Goal: Task Accomplishment & Management: Contribute content

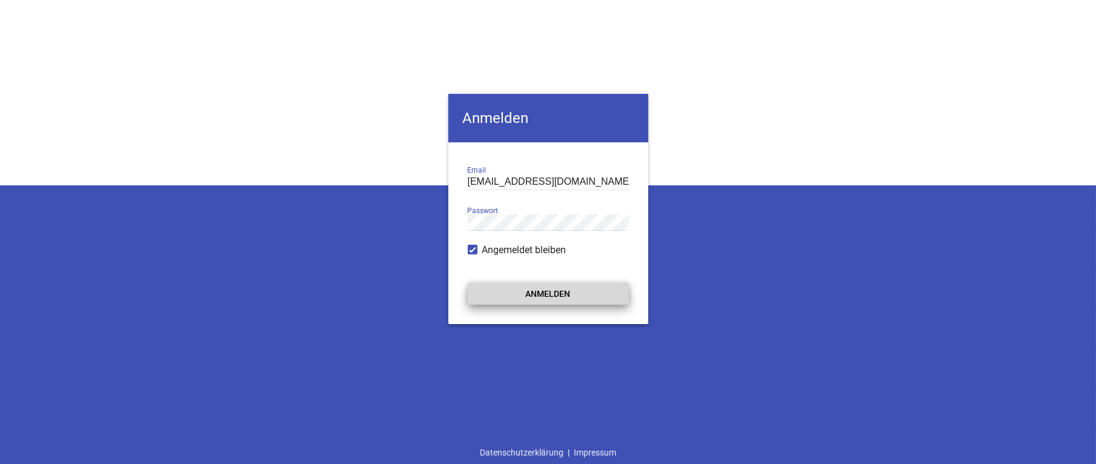
click at [552, 292] on button "Anmelden" at bounding box center [548, 294] width 161 height 22
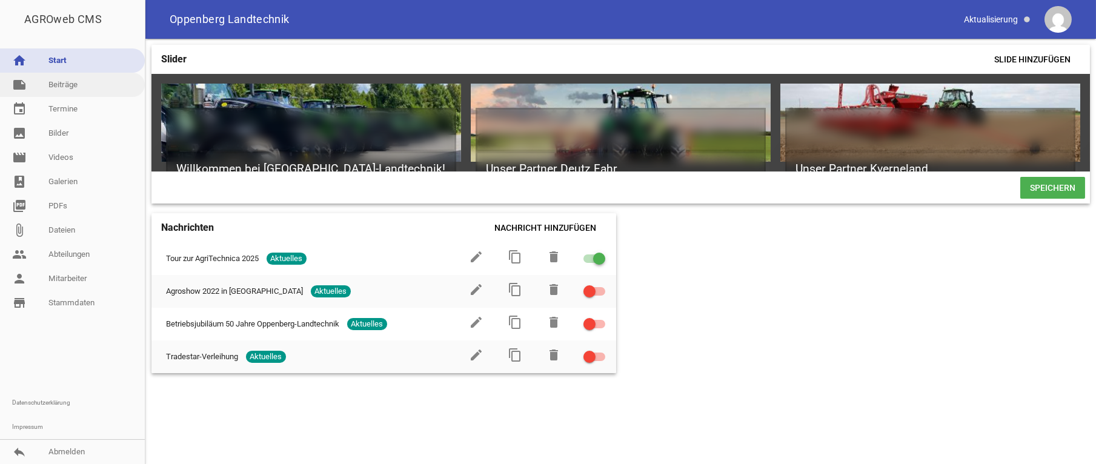
click at [67, 84] on link "note Beiträge" at bounding box center [72, 85] width 145 height 24
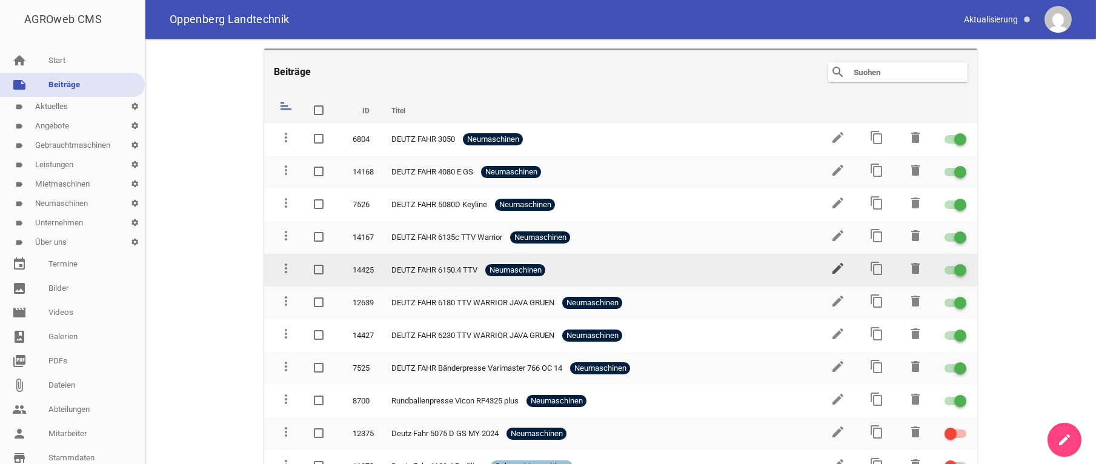
click at [832, 266] on icon "edit" at bounding box center [838, 268] width 15 height 15
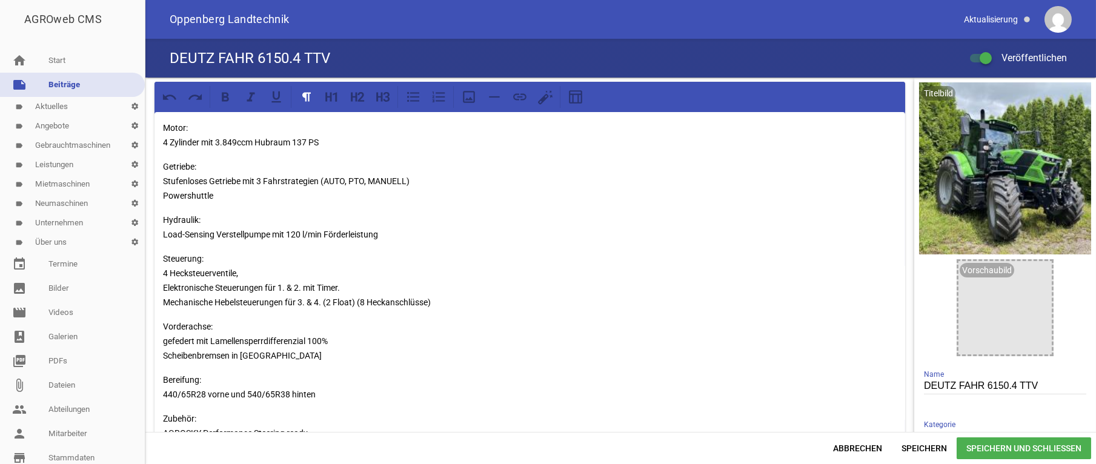
click at [295, 141] on p "Motor: 4 Zylinder mit 3.849ccm Hubraum 137 PS" at bounding box center [530, 135] width 734 height 29
click at [1039, 452] on span "Speichern und Schließen" at bounding box center [1024, 449] width 135 height 22
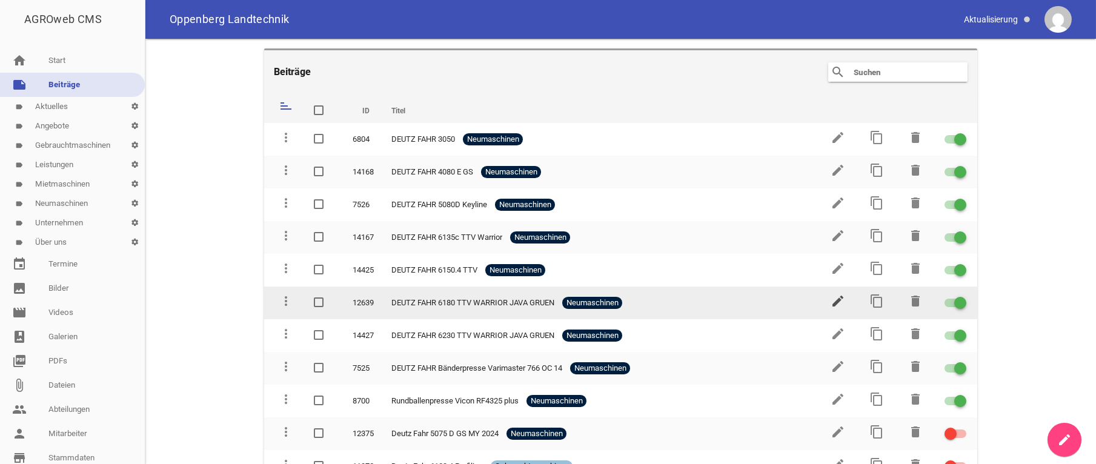
click at [831, 298] on icon "edit" at bounding box center [838, 301] width 15 height 15
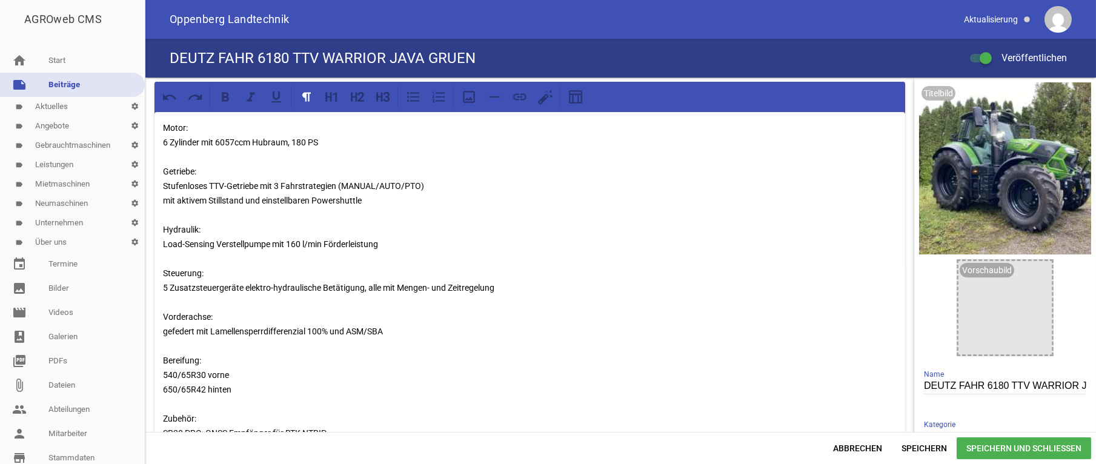
click at [219, 141] on p "Motor: 6 Zylinder mit 6057ccm Hubraum, 180 PS Getriebe: Stufenloses TTV-Getrieb…" at bounding box center [530, 332] width 734 height 422
click at [1004, 443] on span "Speichern und Schließen" at bounding box center [1024, 449] width 135 height 22
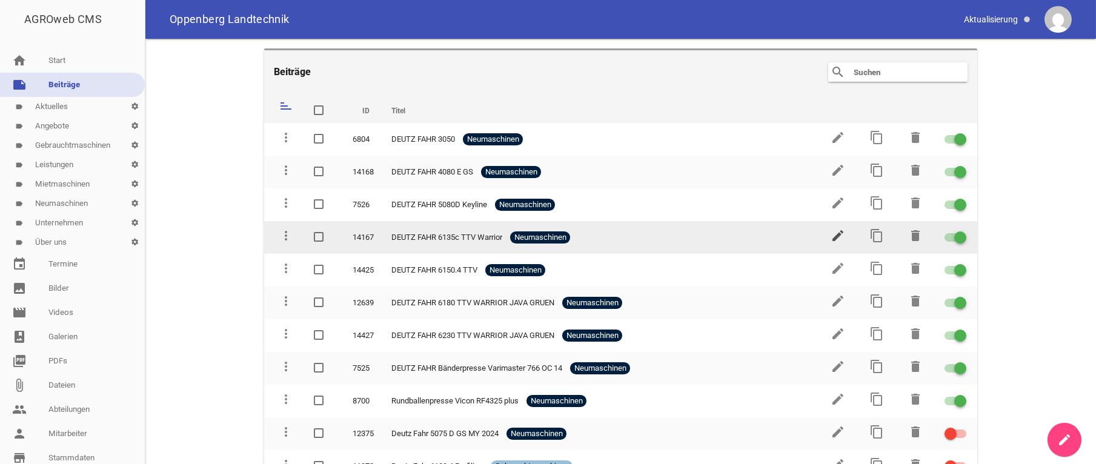
click at [831, 237] on icon "edit" at bounding box center [838, 235] width 15 height 15
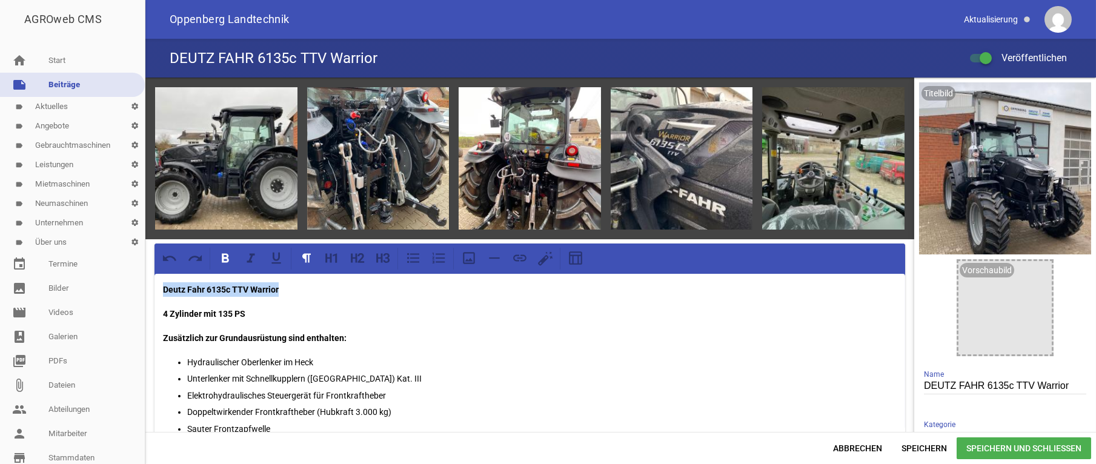
drag, startPoint x: 304, startPoint y: 292, endPoint x: 130, endPoint y: 289, distance: 173.4
click at [145, 289] on div "games image games image games image games image games image Deutz Fahr 6135c TT…" at bounding box center [620, 255] width 951 height 355
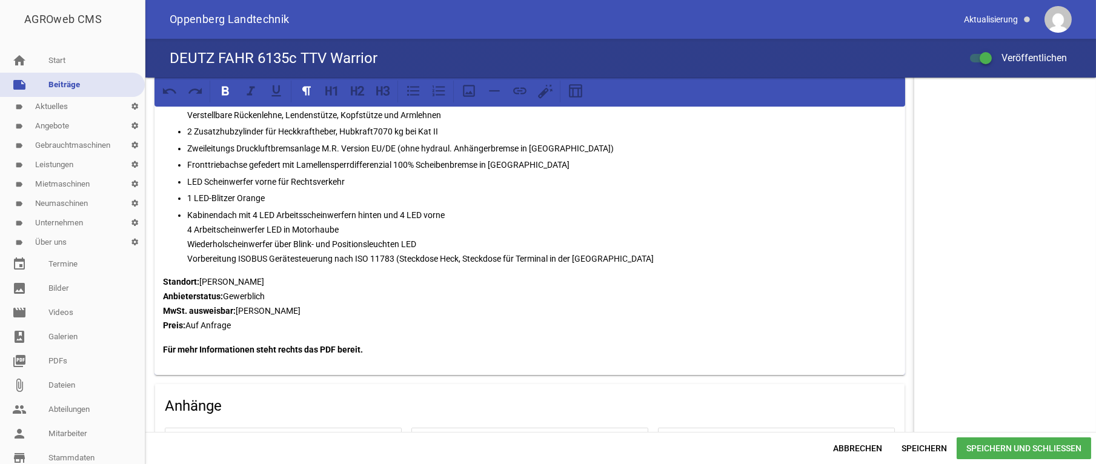
scroll to position [793, 0]
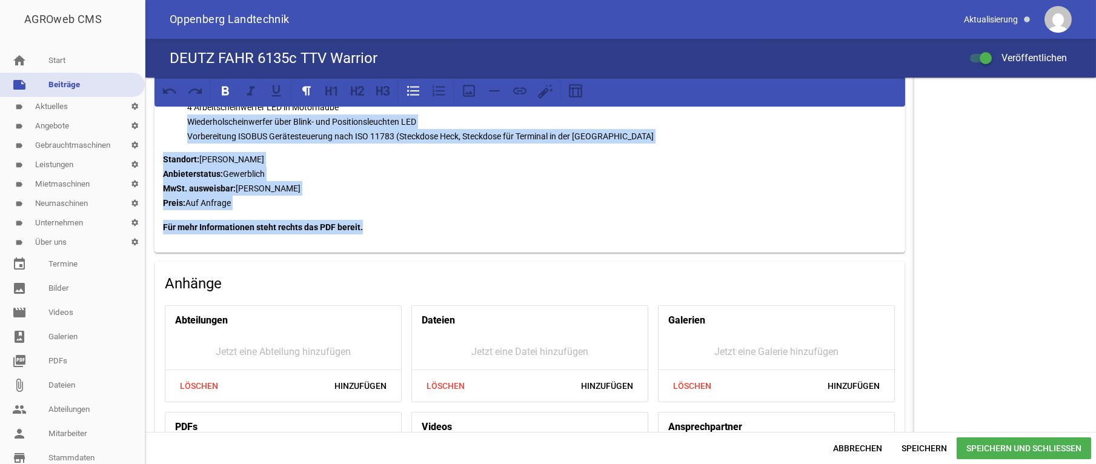
drag, startPoint x: 382, startPoint y: 228, endPoint x: 144, endPoint y: 112, distance: 265.4
click at [145, 112] on div "games image games image games image games image games image 4 Zylinder mit 135 …" at bounding box center [620, 255] width 951 height 355
click at [264, 180] on p "Standort: Mechernich Bleibuir Anbieterstatus: Gewerblich MwSt. ausweisbar: Ja P…" at bounding box center [530, 181] width 734 height 58
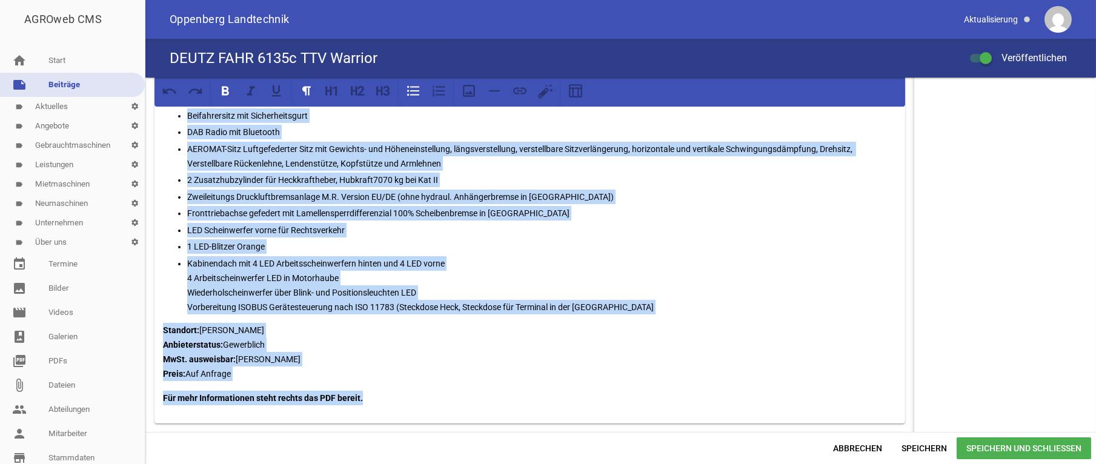
scroll to position [618, 0]
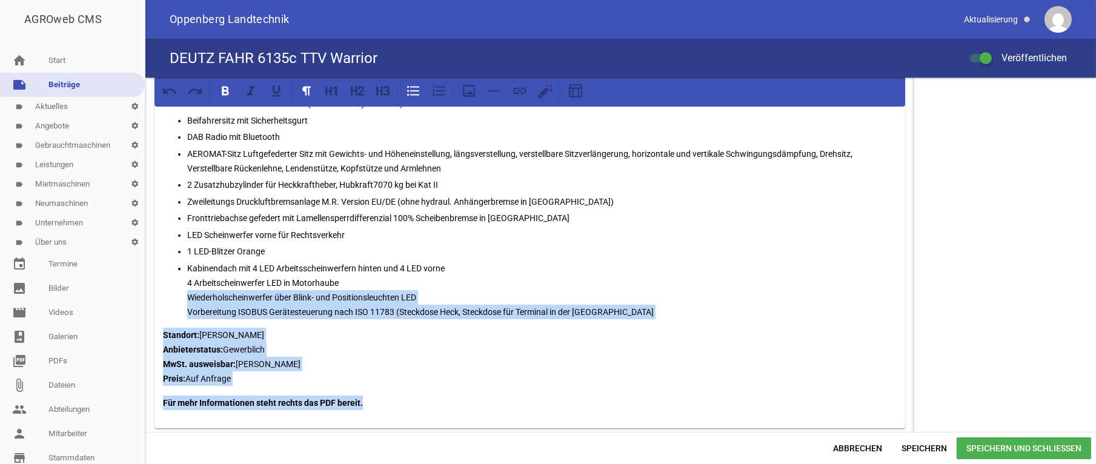
drag, startPoint x: 376, startPoint y: 353, endPoint x: 186, endPoint y: 295, distance: 199.0
click at [186, 295] on div "4 Zylinder mit 135 PS Zusätzlich zur Grundausrüstung sind enthalten: Hydraulisc…" at bounding box center [530, 42] width 751 height 772
click at [419, 318] on div "4 Zylinder mit 135 PS Zusätzlich zur Grundausrüstung sind enthalten: Hydraulisc…" at bounding box center [530, 42] width 751 height 772
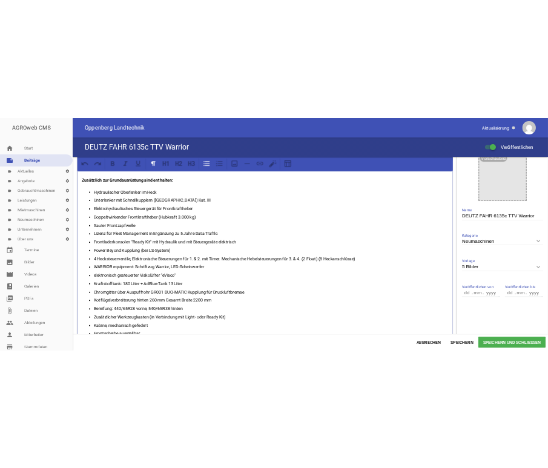
scroll to position [68, 0]
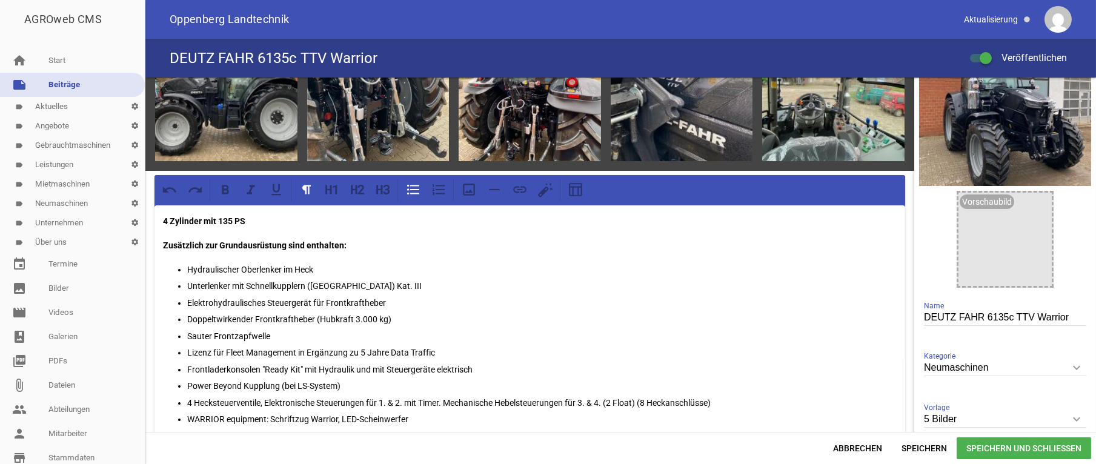
click at [167, 218] on strong "4 Zylinder mit 135 PS" at bounding box center [204, 221] width 82 height 10
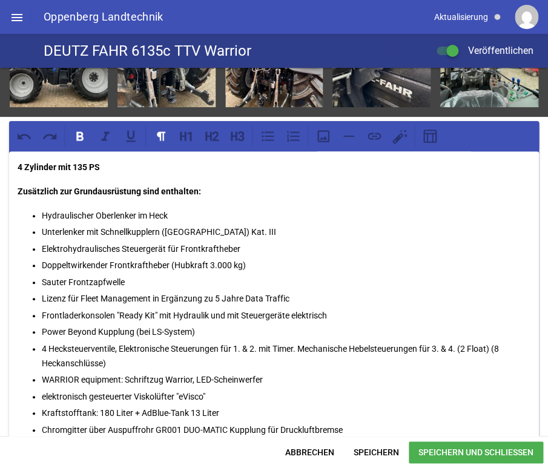
click at [128, 250] on p "Elektrohydraulisches Steuergerät für Frontkraftheber" at bounding box center [286, 249] width 489 height 15
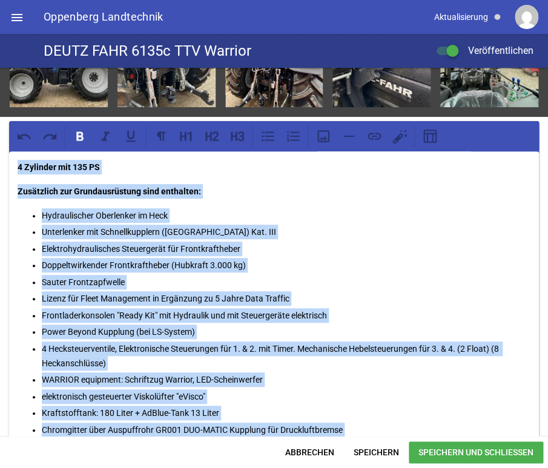
copy div "9 Loremips dol 763 SI Ametconsec adi Elitseddoeiusmo temp incididun: Utlaboreet…"
click at [248, 218] on p "Hydraulischer Oberlenker im Heck" at bounding box center [286, 215] width 489 height 15
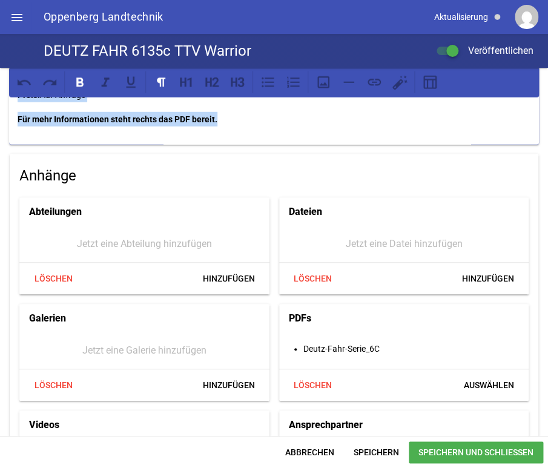
scroll to position [821, 0]
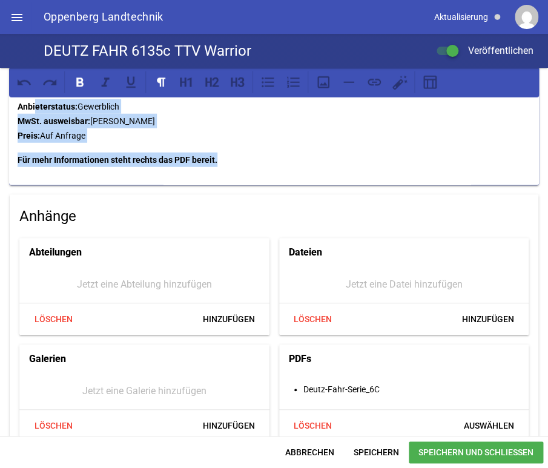
drag, startPoint x: 218, startPoint y: 121, endPoint x: 37, endPoint y: 110, distance: 180.9
click at [241, 158] on p "Für mehr Informationen steht rechts das PDF bereit." at bounding box center [274, 160] width 513 height 15
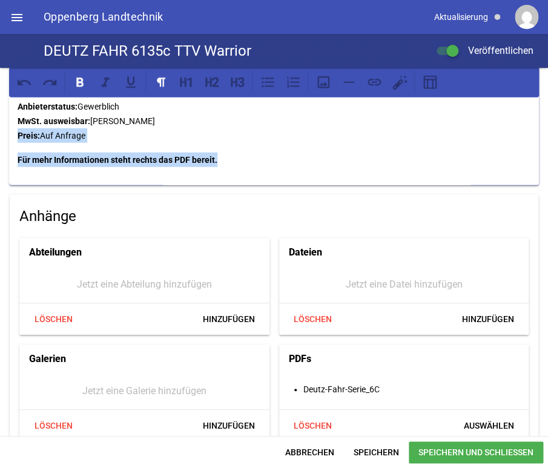
drag, startPoint x: 81, startPoint y: 147, endPoint x: 20, endPoint y: 133, distance: 62.8
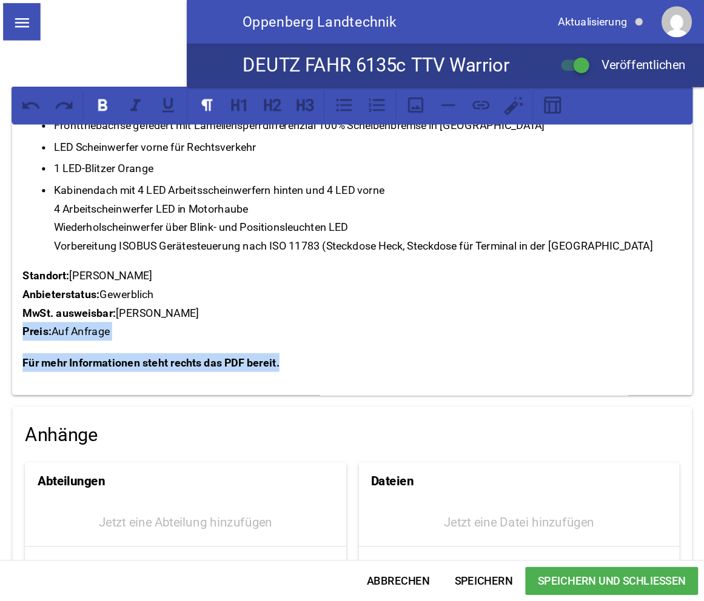
scroll to position [700, 0]
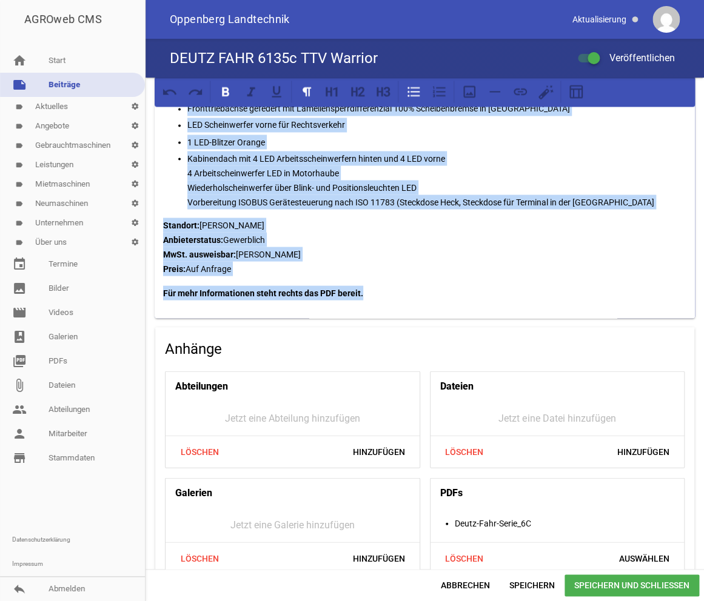
drag, startPoint x: 365, startPoint y: 294, endPoint x: 149, endPoint y: 104, distance: 287.7
click at [149, 104] on div "games image games image games image games image games image 4 Zylinder mit 135 …" at bounding box center [424, 37] width 558 height 1318
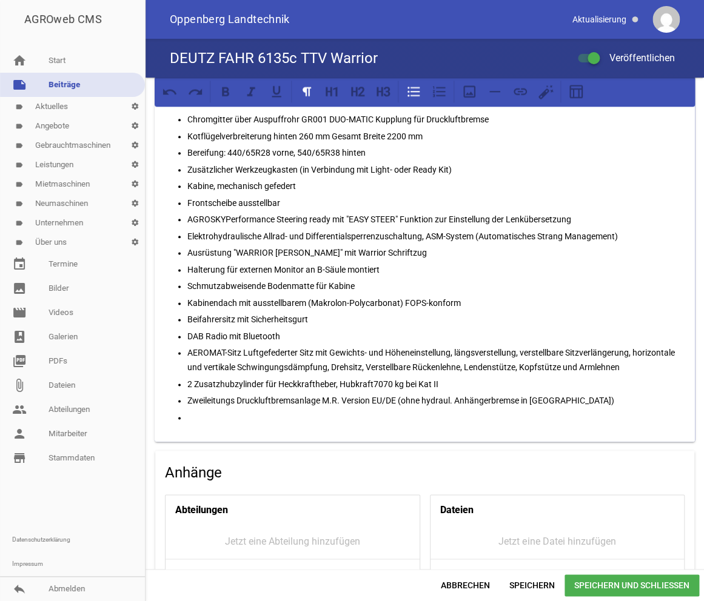
scroll to position [329, 0]
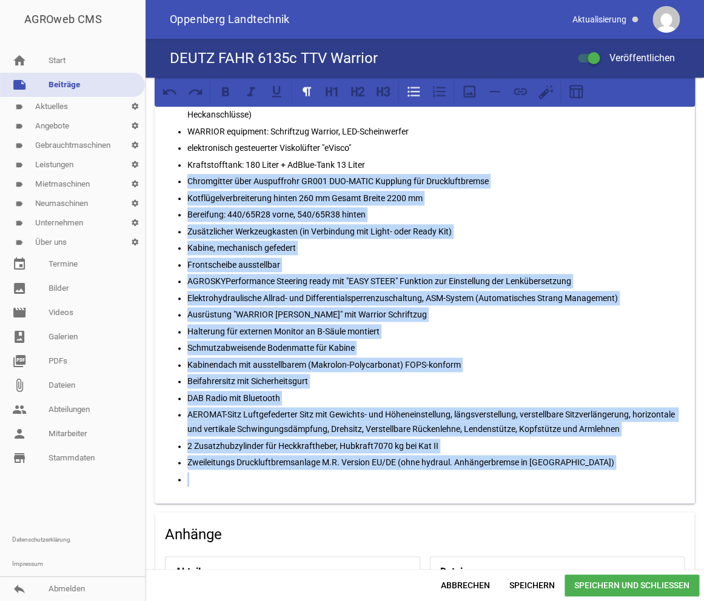
drag, startPoint x: 213, startPoint y: 475, endPoint x: 161, endPoint y: 172, distance: 306.9
click at [161, 172] on div "4 Zylinder mit 135 PS Zusätzlich zur Grundausrüstung sind enthalten: Hydraulisc…" at bounding box center [425, 202] width 540 height 601
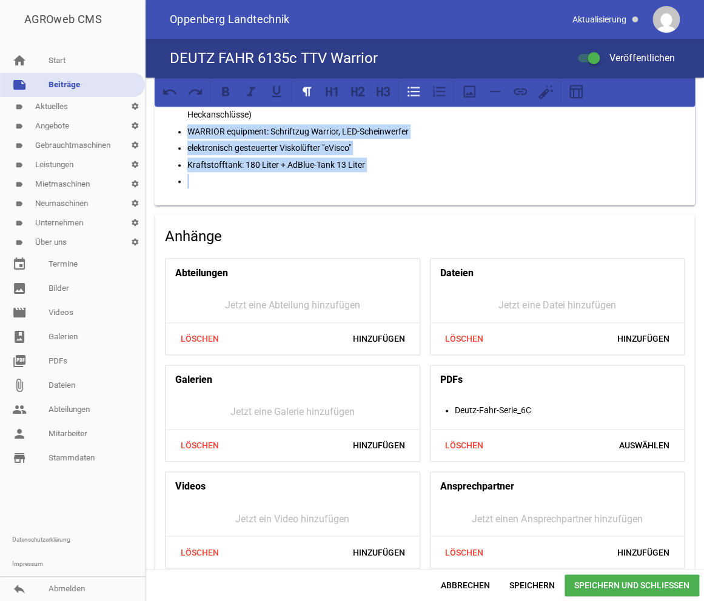
drag, startPoint x: 176, startPoint y: 154, endPoint x: 138, endPoint y: 93, distance: 71.8
click at [145, 92] on div "games image games image games image games image games image 4 Zylinder mit 135 …" at bounding box center [424, 324] width 558 height 492
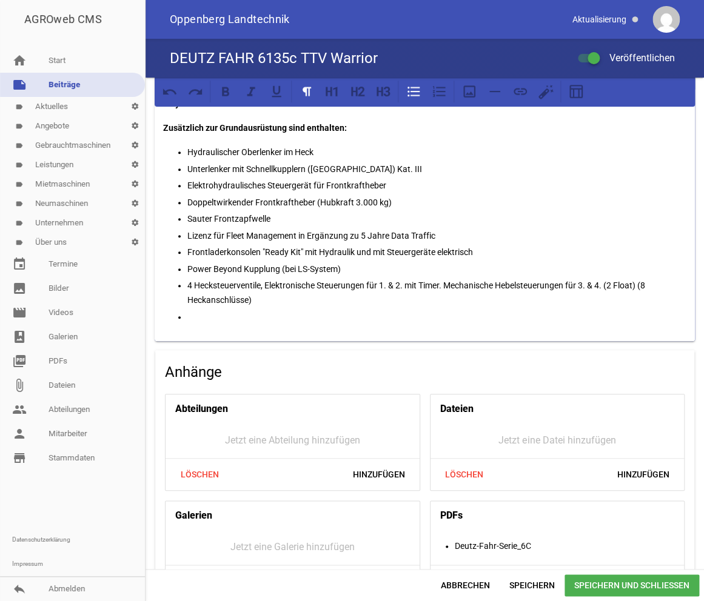
scroll to position [82, 0]
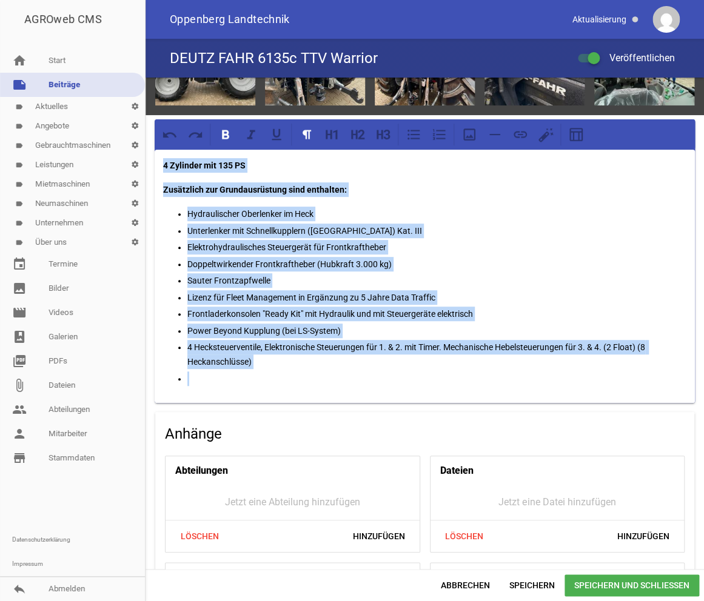
drag, startPoint x: 211, startPoint y: 382, endPoint x: 153, endPoint y: 158, distance: 232.3
click at [153, 158] on div "games image games image games image games image games image 4 Zylinder mit 135 …" at bounding box center [424, 388] width 558 height 785
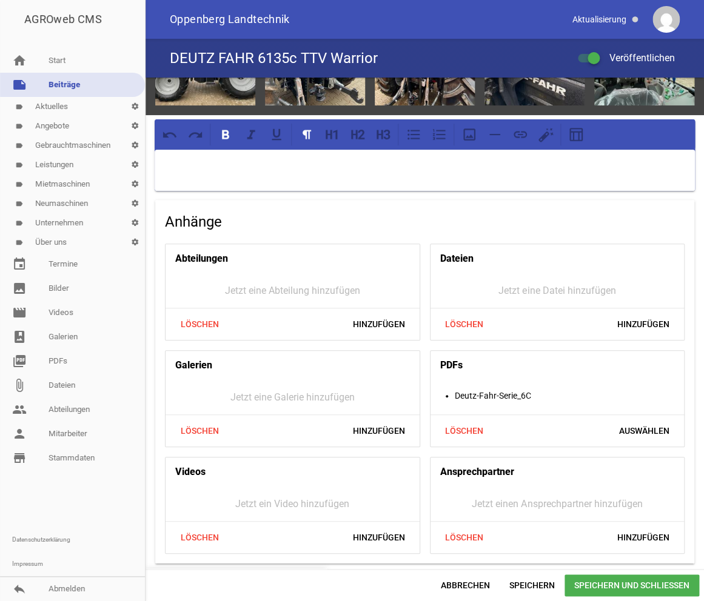
scroll to position [0, 0]
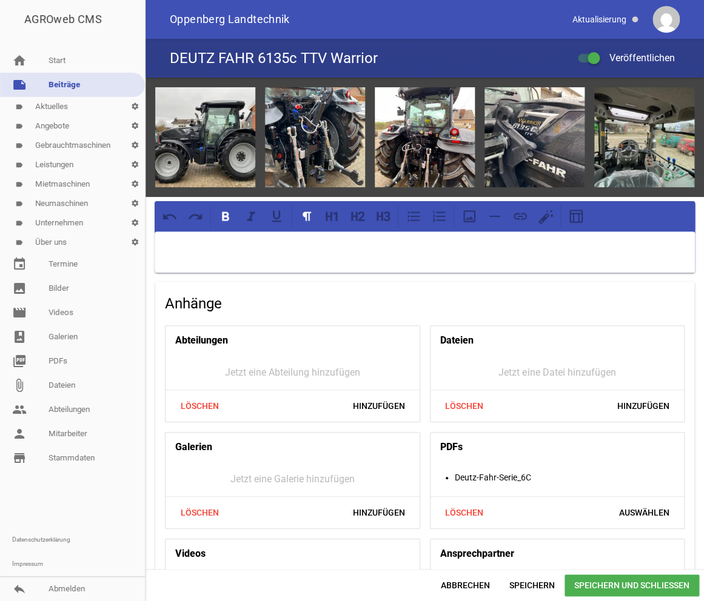
click at [189, 247] on p at bounding box center [424, 247] width 523 height 15
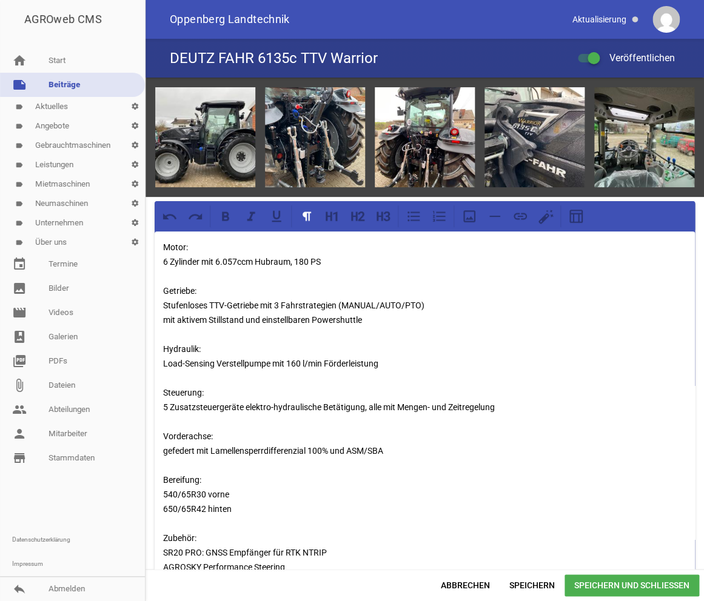
scroll to position [91, 0]
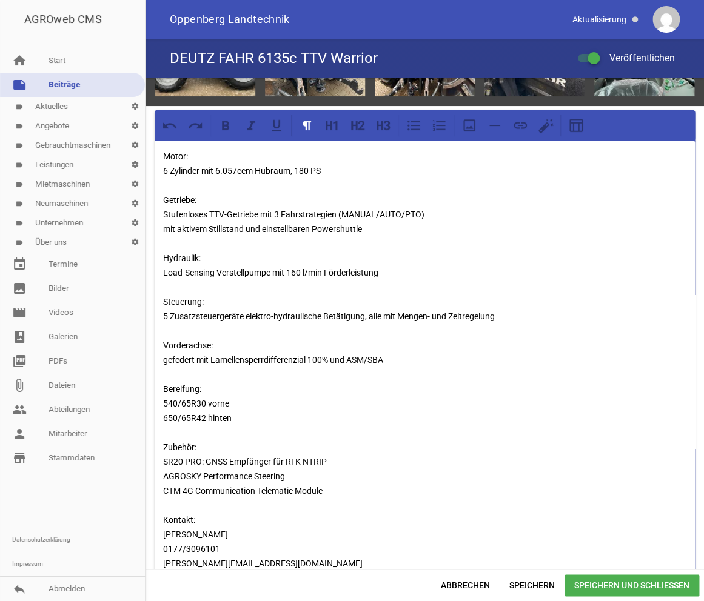
click at [168, 168] on p "Motor: 6 Zylinder mit 6.057ccm Hubraum, 180 PS Getriebe: Stufenloses TTV-Getrie…" at bounding box center [424, 360] width 523 height 422
click at [307, 168] on p "Motor: 4 Zylinder mit 3.849ccm Hubraum, 180 PS Getriebe: Stufenloses TTV-Getrie…" at bounding box center [424, 360] width 523 height 422
click at [296, 267] on p "Motor: 4 Zylinder mit 3.849ccm Hubraum, 135 PS Getriebe: Stufenloses TTV-Getrie…" at bounding box center [424, 360] width 523 height 422
click at [204, 401] on p "Motor: 4 Zylinder mit 3.849ccm Hubraum, 135 PS Getriebe: Stufenloses TTV-Getrie…" at bounding box center [424, 360] width 523 height 422
drag, startPoint x: 330, startPoint y: 459, endPoint x: 154, endPoint y: 459, distance: 176.4
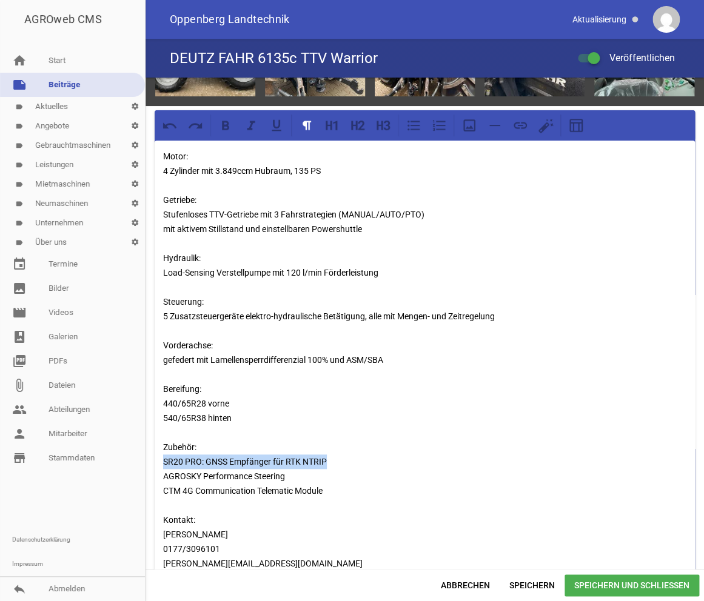
click at [154, 459] on div "games image games image games image games image games image Motor: 4 Zylinder m…" at bounding box center [424, 477] width 558 height 980
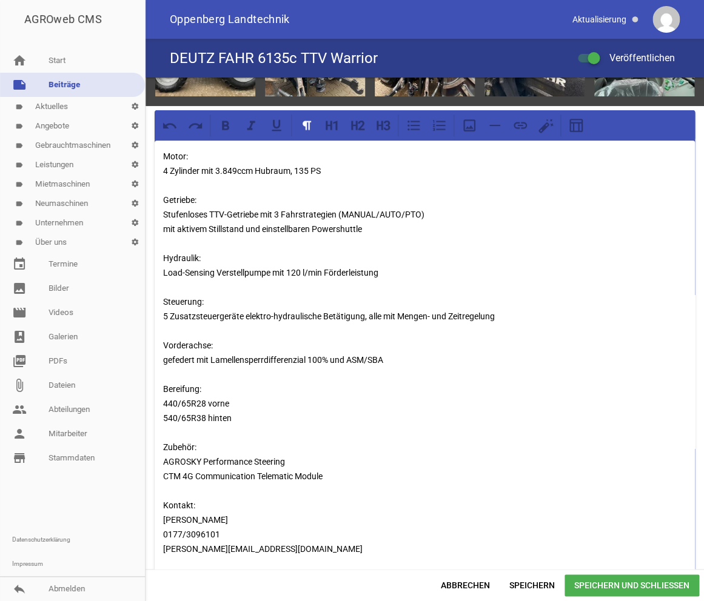
click at [328, 464] on p "Motor: 4 Zylinder mit 3.849ccm Hubraum, 135 PS Getriebe: Stufenloses TTV-Getrie…" at bounding box center [424, 352] width 523 height 407
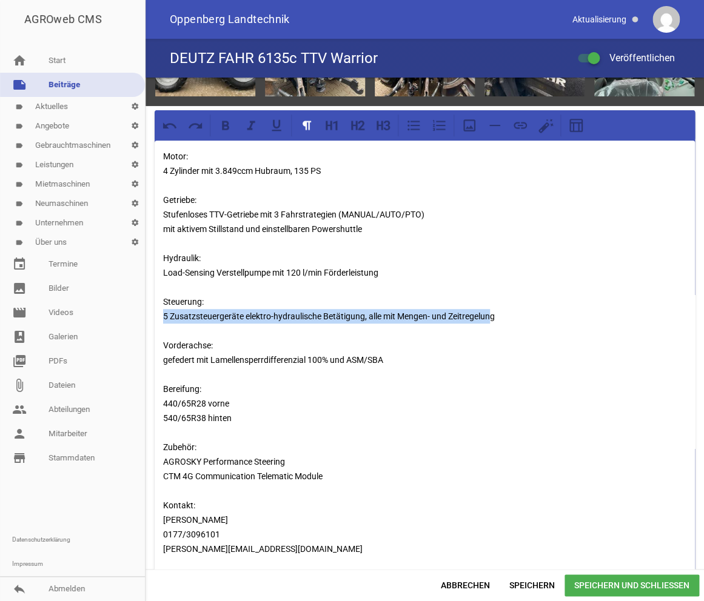
drag, startPoint x: 485, startPoint y: 313, endPoint x: 151, endPoint y: 318, distance: 334.6
click at [151, 318] on div "games image games image games image games image games image Motor: 4 Zylinder m…" at bounding box center [424, 469] width 558 height 965
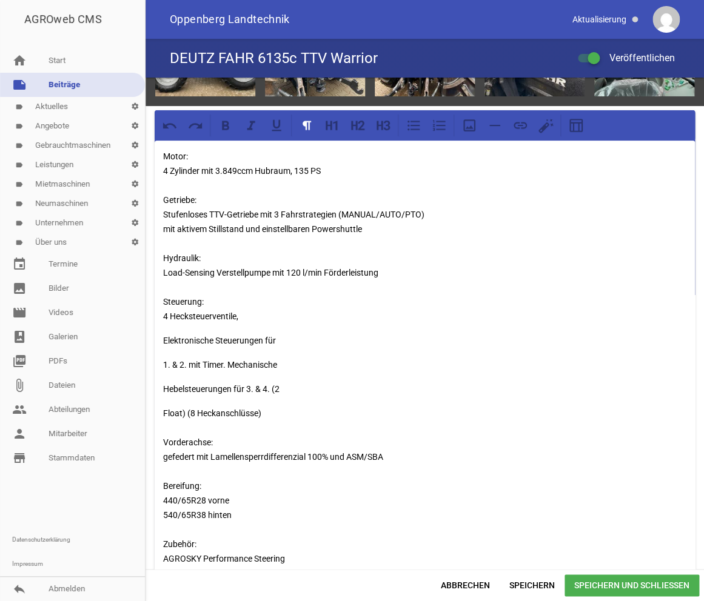
click at [163, 336] on div "Motor: 4 Zylinder mit 3.849ccm Hubraum, 135 PS Getriebe: Stufenloses TTV-Getrie…" at bounding box center [425, 406] width 540 height 531
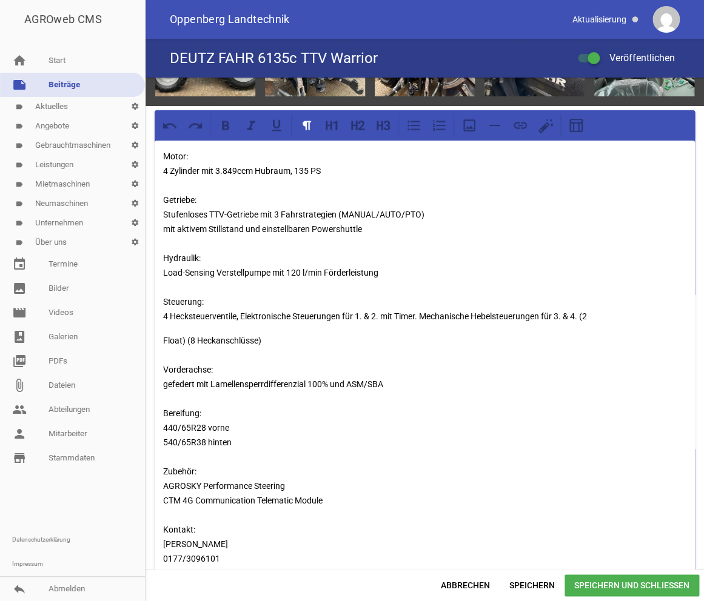
click at [162, 336] on div "Motor: 4 Zylinder mit 3.849ccm Hubraum, 135 PS Getriebe: Stufenloses TTV-Getrie…" at bounding box center [425, 370] width 540 height 458
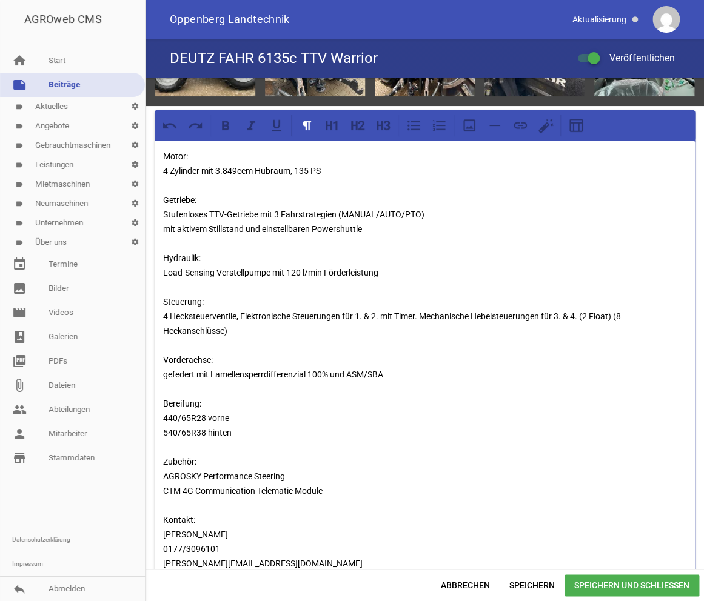
click at [414, 314] on p "Motor: 4 Zylinder mit 3.849ccm Hubraum, 135 PS Getriebe: Stufenloses TTV-Getrie…" at bounding box center [424, 360] width 523 height 422
click at [353, 325] on p "Motor: 4 Zylinder mit 3.849ccm Hubraum, 135 PS Getriebe: Stufenloses TTV-Getrie…" at bounding box center [424, 360] width 523 height 422
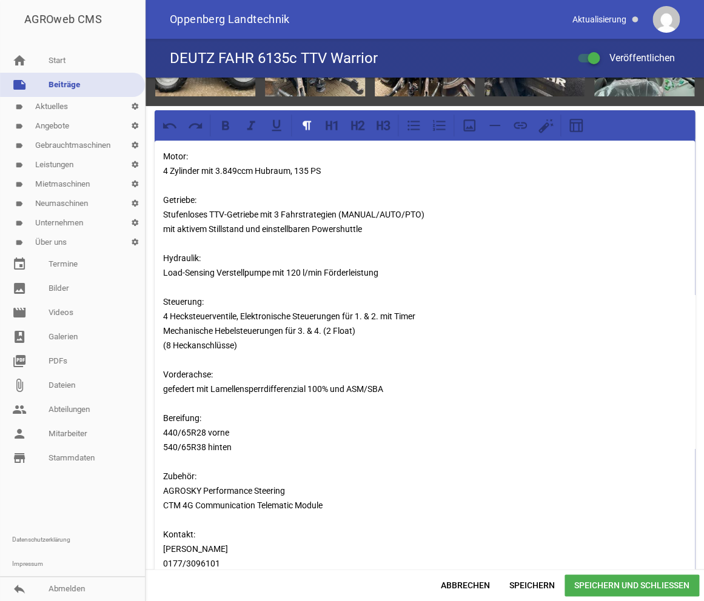
click at [241, 339] on p "Motor: 4 Zylinder mit 3.849ccm Hubraum, 135 PS Getriebe: Stufenloses TTV-Getrie…" at bounding box center [424, 367] width 523 height 436
click at [366, 310] on p "Motor: 4 Zylinder mit 3.849ccm Hubraum, 135 PS Getriebe: Stufenloses TTV-Getrie…" at bounding box center [424, 367] width 523 height 436
click at [168, 342] on p "Motor: 4 Zylinder mit 3.849ccm Hubraum, 135 PS Getriebe: Stufenloses TTV-Getrie…" at bounding box center [424, 367] width 523 height 436
drag, startPoint x: 387, startPoint y: 383, endPoint x: 159, endPoint y: 388, distance: 227.9
click at [159, 388] on div "Motor: 4 Zylinder mit 3.849ccm Hubraum, 135 PS Getriebe: Stufenloses TTV-Getrie…" at bounding box center [425, 372] width 540 height 463
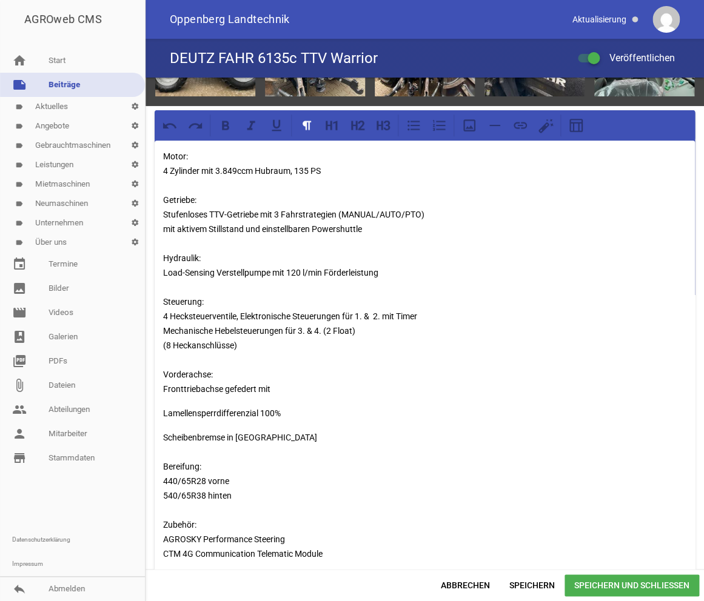
drag, startPoint x: 222, startPoint y: 386, endPoint x: 168, endPoint y: 419, distance: 63.1
click at [222, 387] on p "Motor: 4 Zylinder mit 3.849ccm Hubraum, 135 PS Getriebe: Stufenloses TTV-Getrie…" at bounding box center [424, 272] width 523 height 247
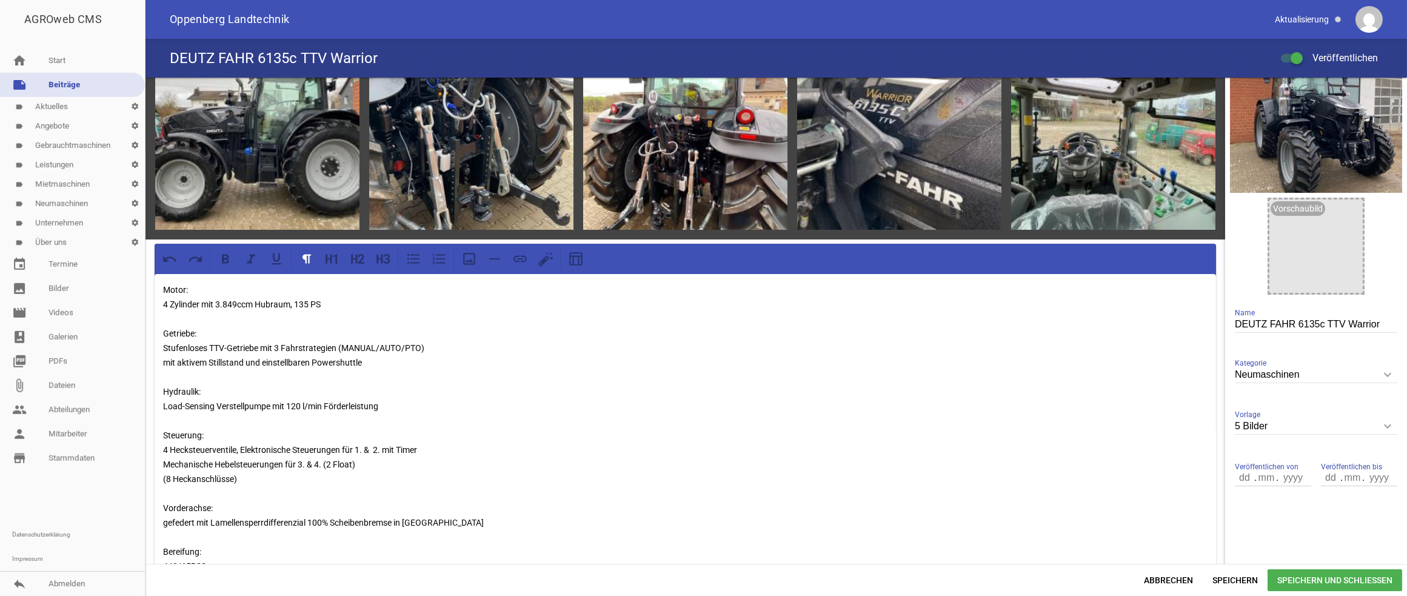
scroll to position [0, 0]
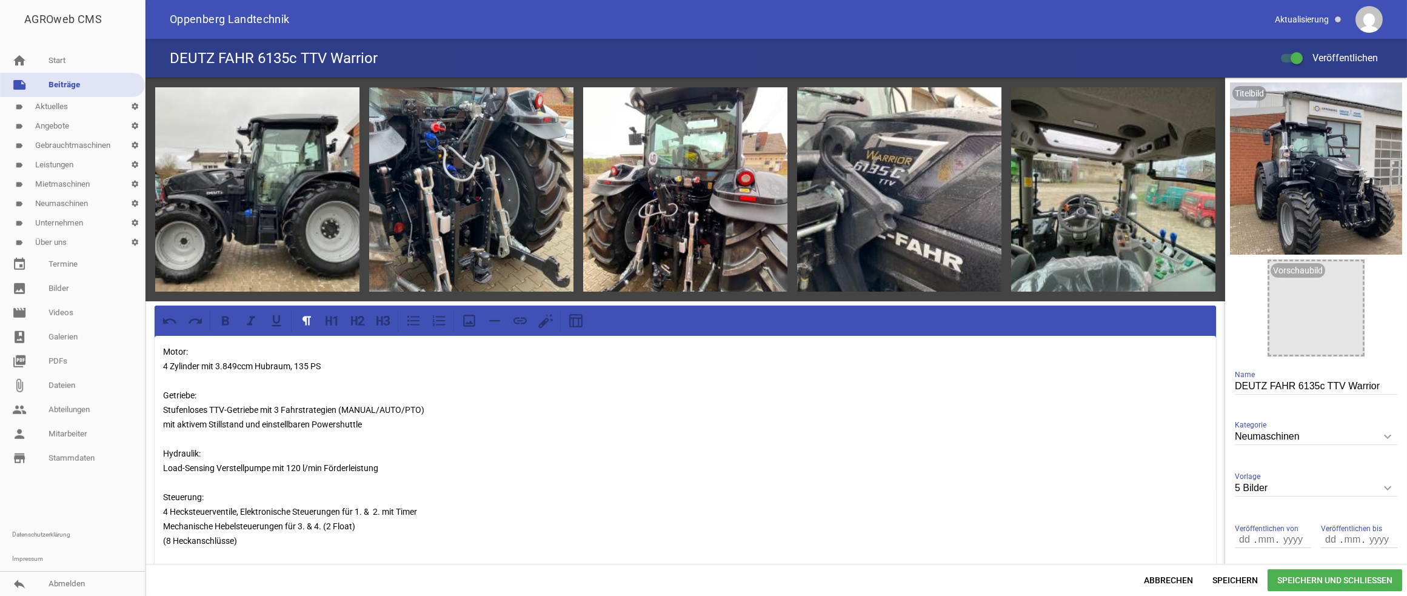
click at [1096, 386] on input "DEUTZ FAHR 6135c TTV Warrior" at bounding box center [1316, 386] width 162 height 16
click at [1096, 386] on input "DEUTZ FAHR 6135C TTV Warrior" at bounding box center [1316, 386] width 162 height 16
type input "DEUTZ FAHR 6135C TTV WARRIOR"
click at [1096, 464] on span "Speichern und Schließen" at bounding box center [1334, 580] width 135 height 22
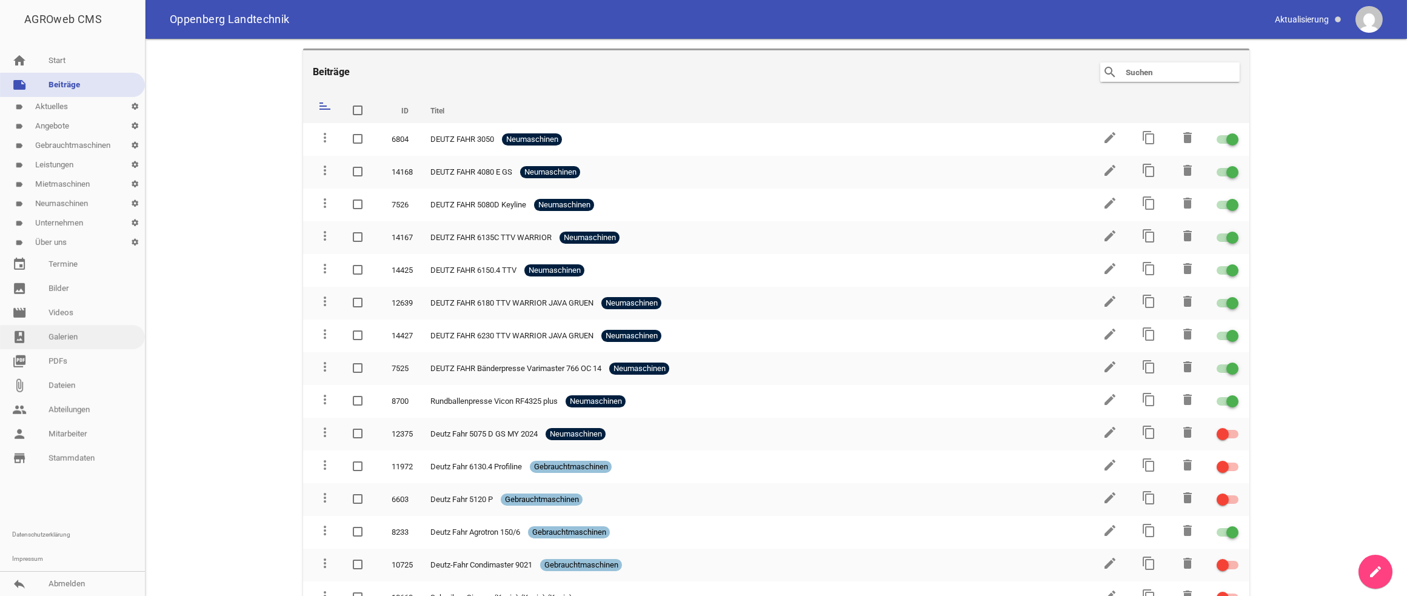
click at [87, 333] on link "photo_album Galerien" at bounding box center [72, 337] width 145 height 24
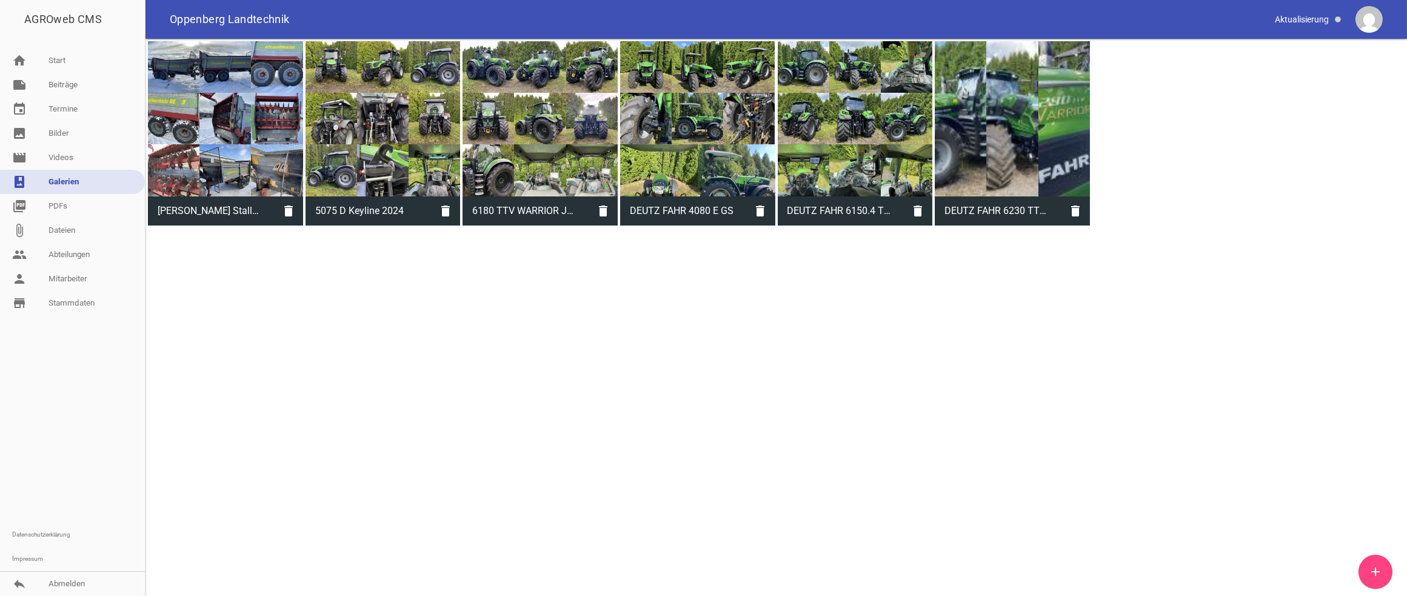
drag, startPoint x: 1367, startPoint y: 572, endPoint x: 1370, endPoint y: 564, distance: 8.2
click at [1096, 464] on link "add" at bounding box center [1375, 572] width 34 height 34
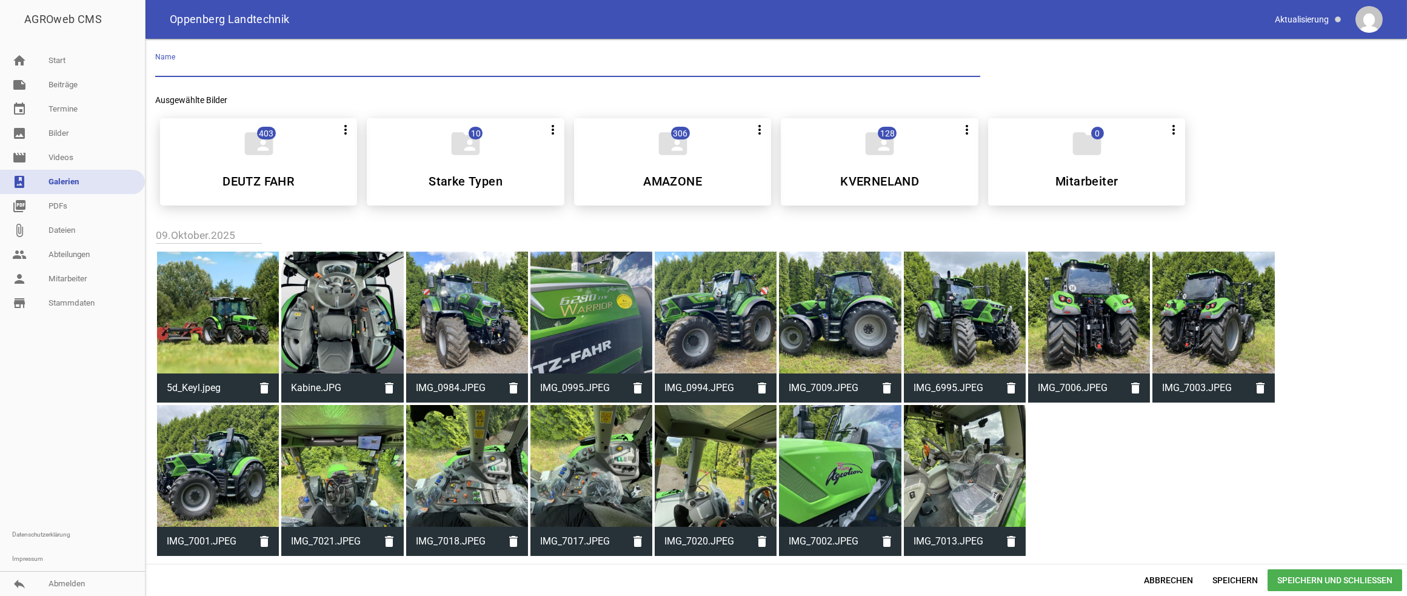
click at [215, 62] on input "text" at bounding box center [567, 69] width 825 height 16
type input "D"
type input "6135C_TTV"
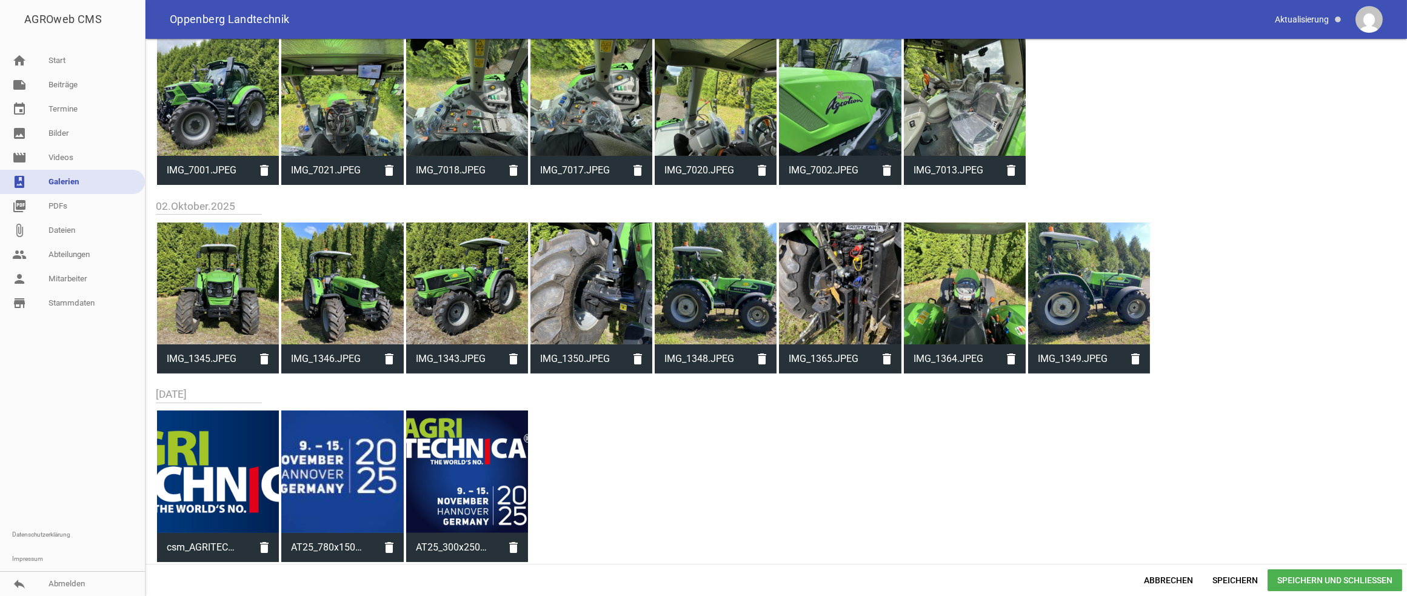
scroll to position [804, 0]
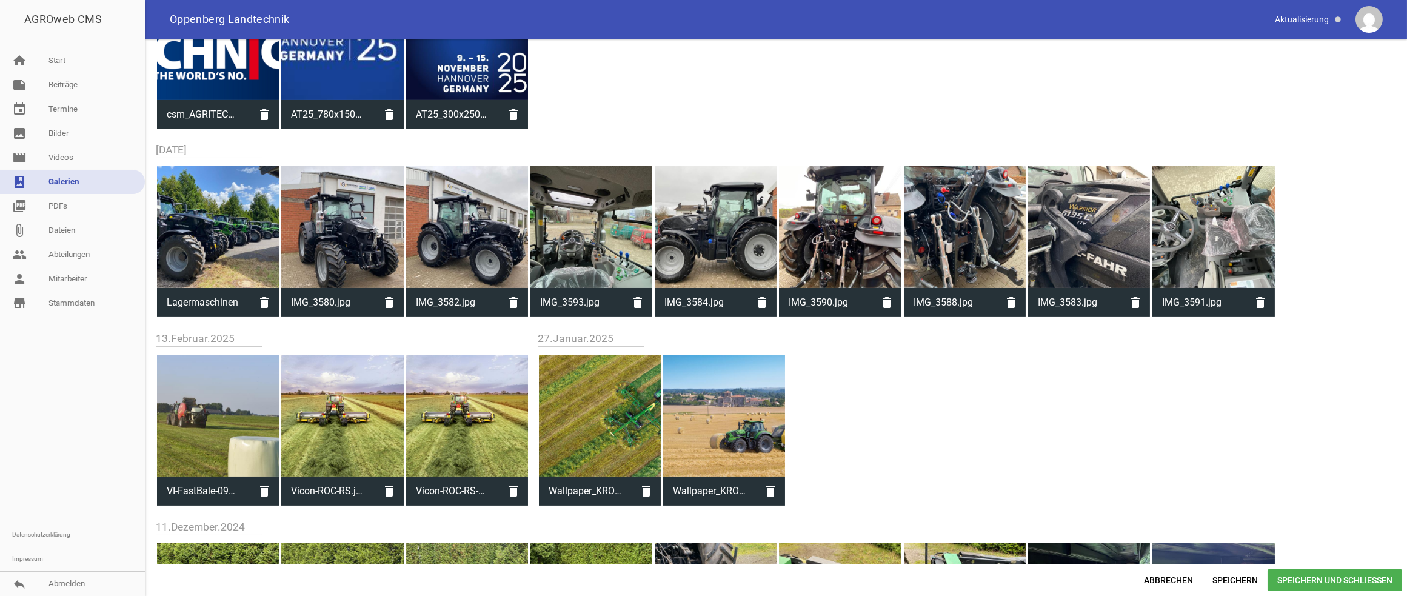
click at [362, 251] on div at bounding box center [342, 227] width 122 height 122
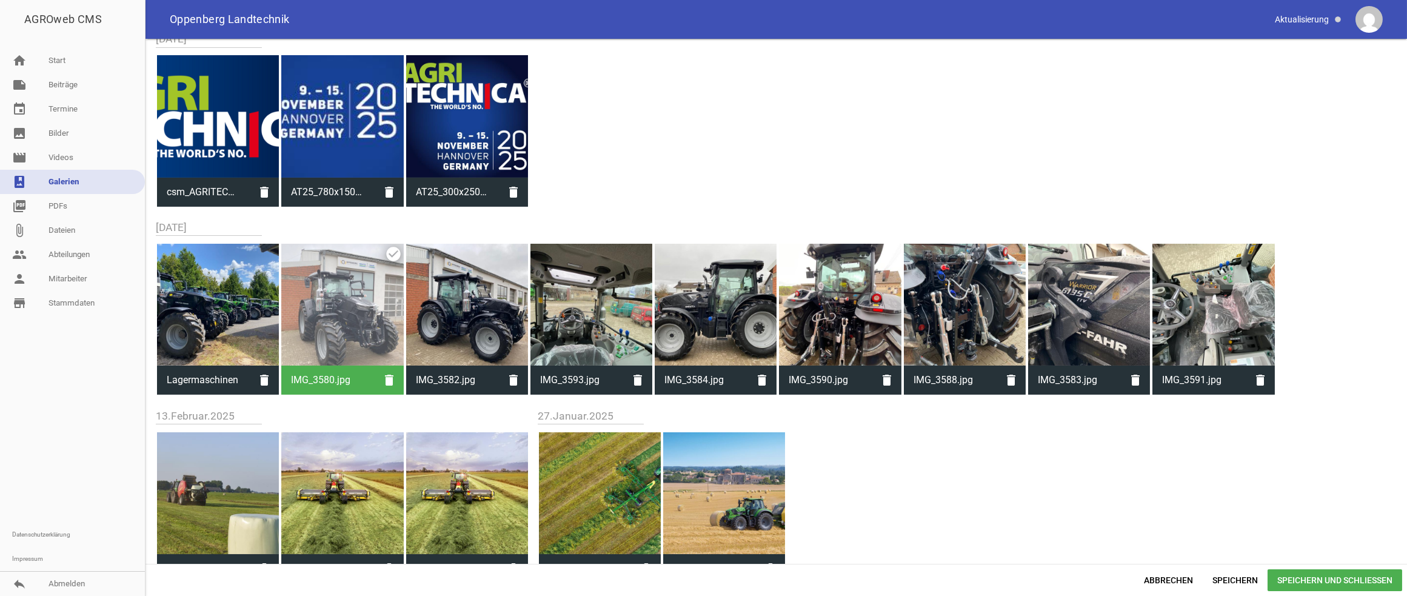
scroll to position [881, 0]
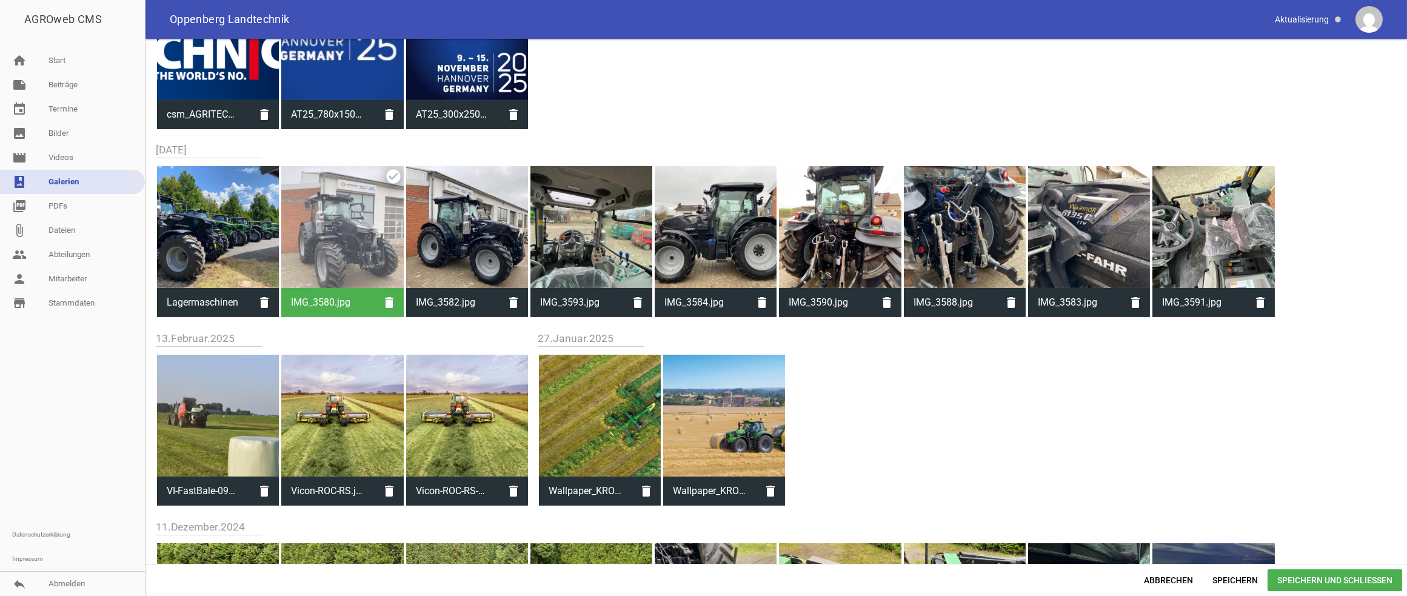
click at [473, 243] on div at bounding box center [467, 227] width 122 height 122
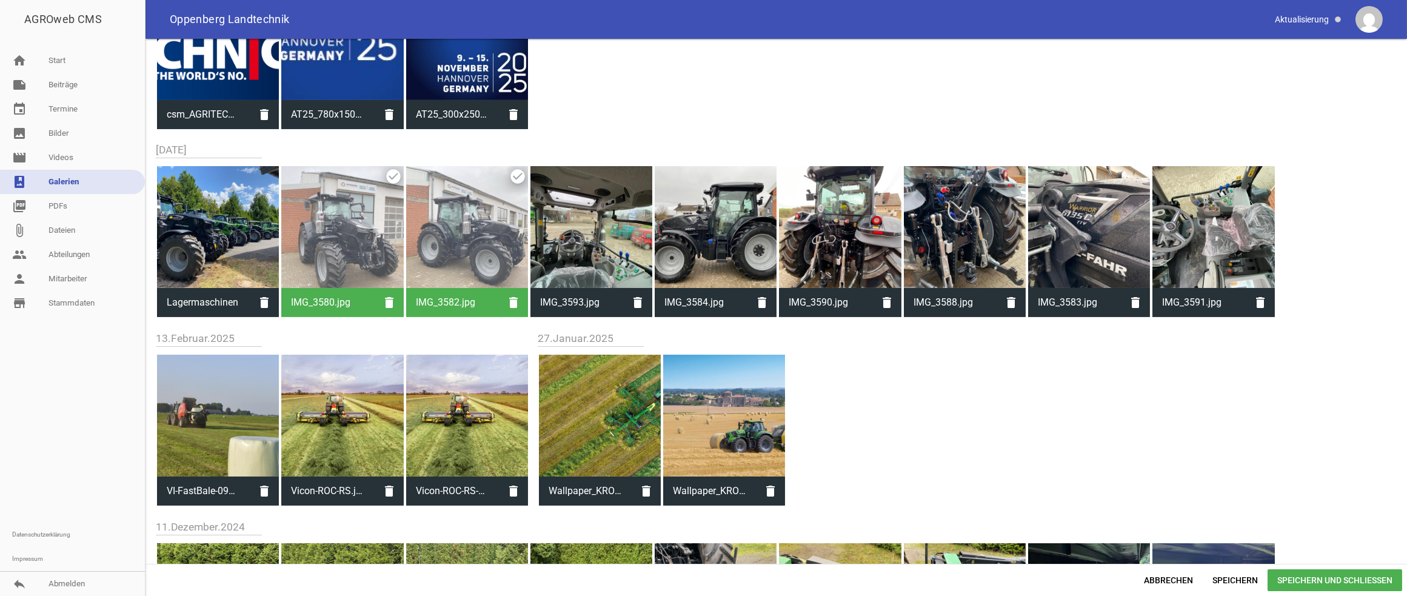
click at [724, 237] on div at bounding box center [716, 227] width 122 height 122
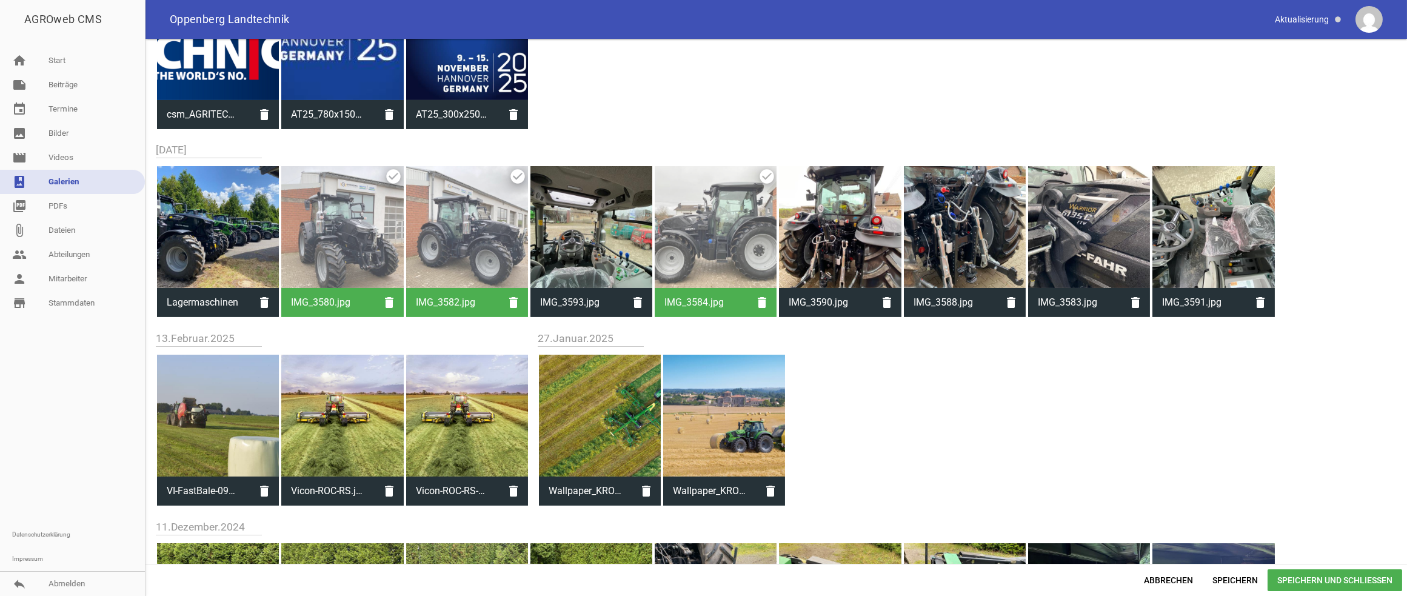
click at [850, 254] on div at bounding box center [840, 227] width 122 height 122
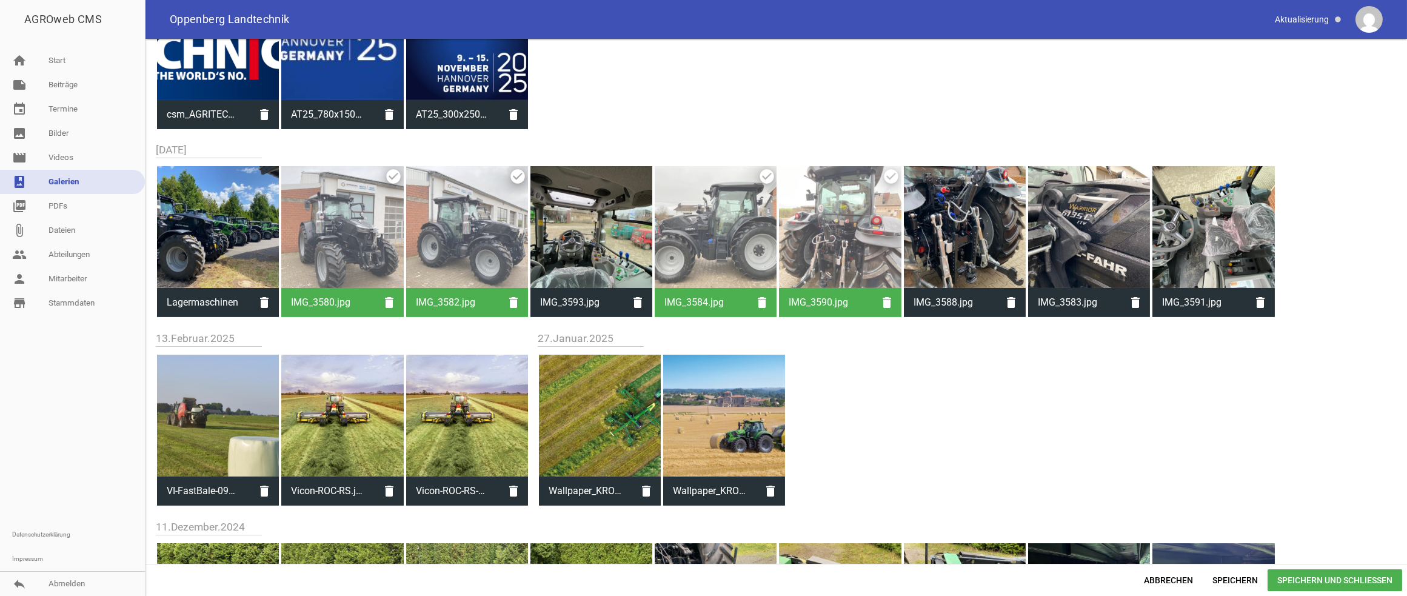
click at [978, 251] on div at bounding box center [965, 227] width 122 height 122
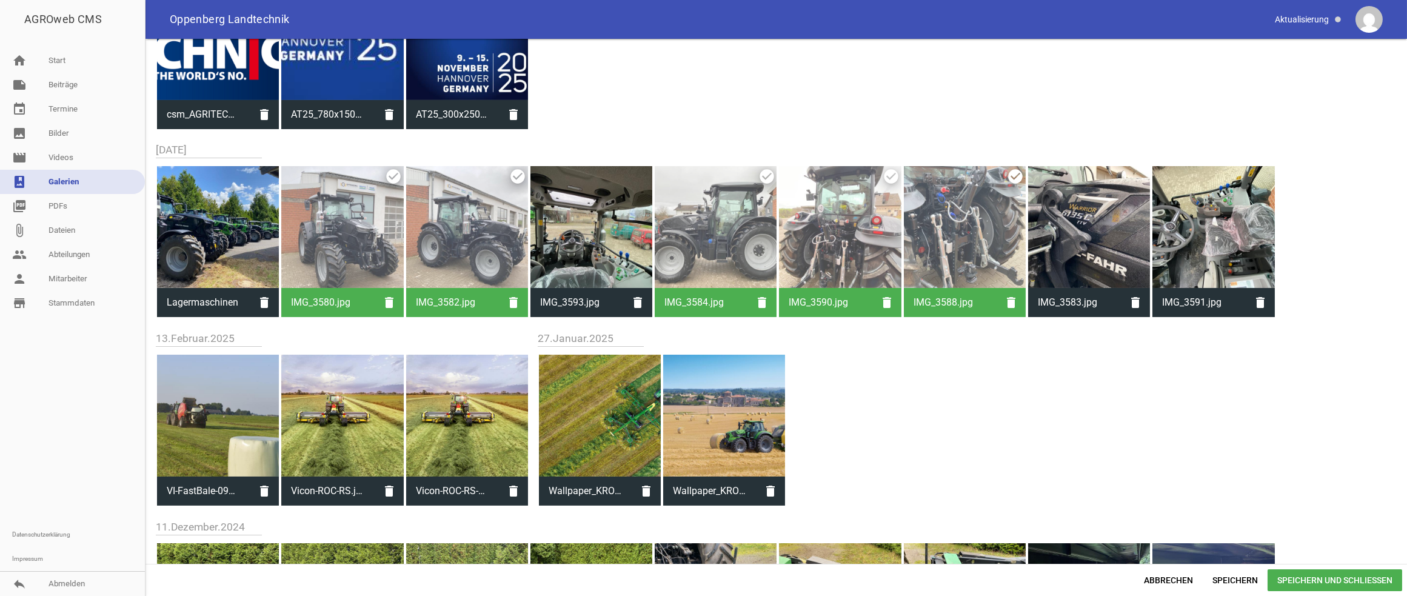
click at [1093, 244] on div at bounding box center [1089, 227] width 122 height 122
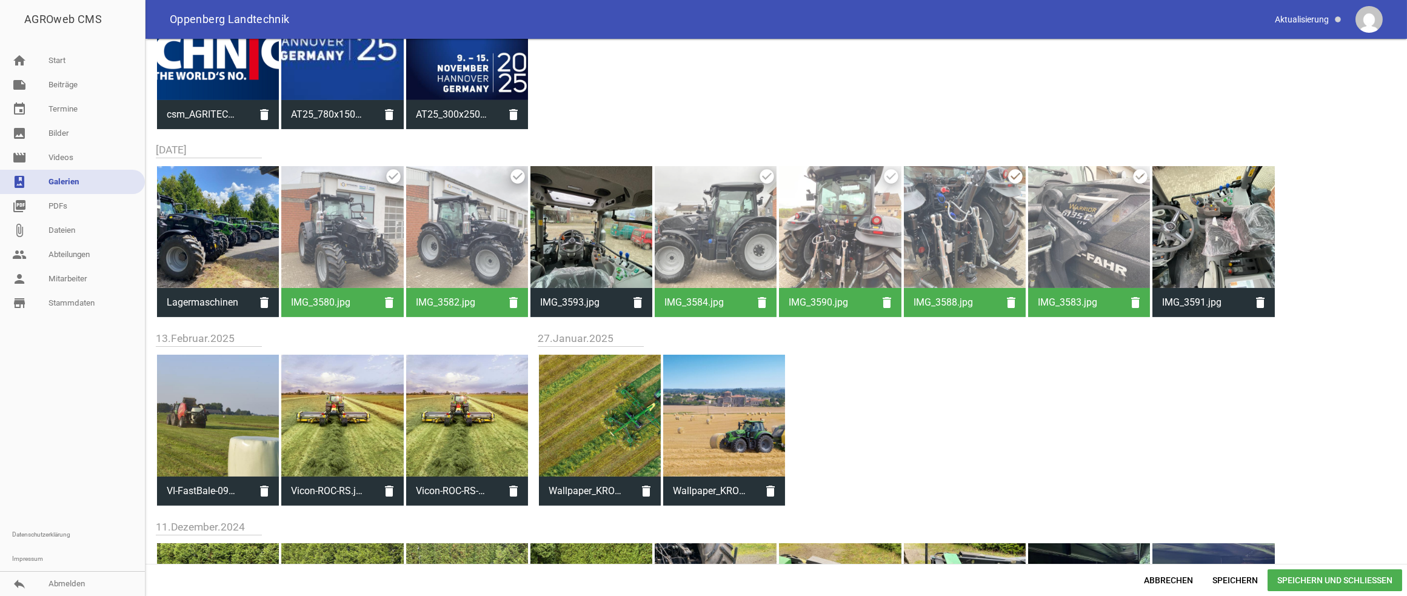
click at [582, 245] on div at bounding box center [591, 227] width 122 height 122
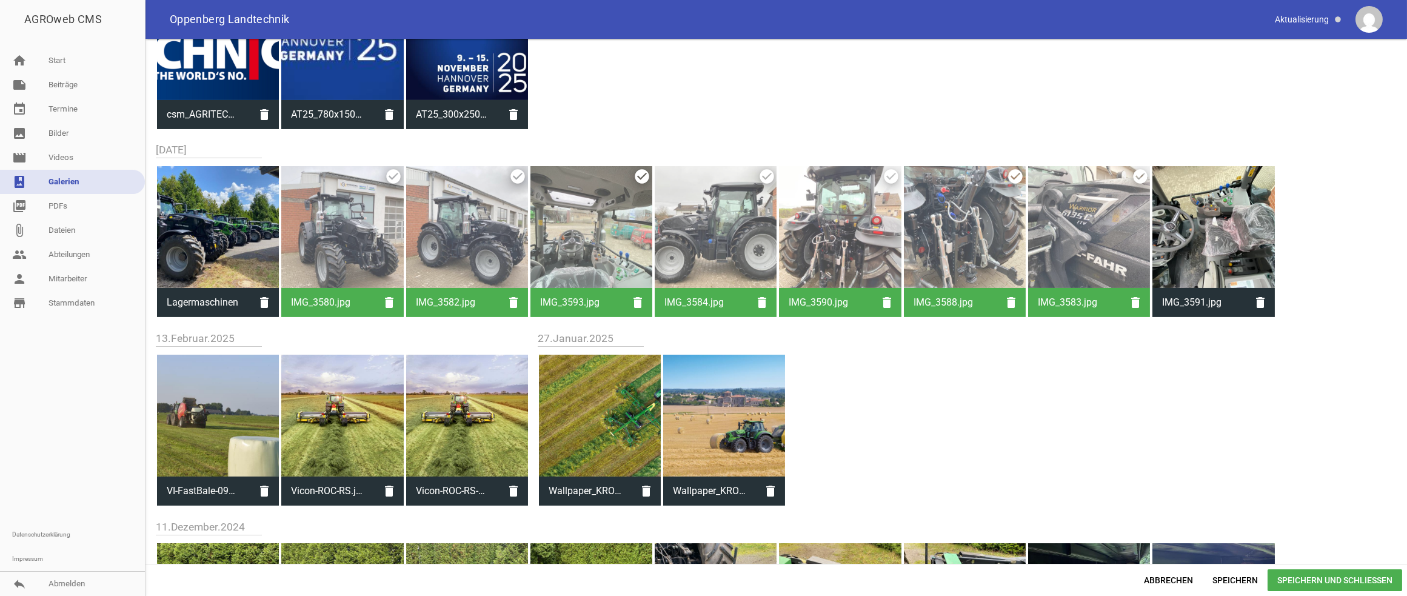
click at [1096, 251] on div at bounding box center [1213, 227] width 122 height 122
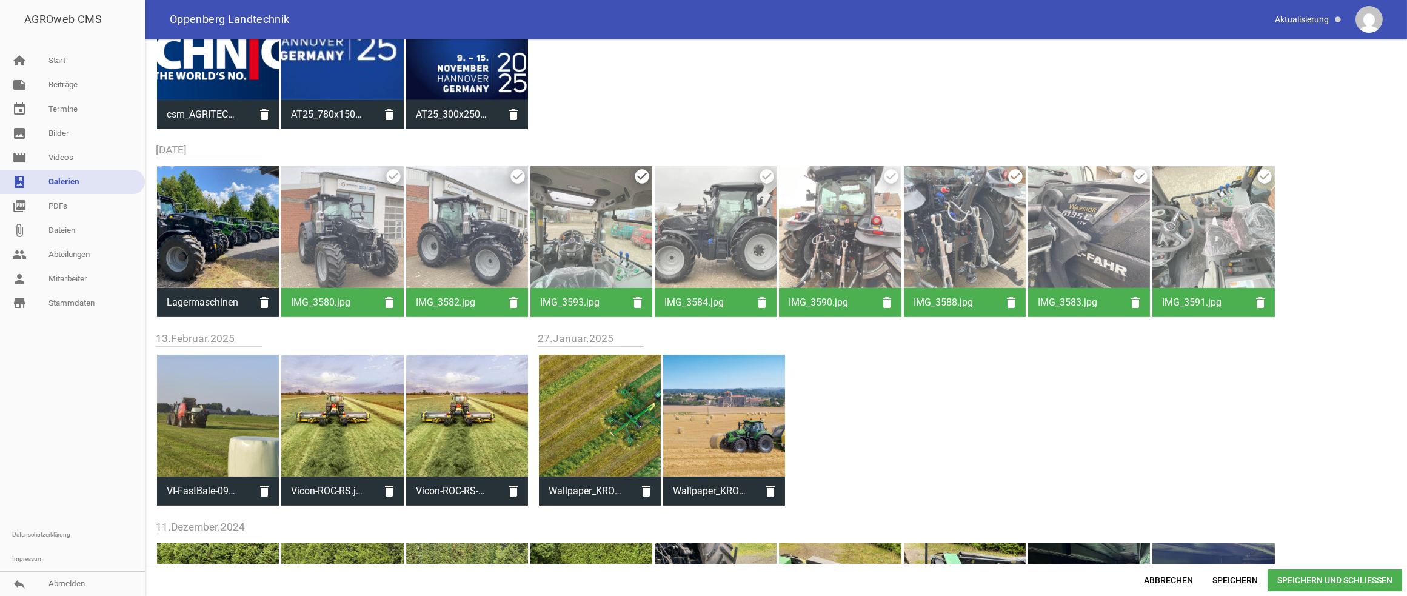
click at [1096, 464] on span "Speichern und Schließen" at bounding box center [1334, 580] width 135 height 22
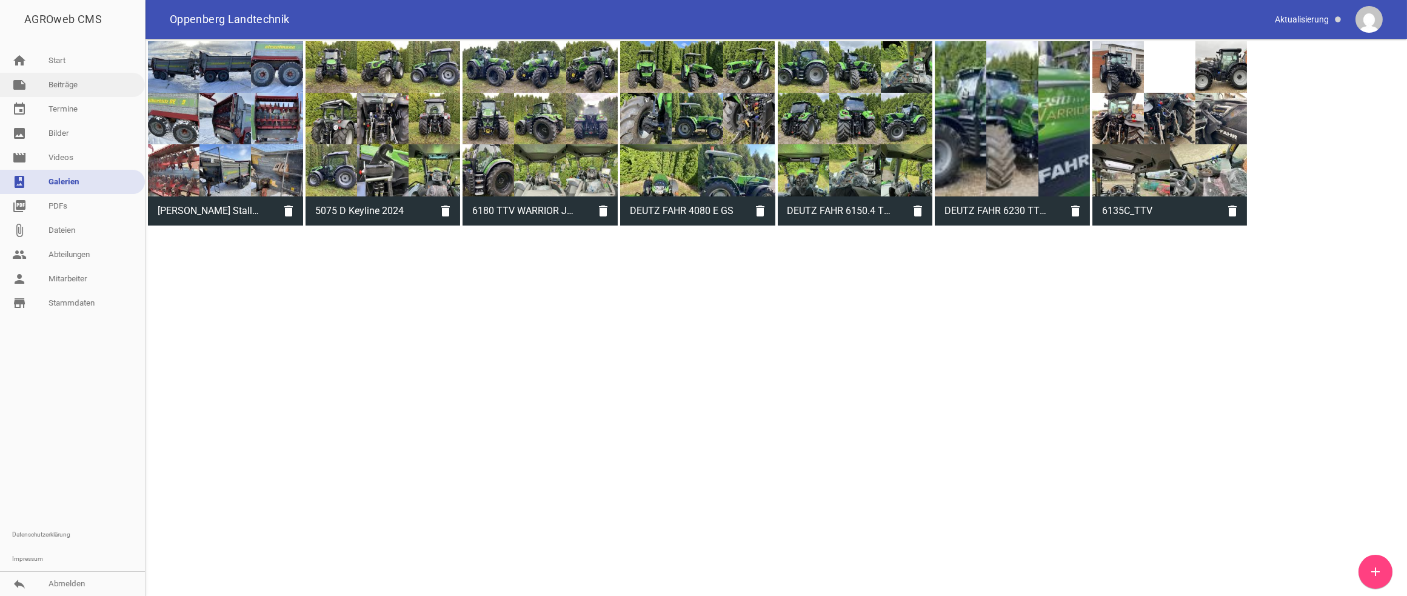
click at [58, 82] on link "note Beiträge" at bounding box center [72, 85] width 145 height 24
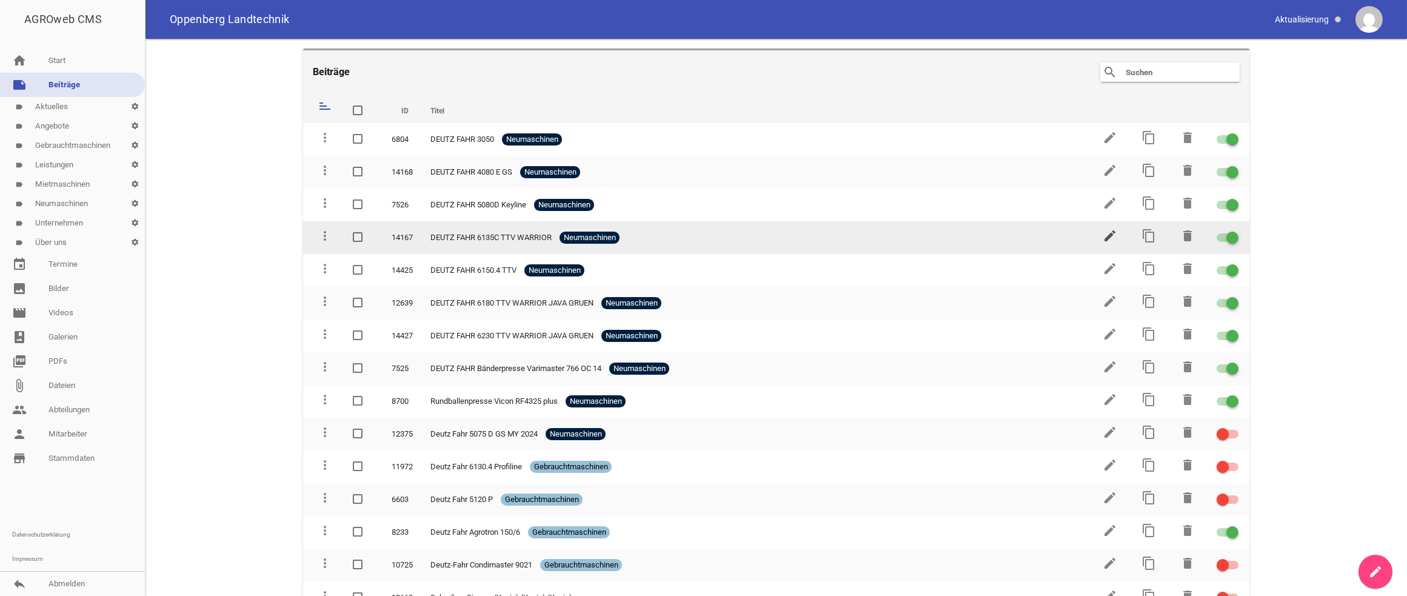
click at [1096, 233] on icon "edit" at bounding box center [1109, 235] width 15 height 15
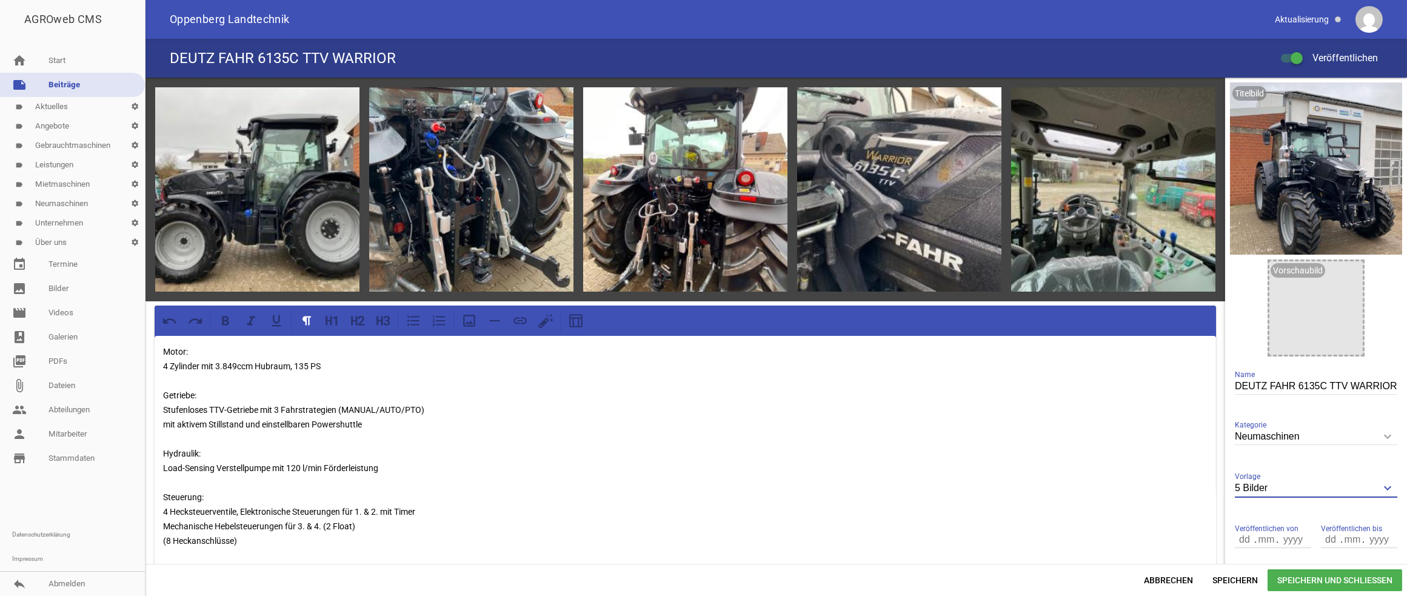
click at [1096, 464] on input "5 Bilder" at bounding box center [1316, 488] width 162 height 16
click at [1096, 464] on li "1 Bild" at bounding box center [1316, 545] width 162 height 29
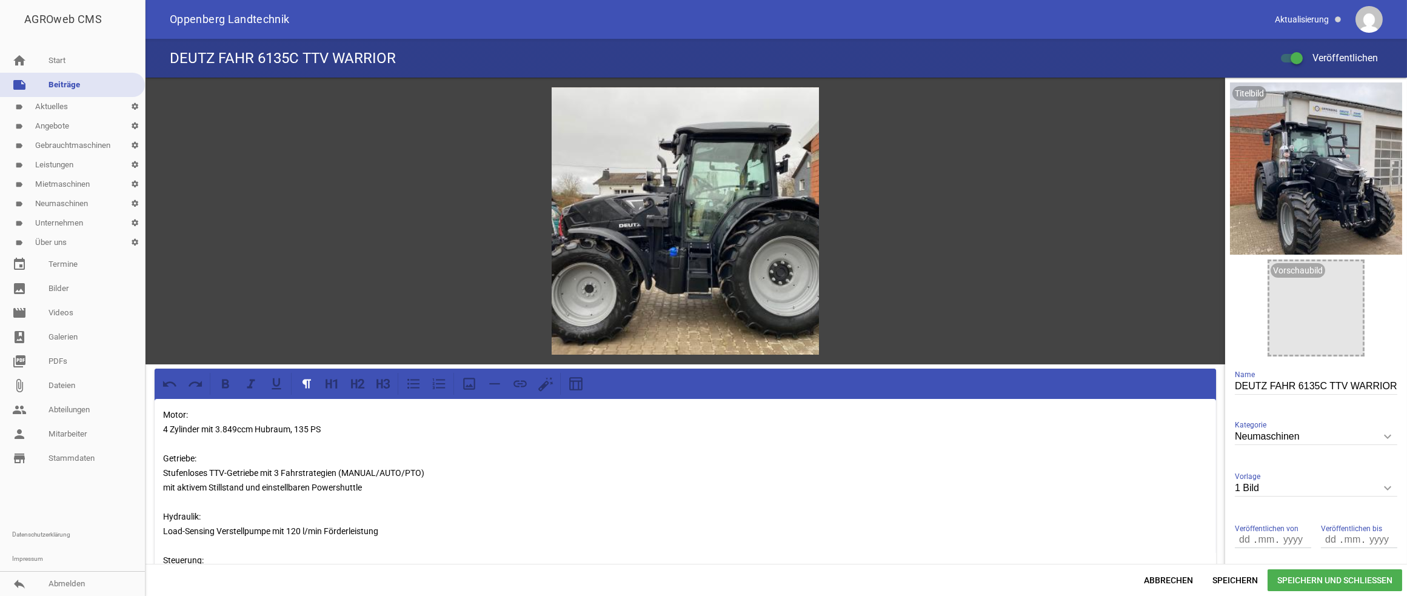
click at [1096, 464] on input "1 Bild" at bounding box center [1316, 488] width 162 height 16
click at [1096, 464] on li "Nur Text" at bounding box center [1316, 516] width 162 height 29
type input "Nur Text"
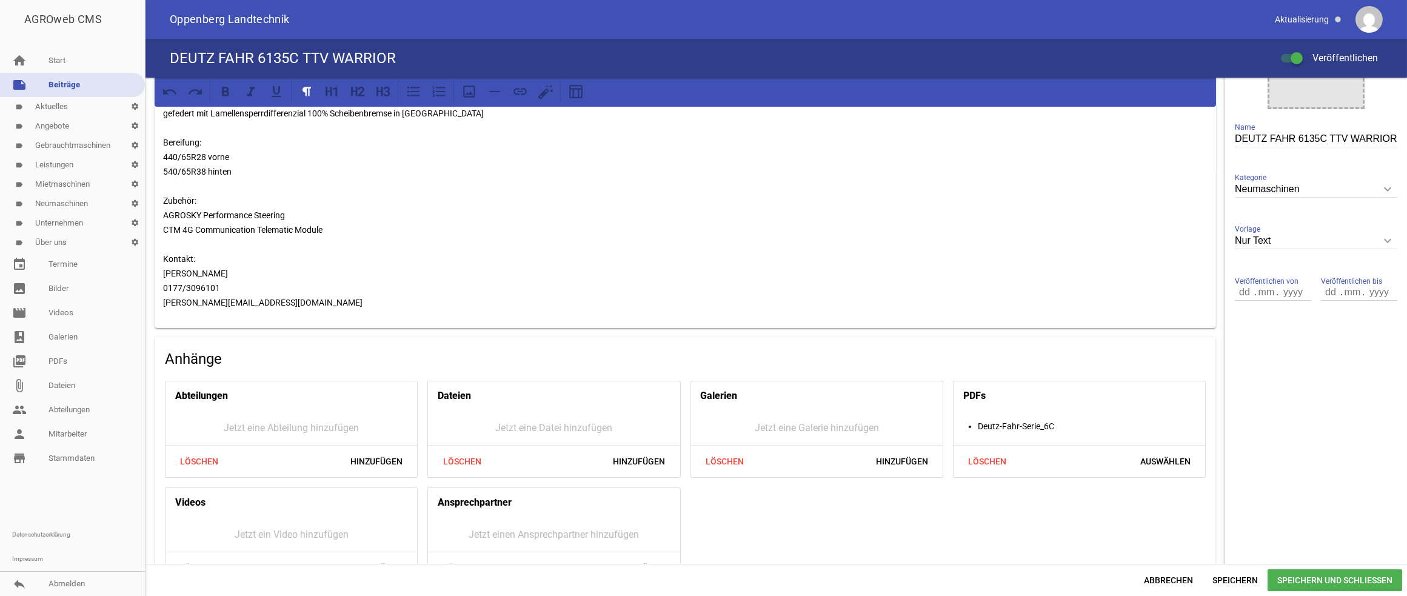
scroll to position [282, 0]
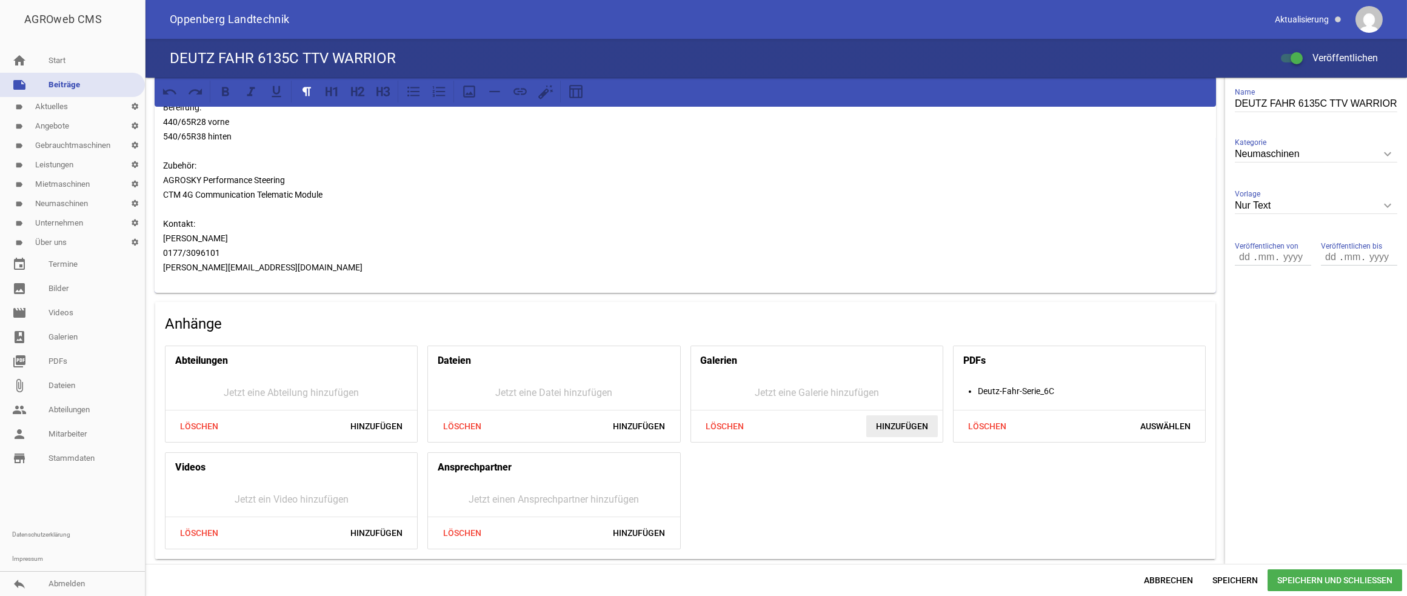
click at [892, 428] on span "Hinzufügen" at bounding box center [902, 426] width 72 height 22
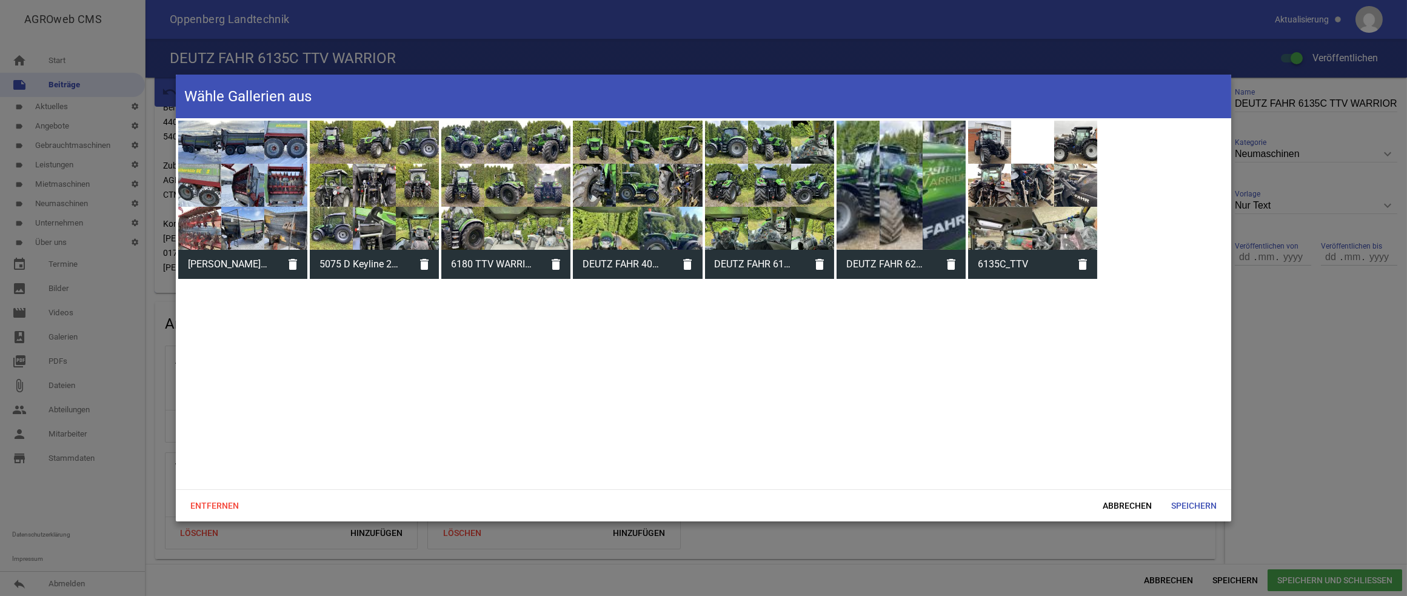
click at [1042, 176] on div at bounding box center [1032, 185] width 129 height 129
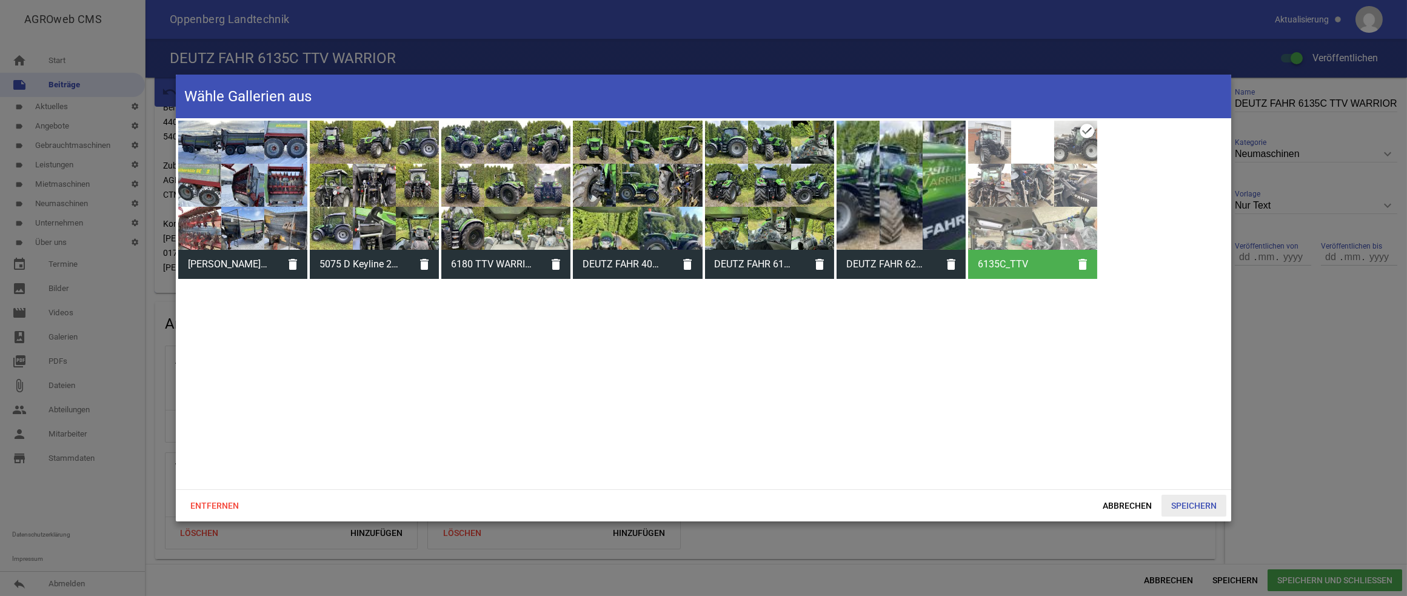
click at [1096, 464] on span "Speichern" at bounding box center [1193, 506] width 65 height 22
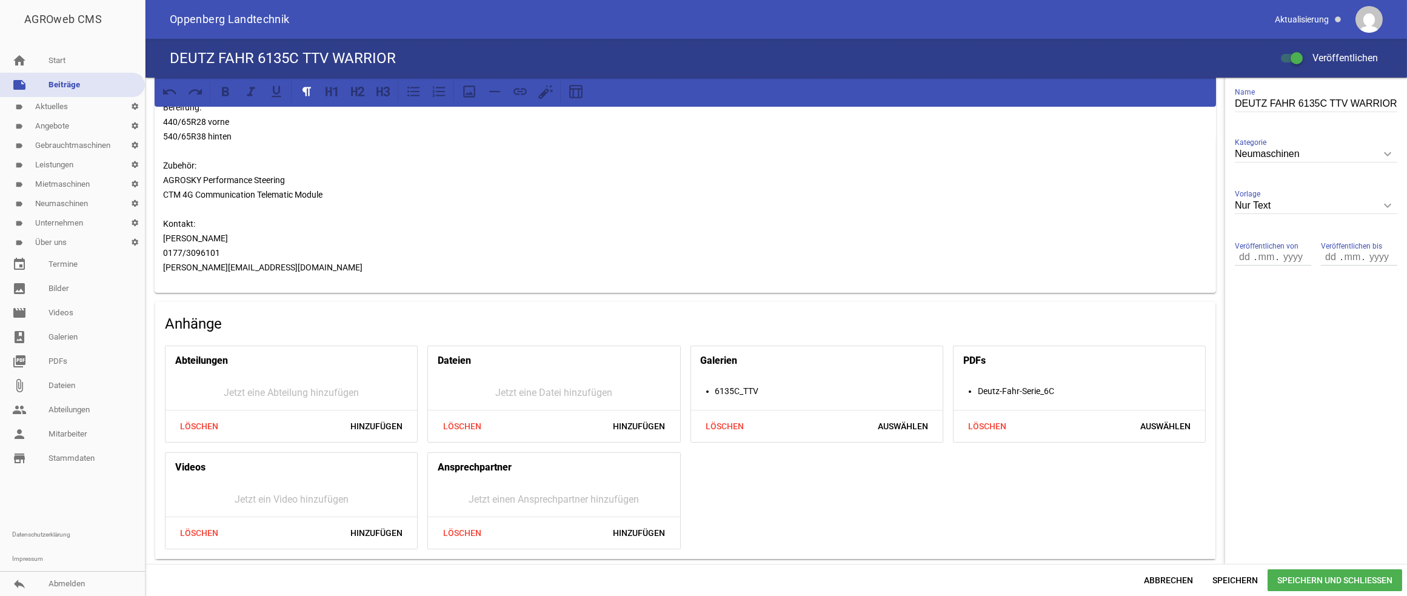
click at [1096, 464] on span "Speichern und Schließen" at bounding box center [1334, 580] width 135 height 22
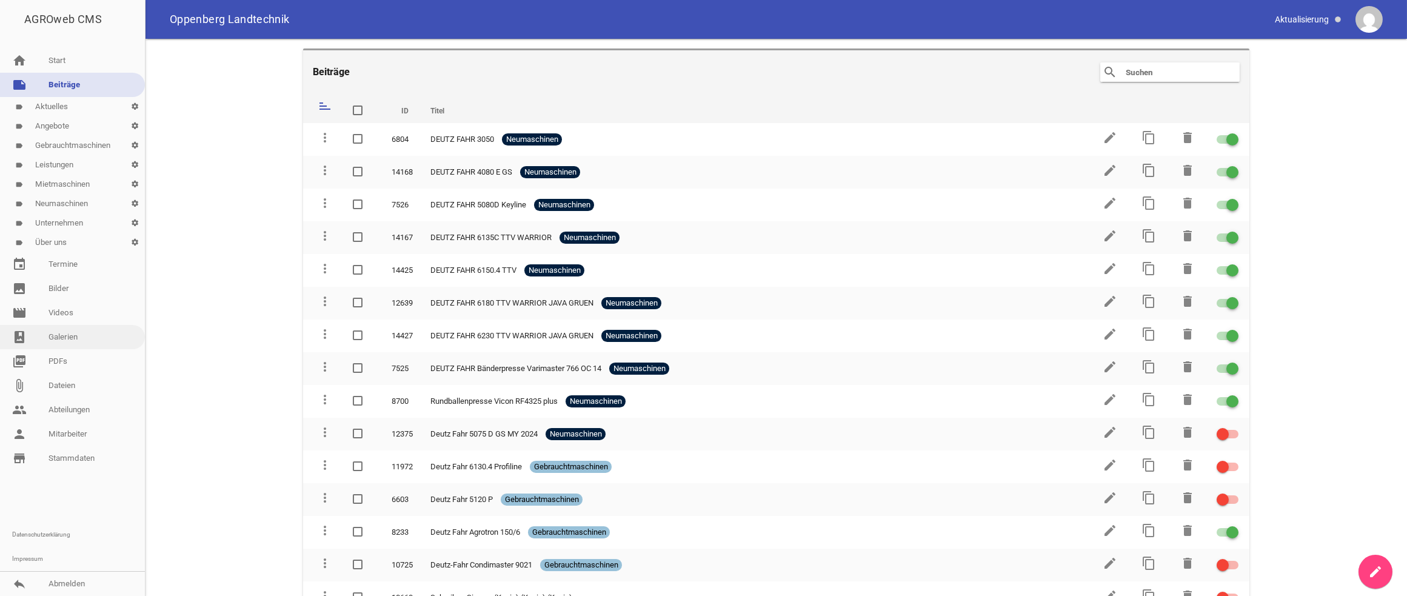
click at [68, 336] on link "photo_album Galerien" at bounding box center [72, 337] width 145 height 24
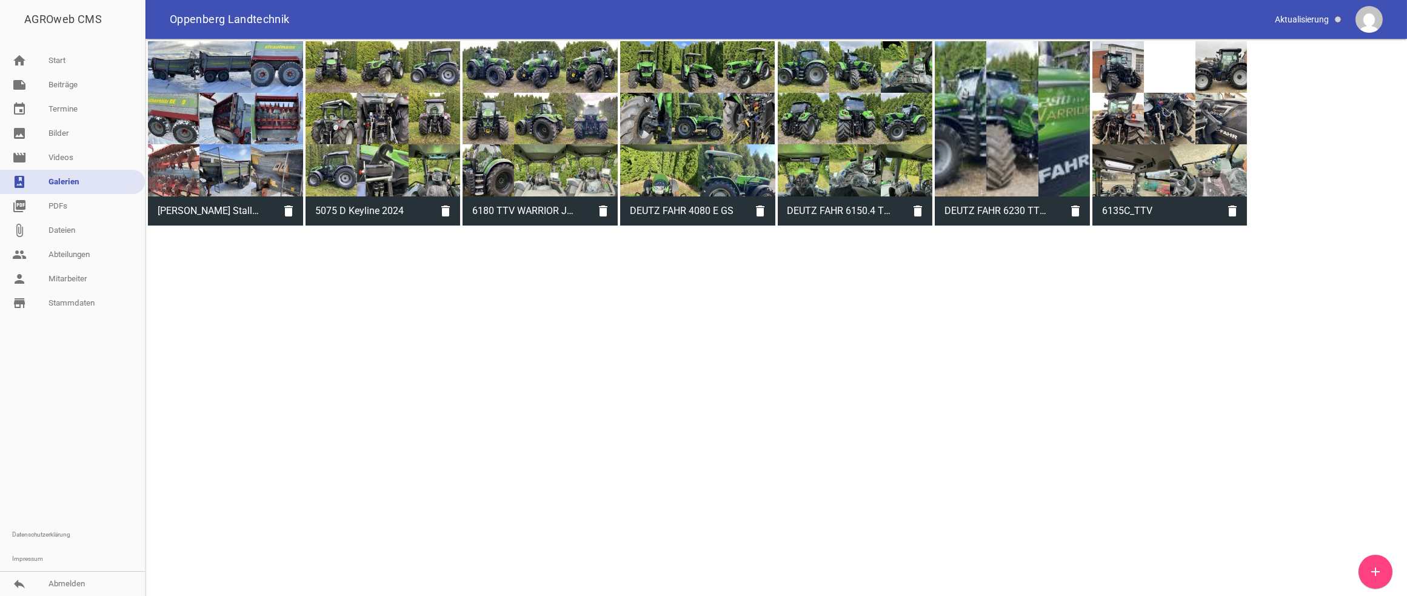
click at [1096, 133] on div at bounding box center [1169, 118] width 155 height 155
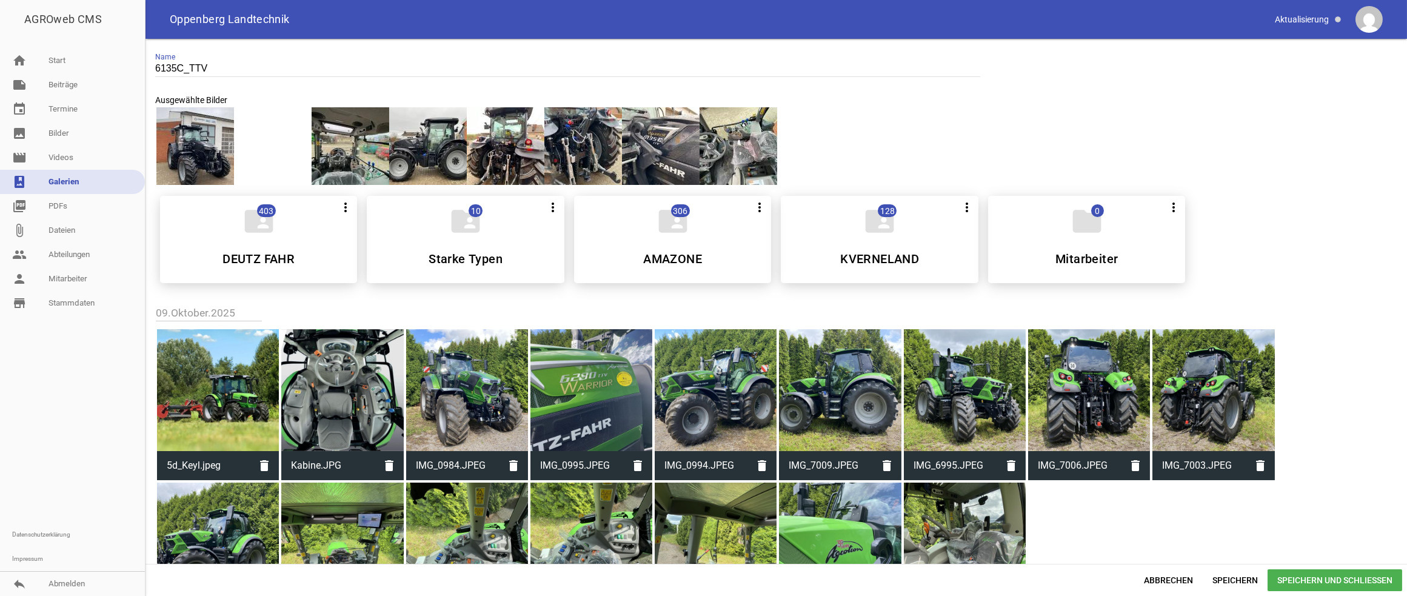
click at [290, 151] on div at bounding box center [273, 146] width 78 height 78
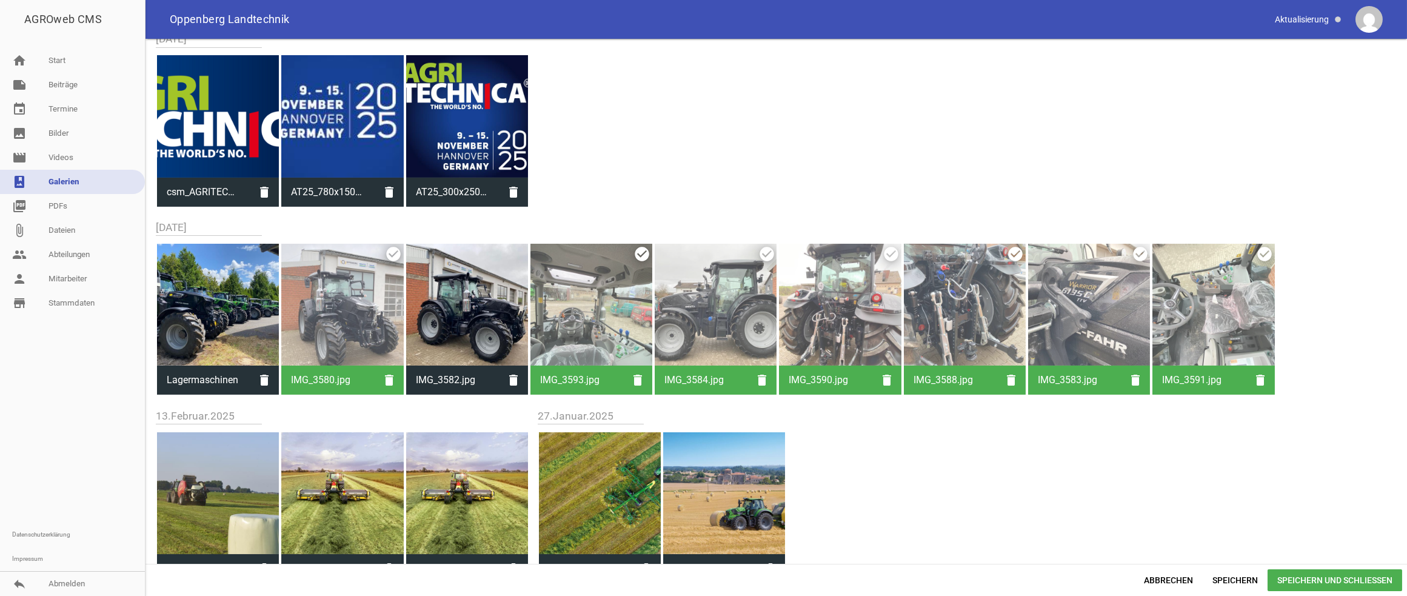
scroll to position [989, 0]
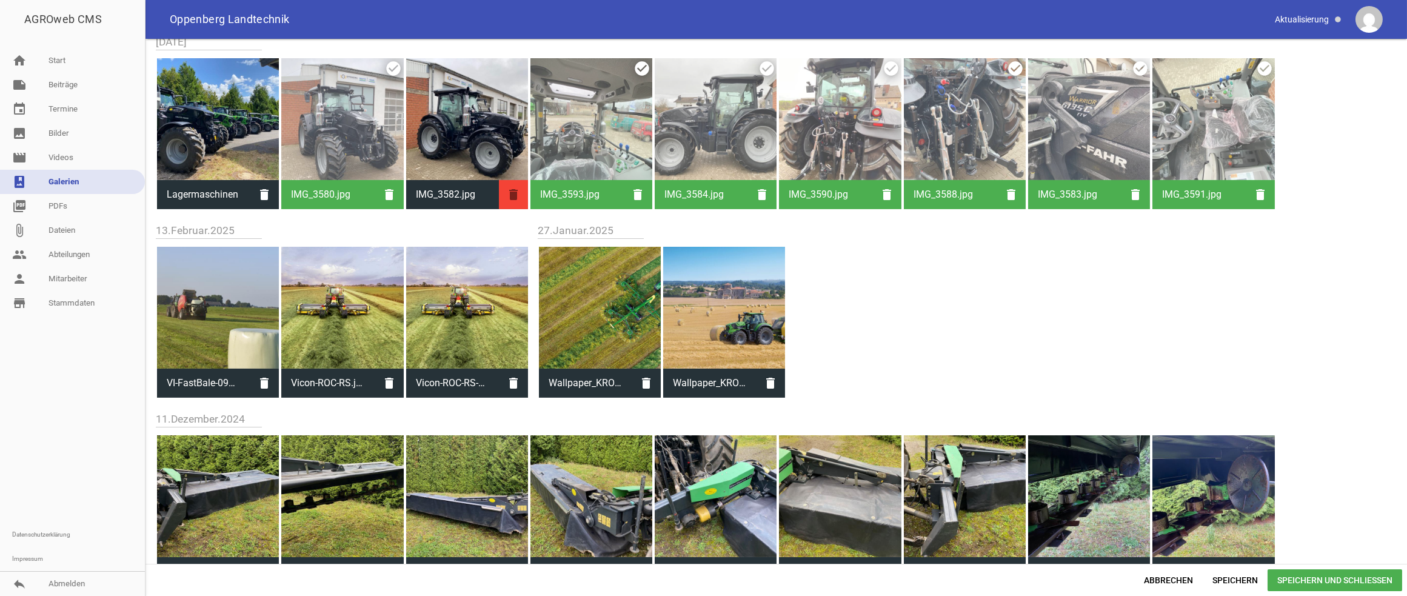
click at [514, 196] on icon "delete" at bounding box center [513, 194] width 29 height 29
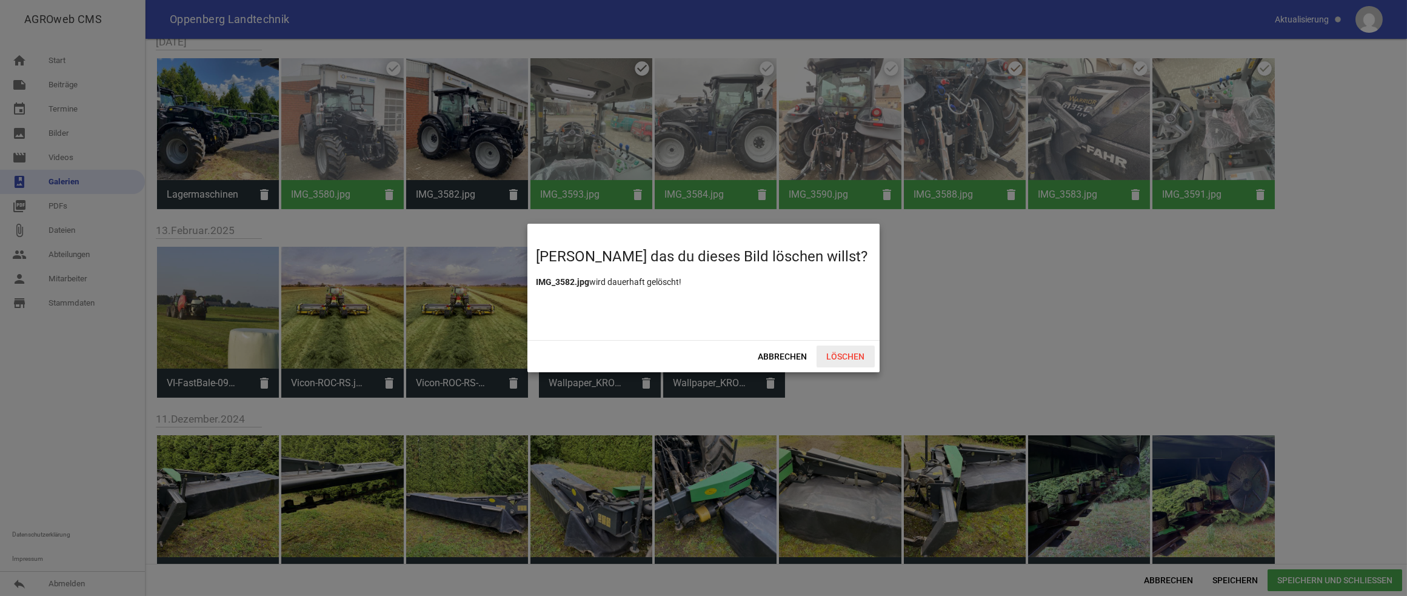
click at [856, 352] on span "Löschen" at bounding box center [845, 356] width 58 height 22
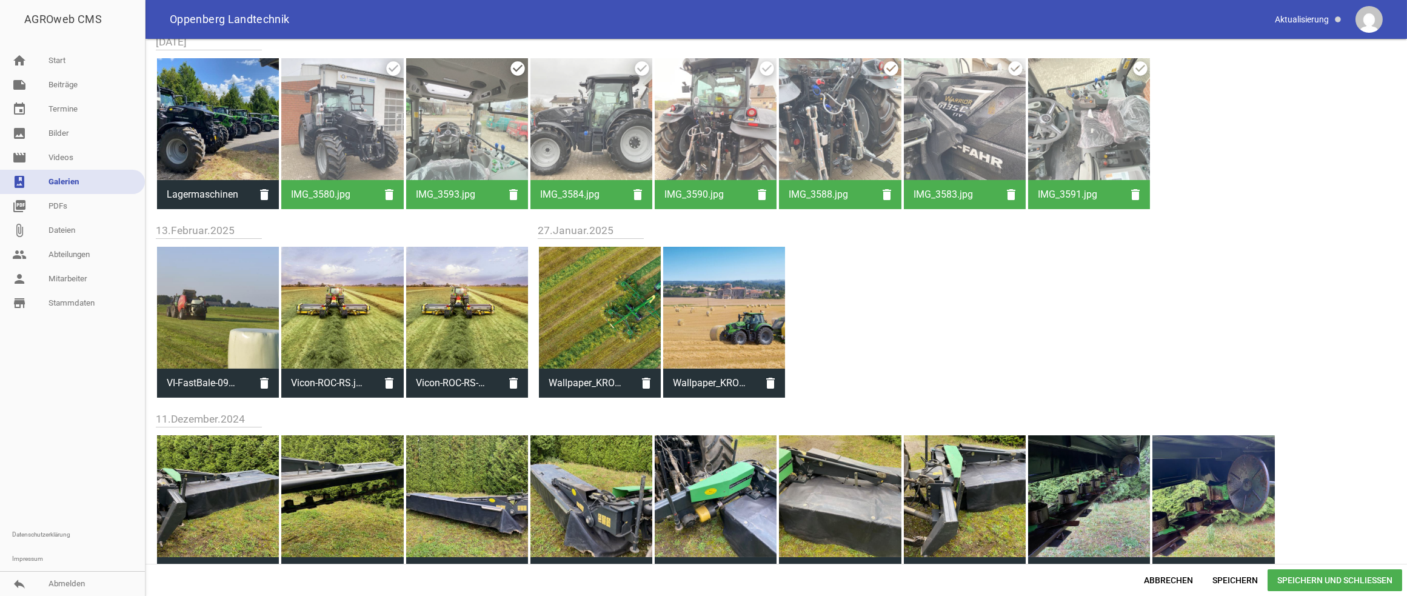
click at [1096, 464] on span "Speichern und Schließen" at bounding box center [1334, 580] width 135 height 22
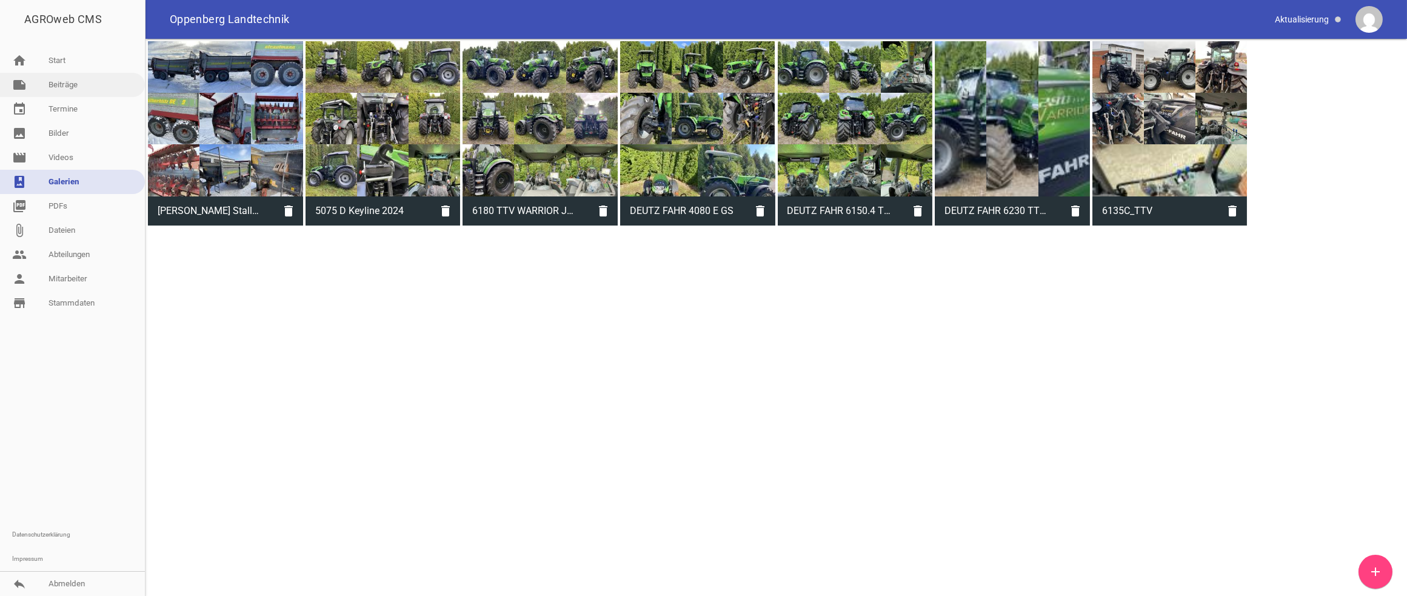
click at [46, 86] on link "note Beiträge" at bounding box center [72, 85] width 145 height 24
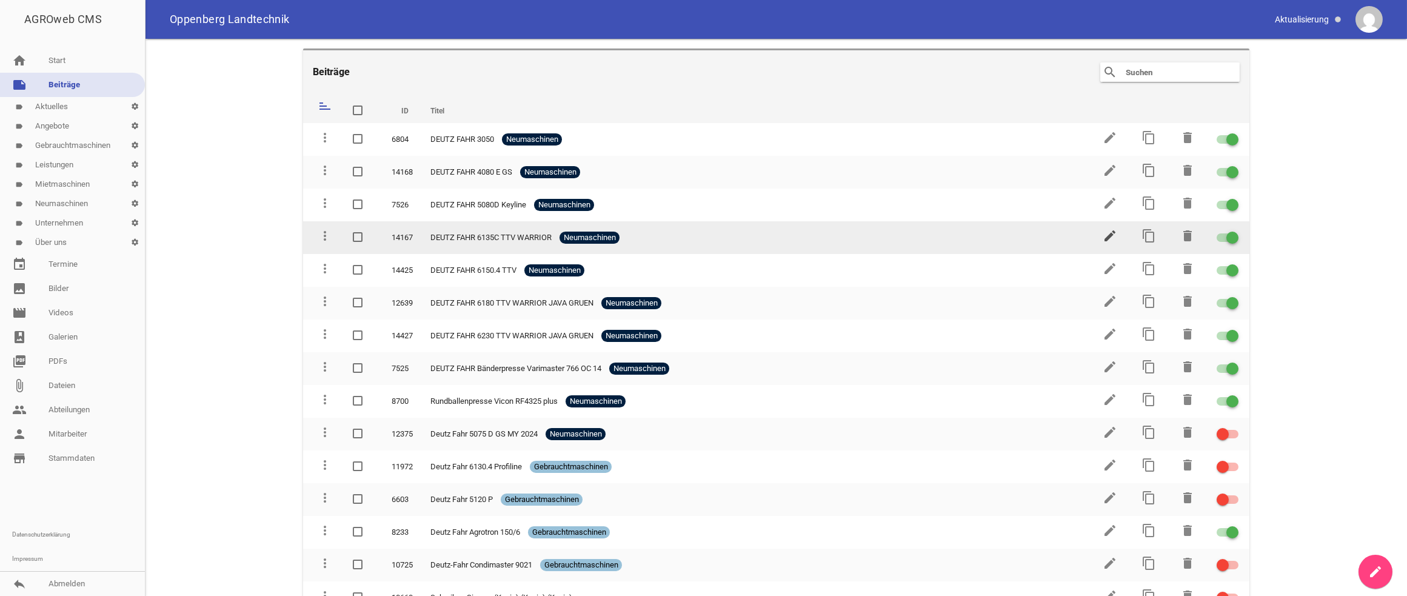
click at [1096, 232] on icon "edit" at bounding box center [1109, 235] width 15 height 15
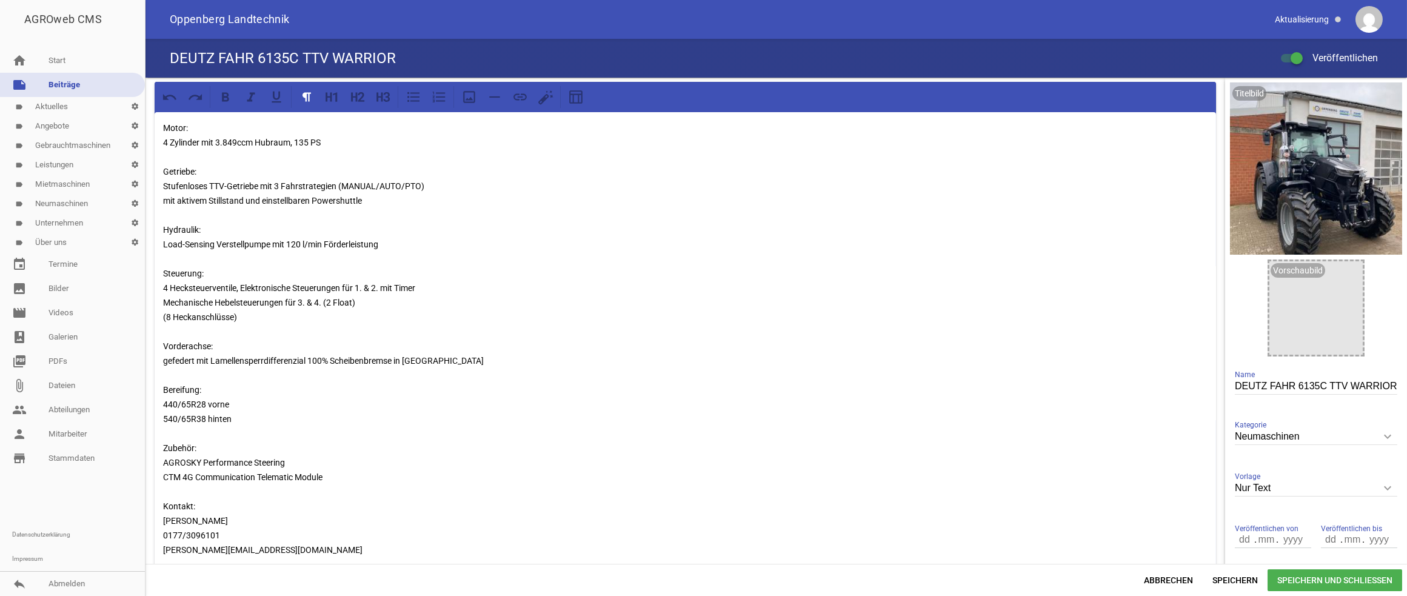
click at [327, 359] on p "Motor: 4 Zylinder mit 3.849ccm Hubraum, 135 PS Getriebe: Stufenloses TTV-Getrie…" at bounding box center [685, 339] width 1044 height 436
click at [1096, 464] on span "Speichern und Schließen" at bounding box center [1334, 580] width 135 height 22
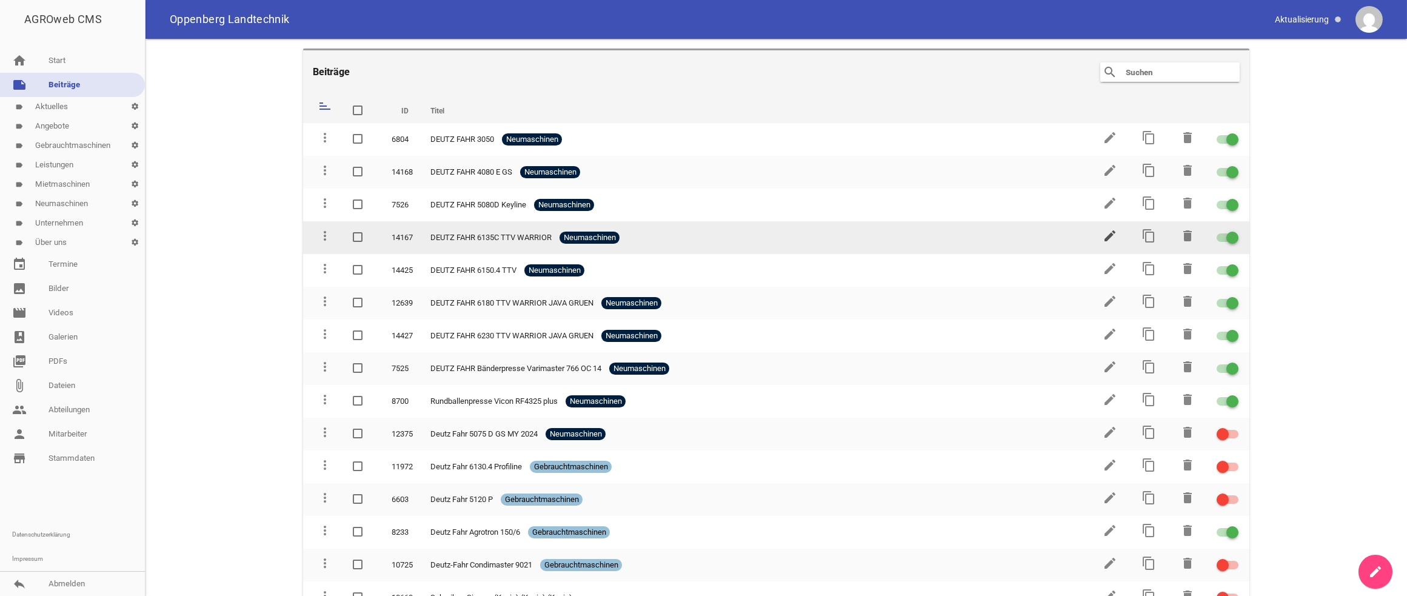
click at [1096, 234] on icon "edit" at bounding box center [1109, 235] width 15 height 15
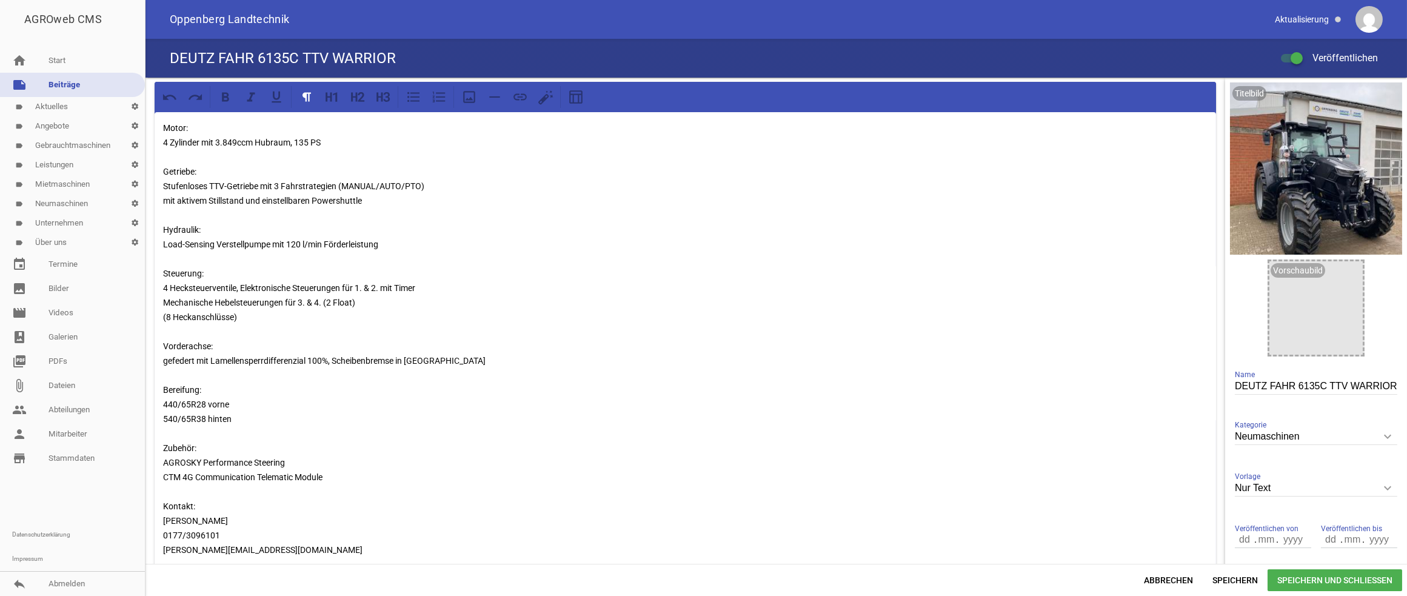
click at [163, 125] on div "Motor: 4 Zylinder mit 3.849ccm Hubraum, 135 PS Getriebe: Stufenloses TTV-Getrie…" at bounding box center [685, 343] width 1061 height 463
click at [1096, 464] on span "Speichern und Schließen" at bounding box center [1334, 580] width 135 height 22
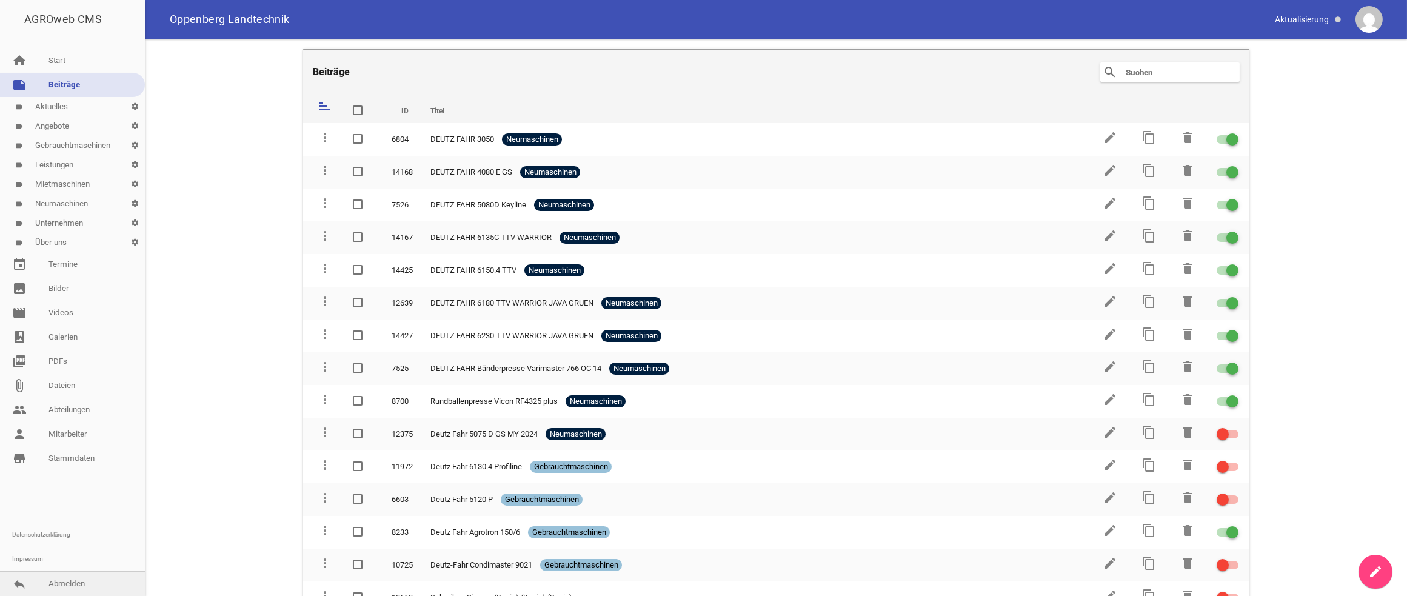
click at [61, 464] on link "reply Abmelden" at bounding box center [72, 584] width 145 height 24
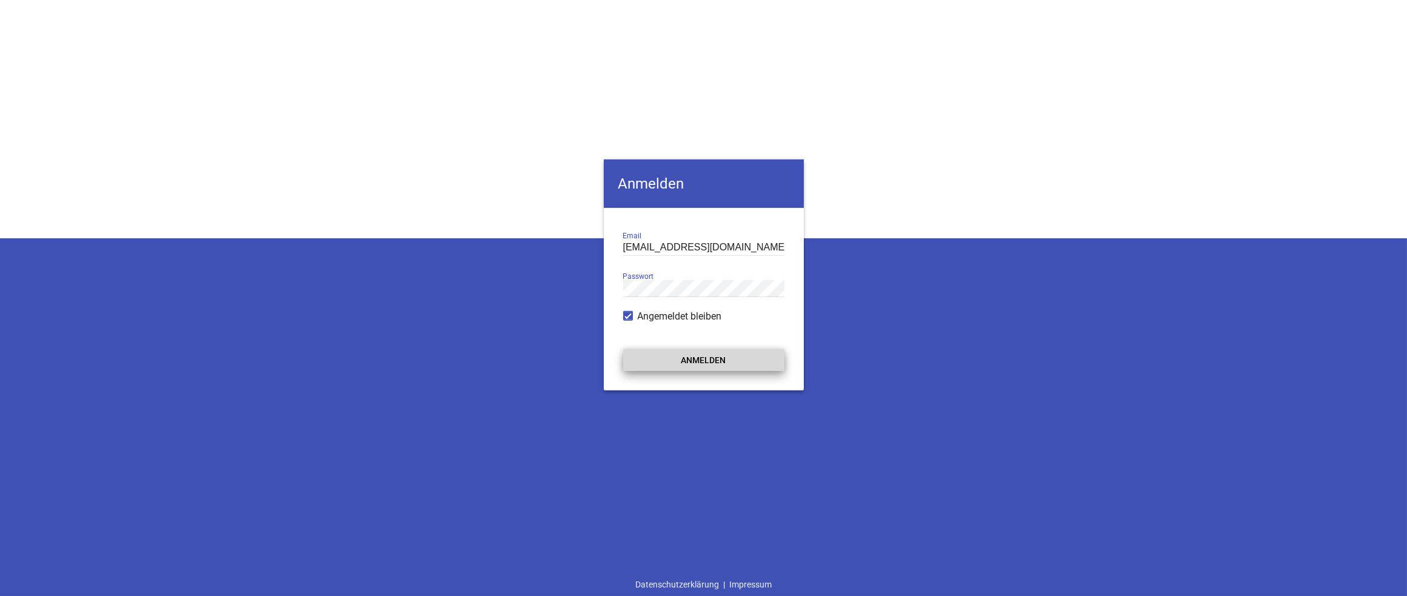
click at [718, 365] on button "Anmelden" at bounding box center [703, 360] width 161 height 22
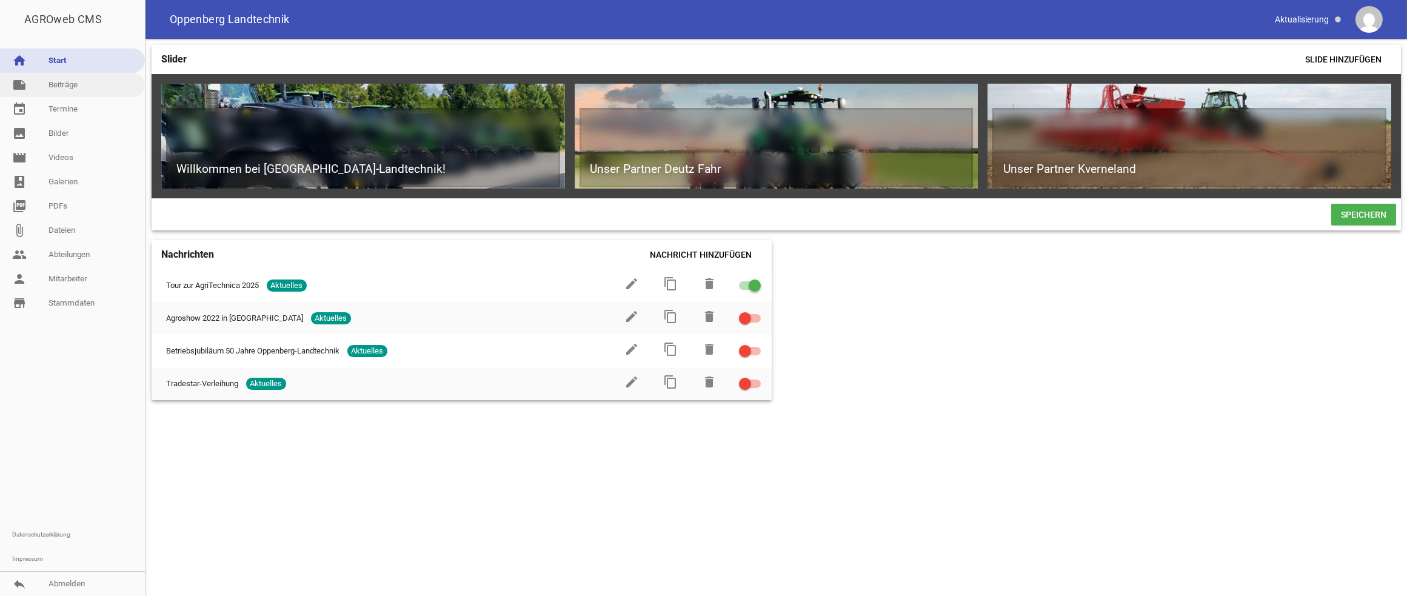
click at [68, 79] on link "note Beiträge" at bounding box center [72, 85] width 145 height 24
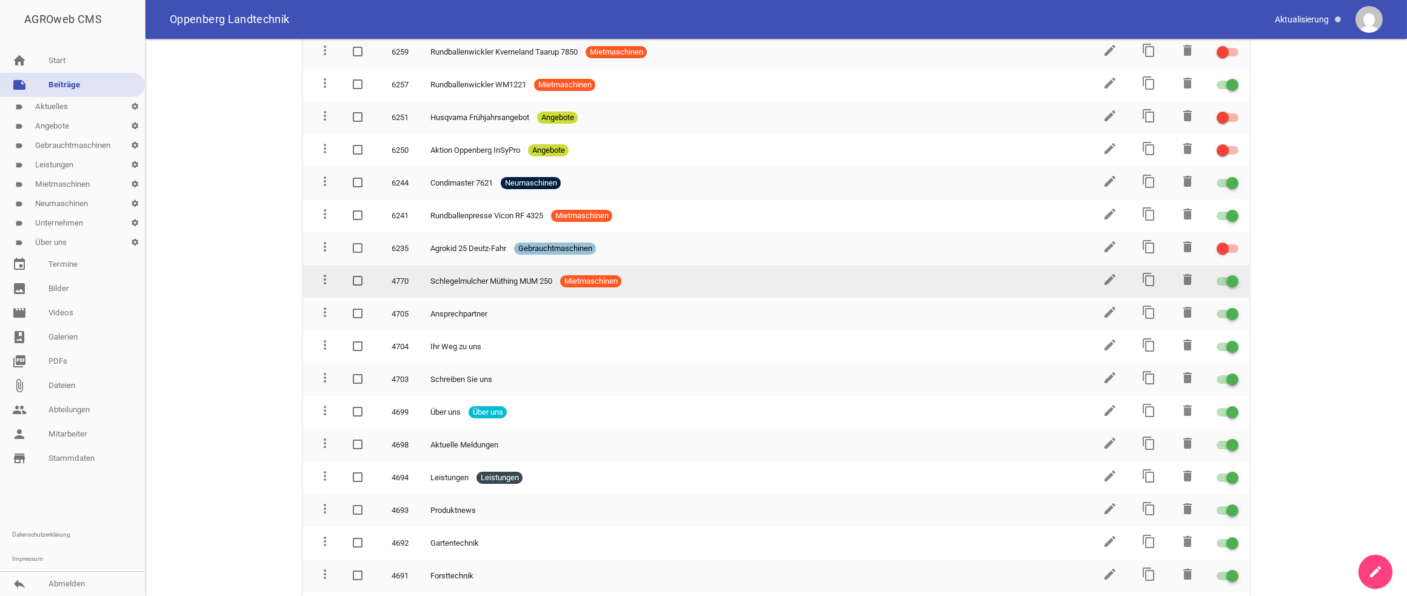
scroll to position [1338, 0]
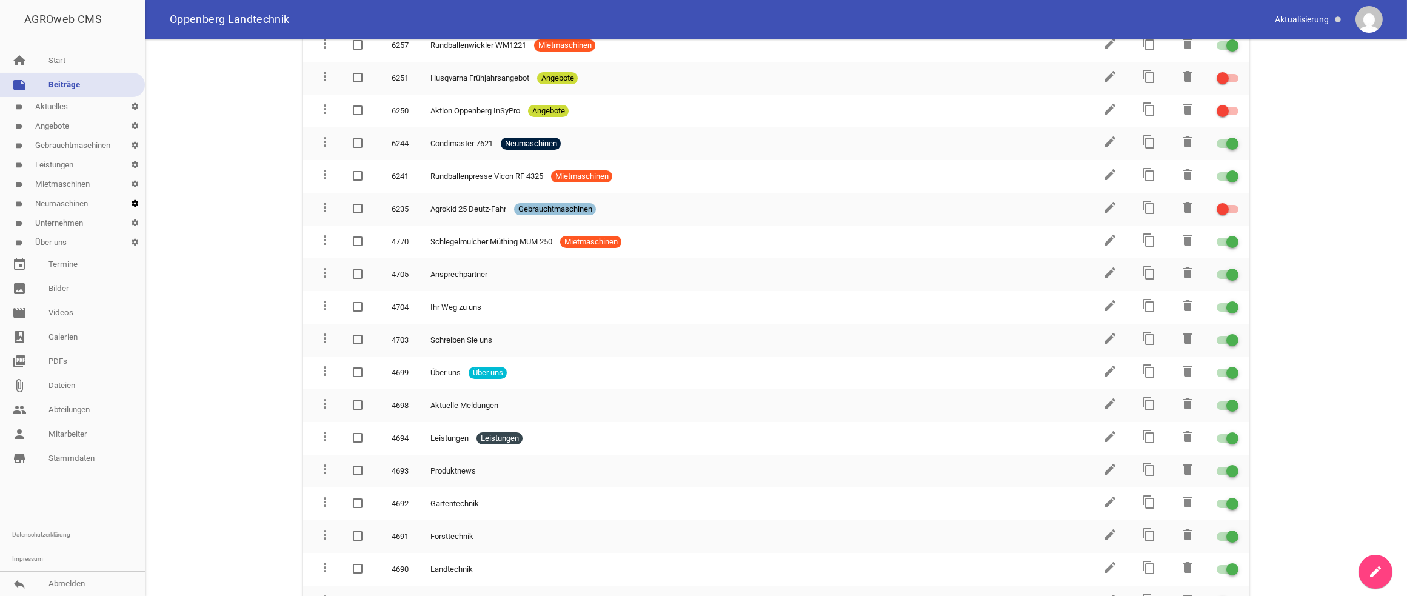
click at [133, 202] on icon "settings" at bounding box center [135, 203] width 20 height 19
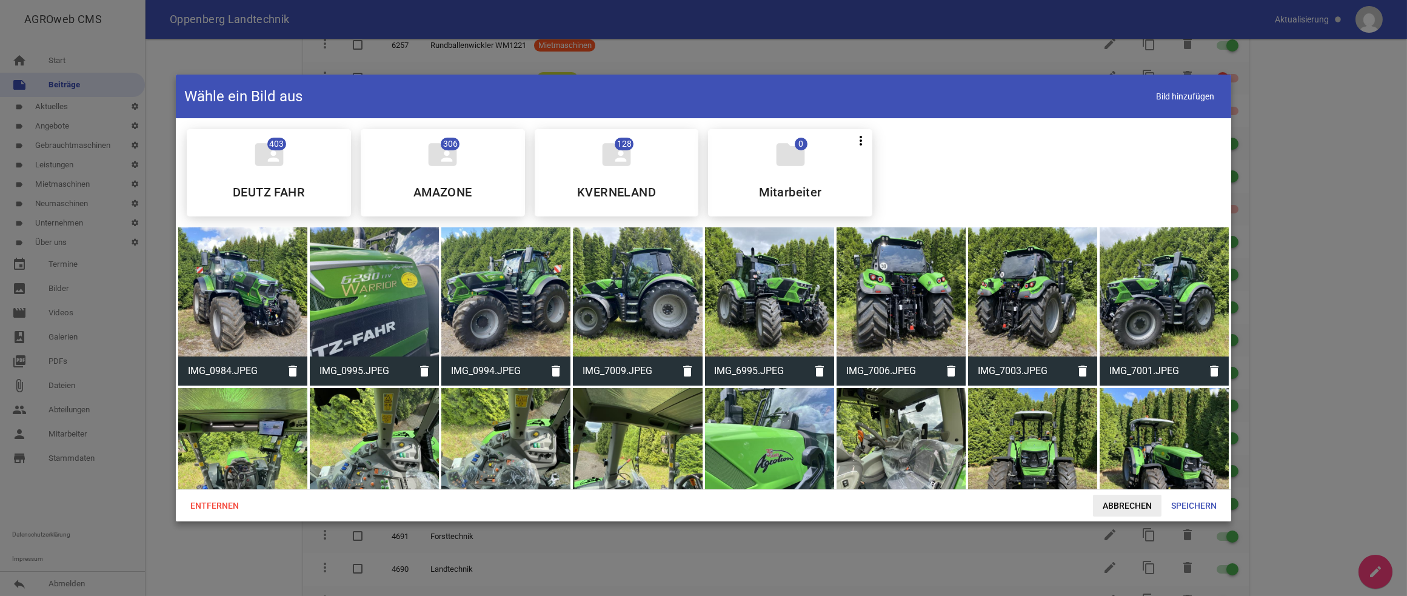
click at [1096, 464] on span "Abbrechen" at bounding box center [1127, 506] width 68 height 22
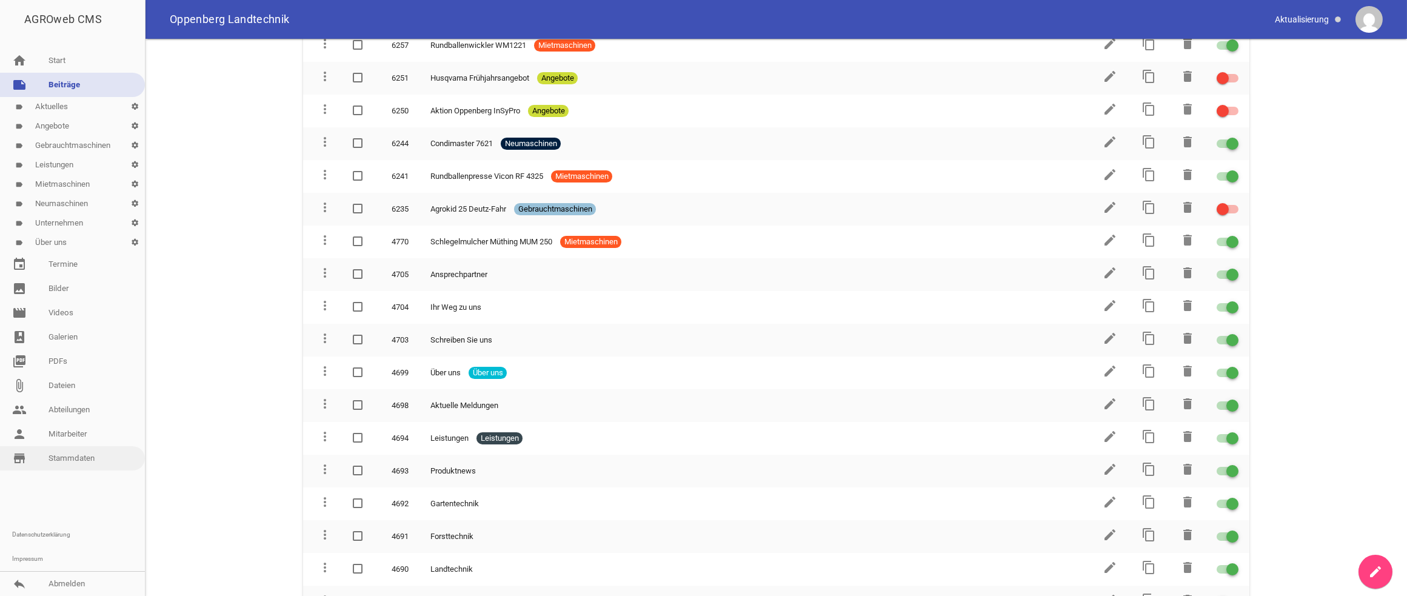
click at [86, 459] on link "store_mall_directory Stammdaten" at bounding box center [72, 458] width 145 height 24
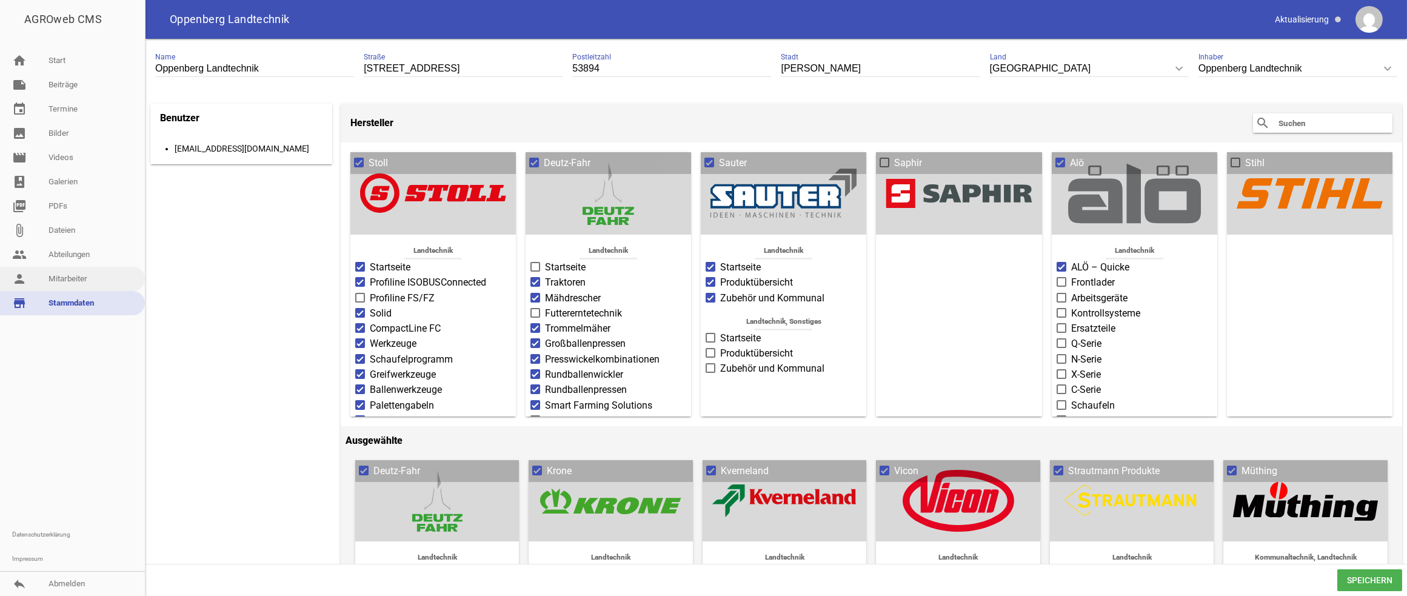
click at [75, 280] on link "person Mitarbeiter" at bounding box center [72, 279] width 145 height 24
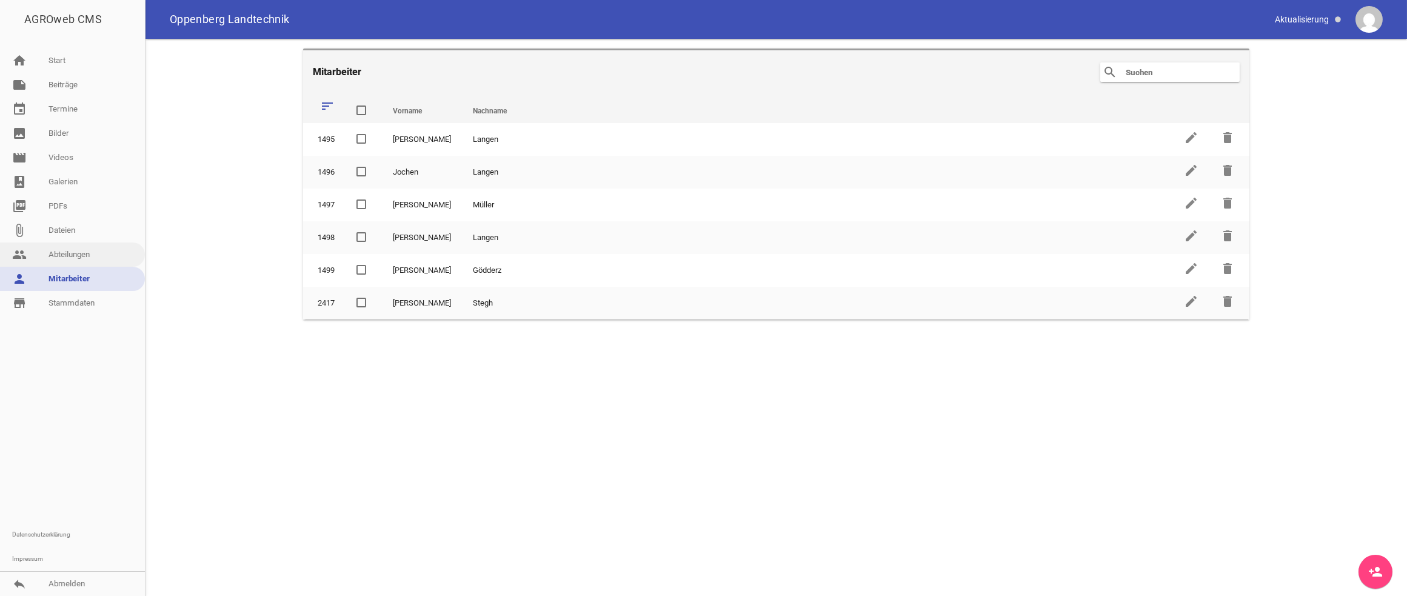
click at [79, 249] on link "people Abteilungen" at bounding box center [72, 254] width 145 height 24
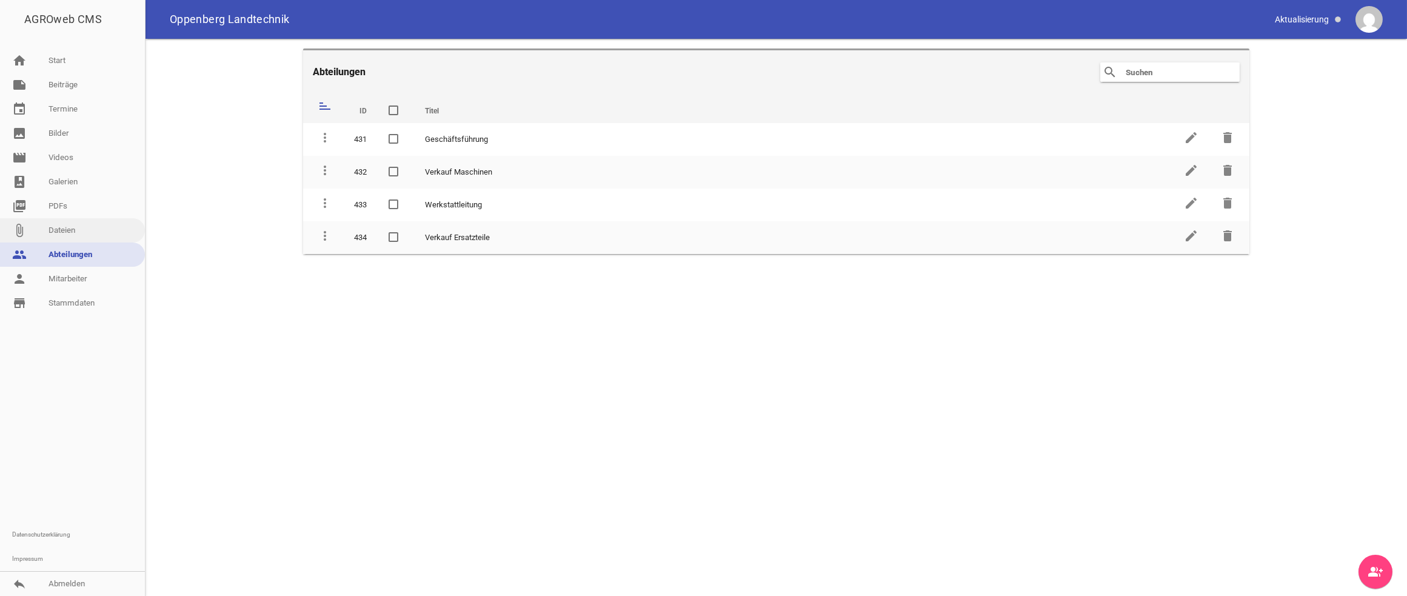
click at [76, 233] on link "attach_file Dateien" at bounding box center [72, 230] width 145 height 24
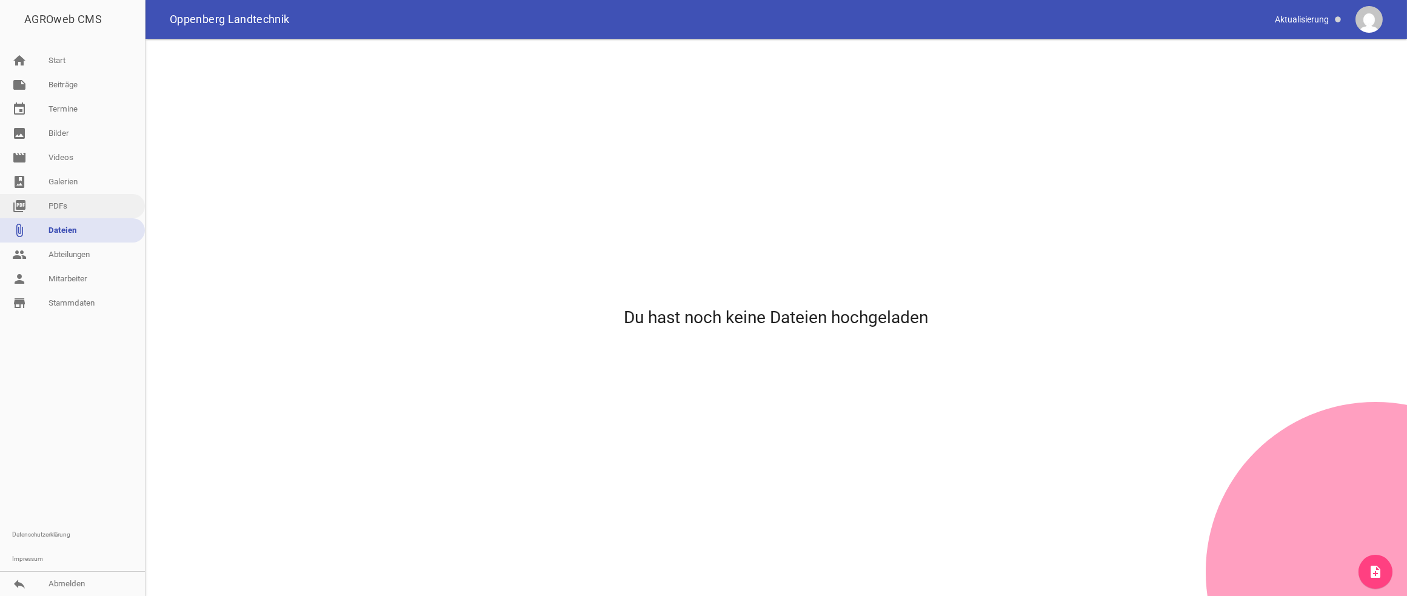
click at [57, 210] on link "picture_as_pdf PDFs" at bounding box center [72, 206] width 145 height 24
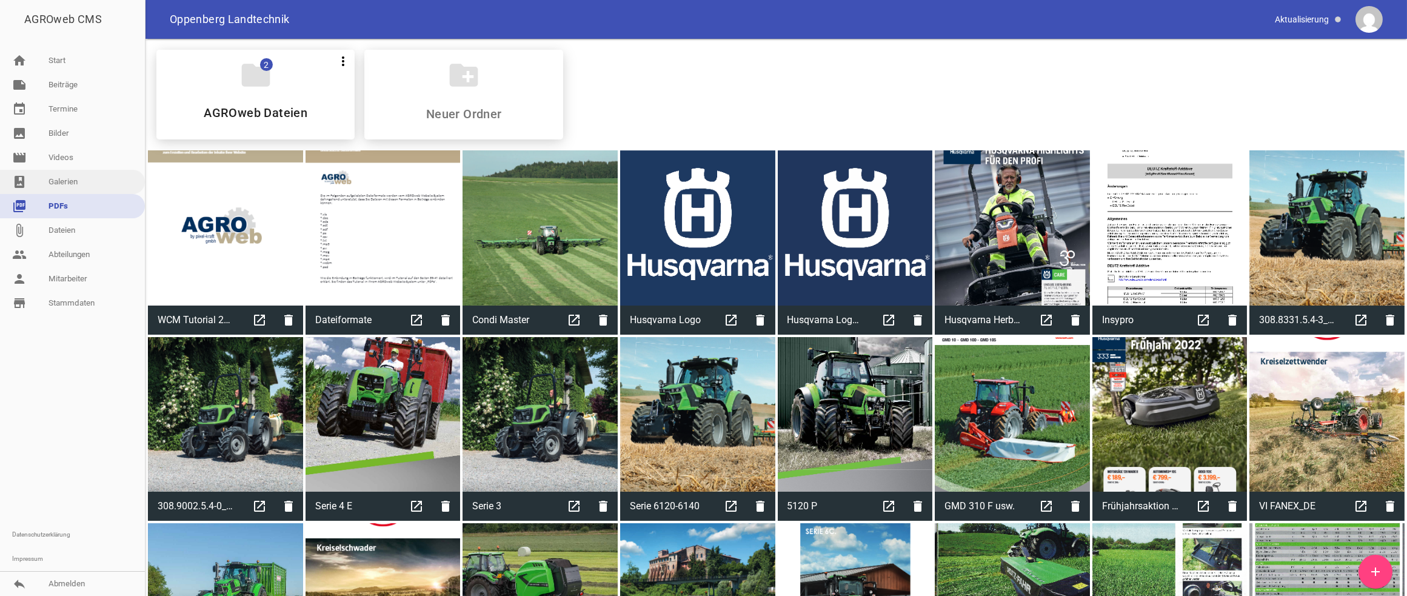
click at [62, 185] on link "photo_album Galerien" at bounding box center [72, 182] width 145 height 24
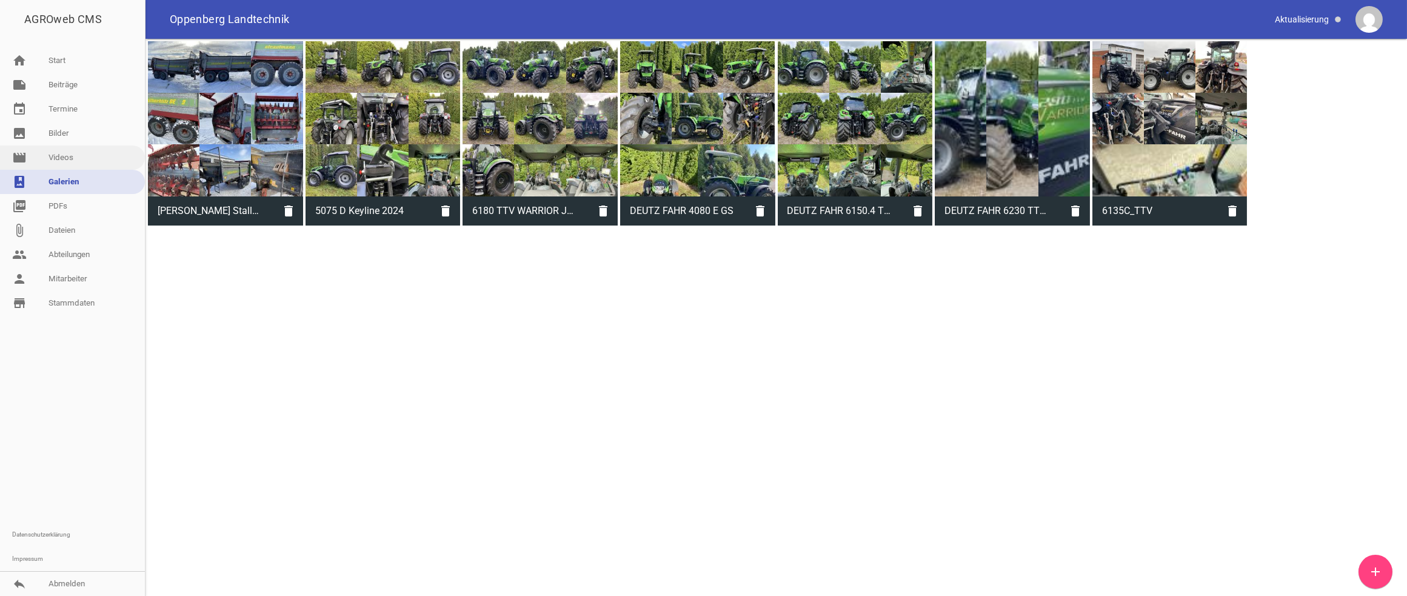
click at [68, 159] on link "movie Videos" at bounding box center [72, 157] width 145 height 24
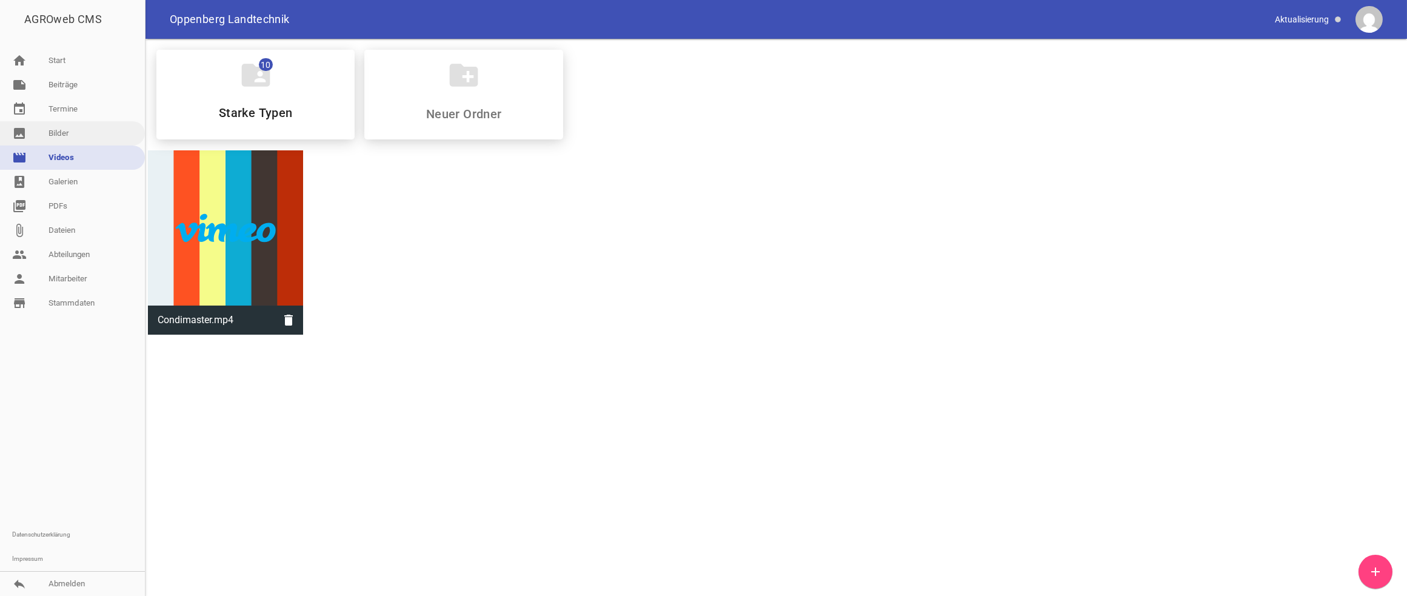
click at [62, 133] on link "image Bilder" at bounding box center [72, 133] width 145 height 24
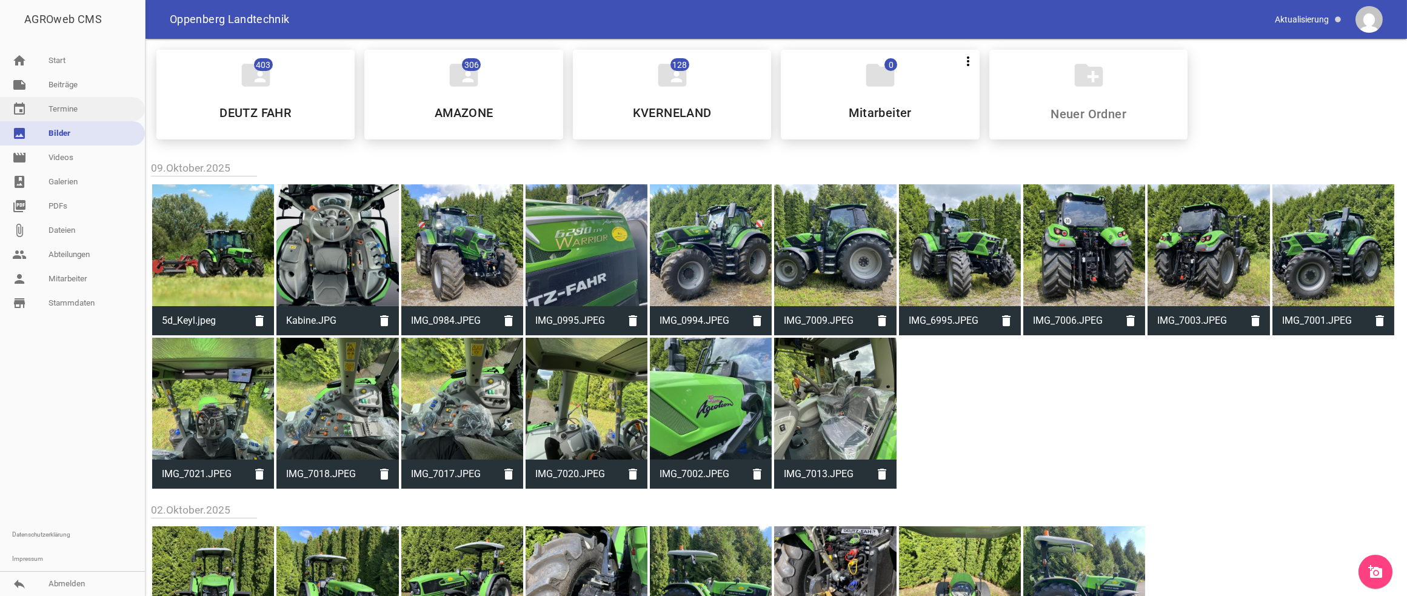
click at [68, 108] on link "event Termine" at bounding box center [72, 109] width 145 height 24
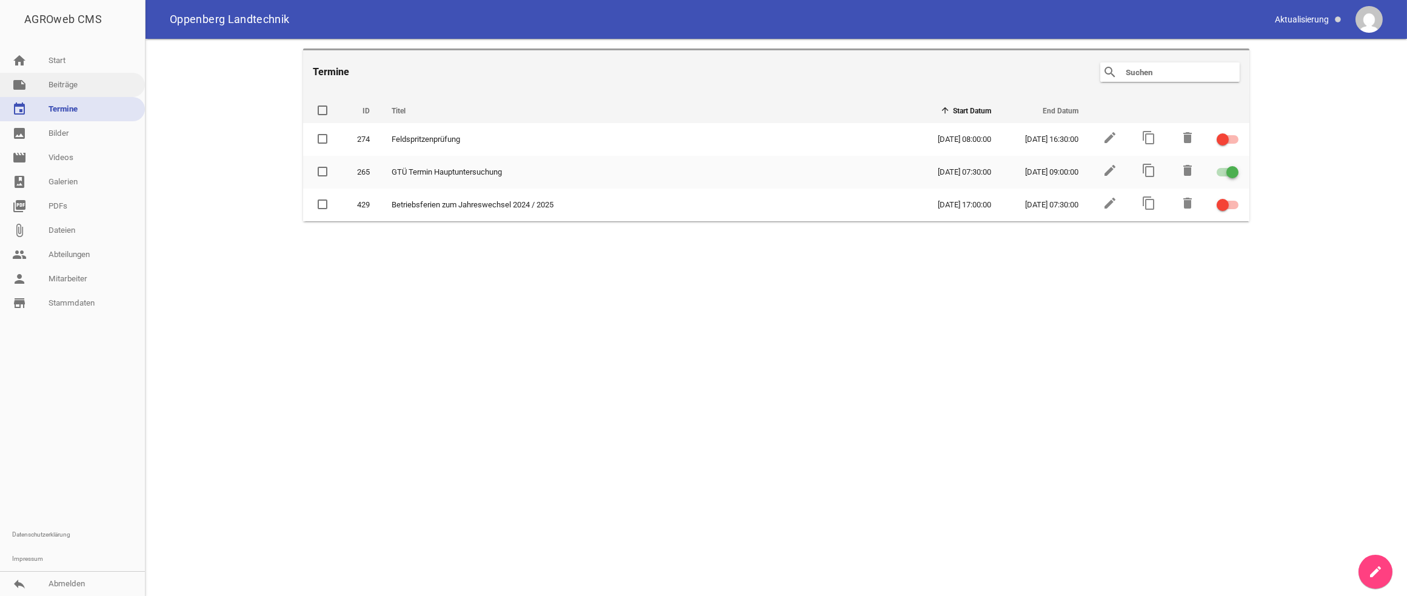
click at [67, 88] on link "note Beiträge" at bounding box center [72, 85] width 145 height 24
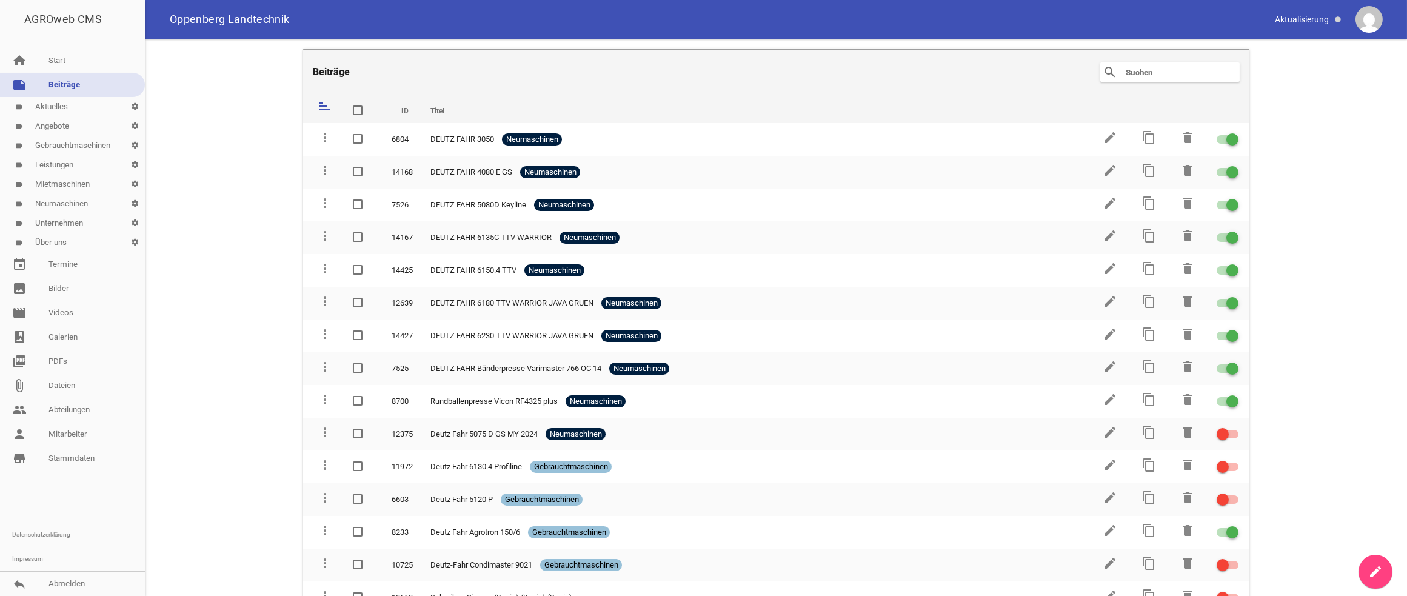
click at [59, 107] on link "label Aktuelles settings" at bounding box center [72, 106] width 145 height 19
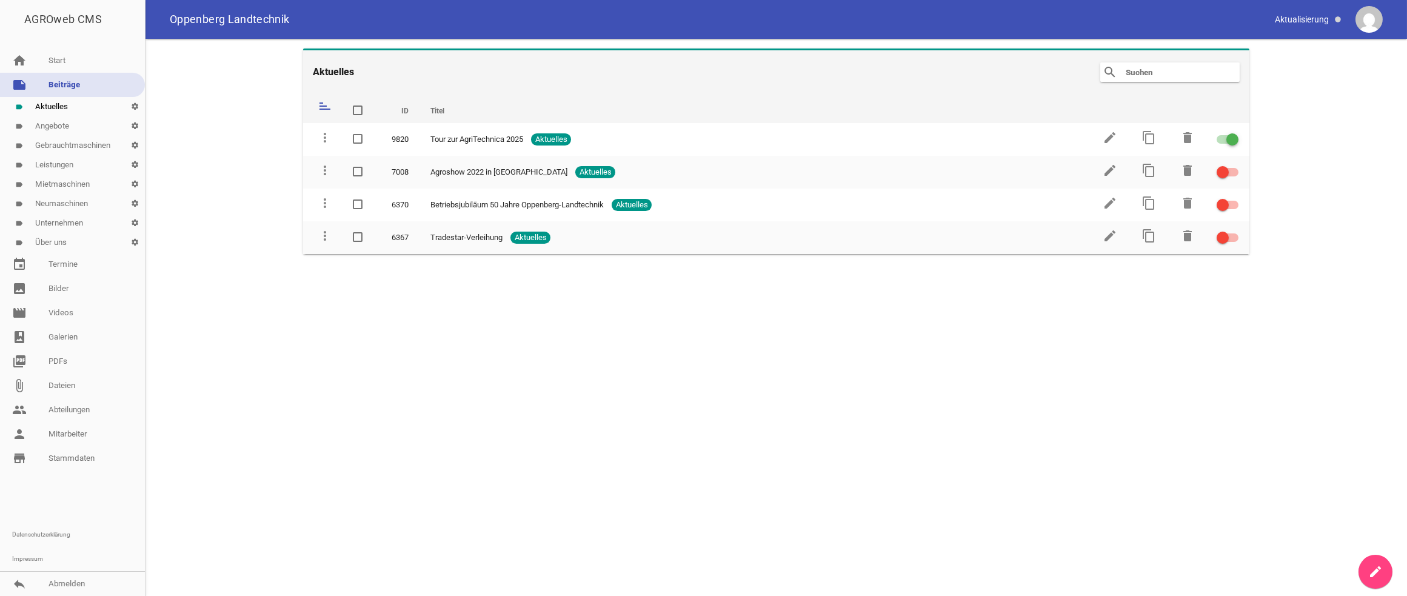
click at [66, 127] on link "label Angebote settings" at bounding box center [72, 125] width 145 height 19
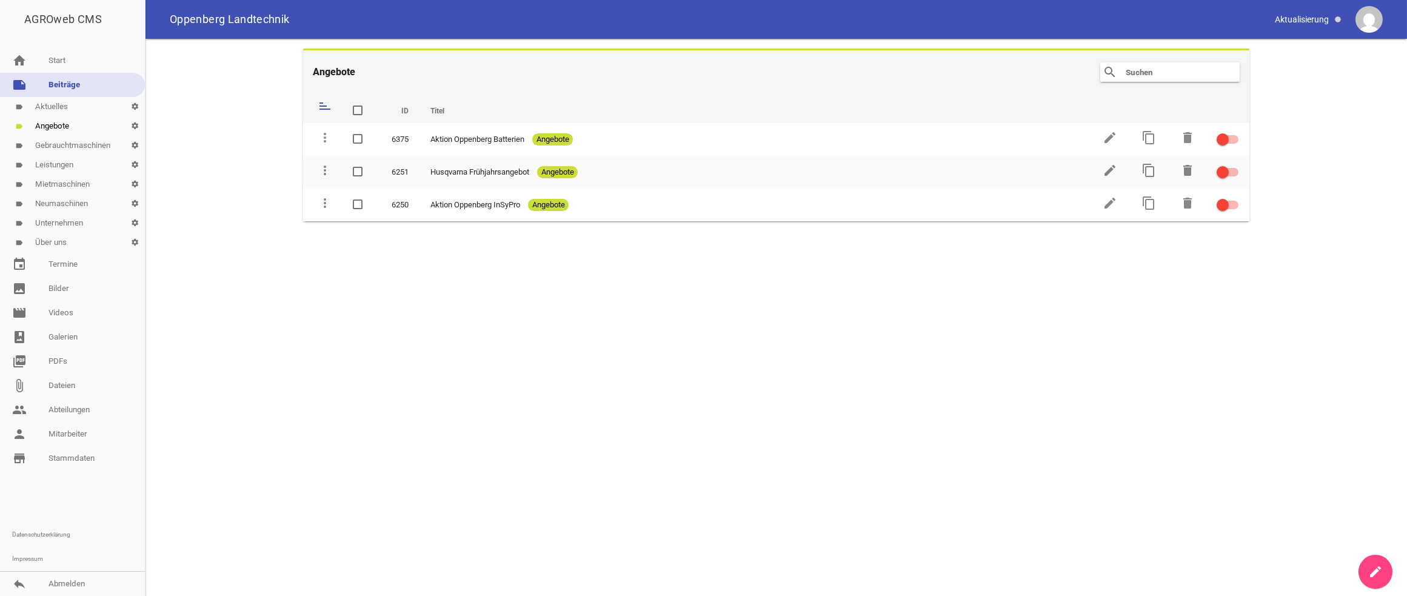
click at [68, 203] on link "label Neumaschinen settings" at bounding box center [72, 203] width 145 height 19
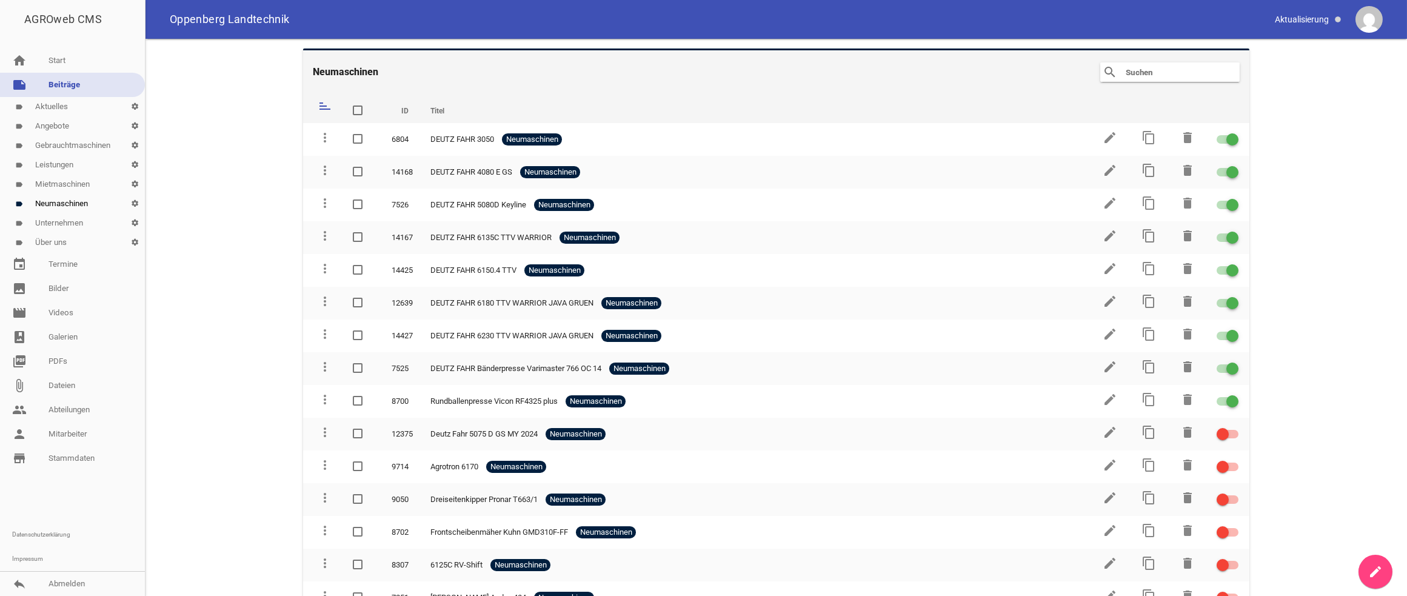
click at [77, 145] on link "label Gebrauchtmaschinen settings" at bounding box center [72, 145] width 145 height 19
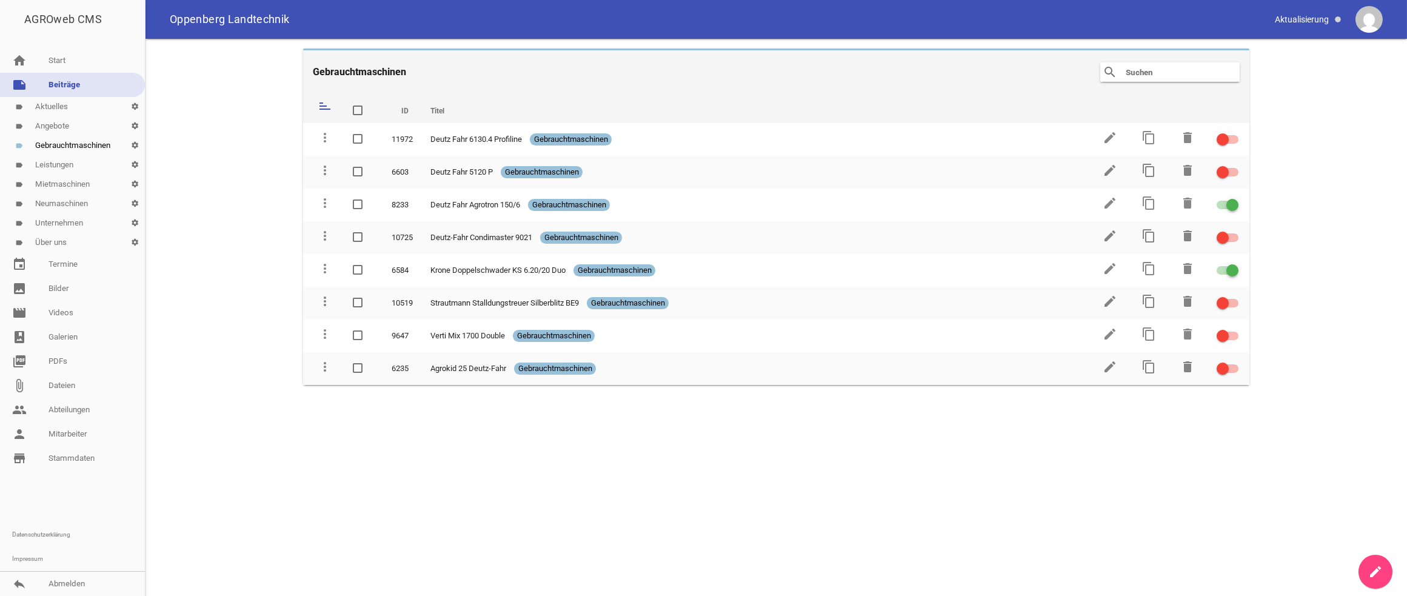
click at [78, 462] on link "store_mall_directory Stammdaten" at bounding box center [72, 458] width 145 height 24
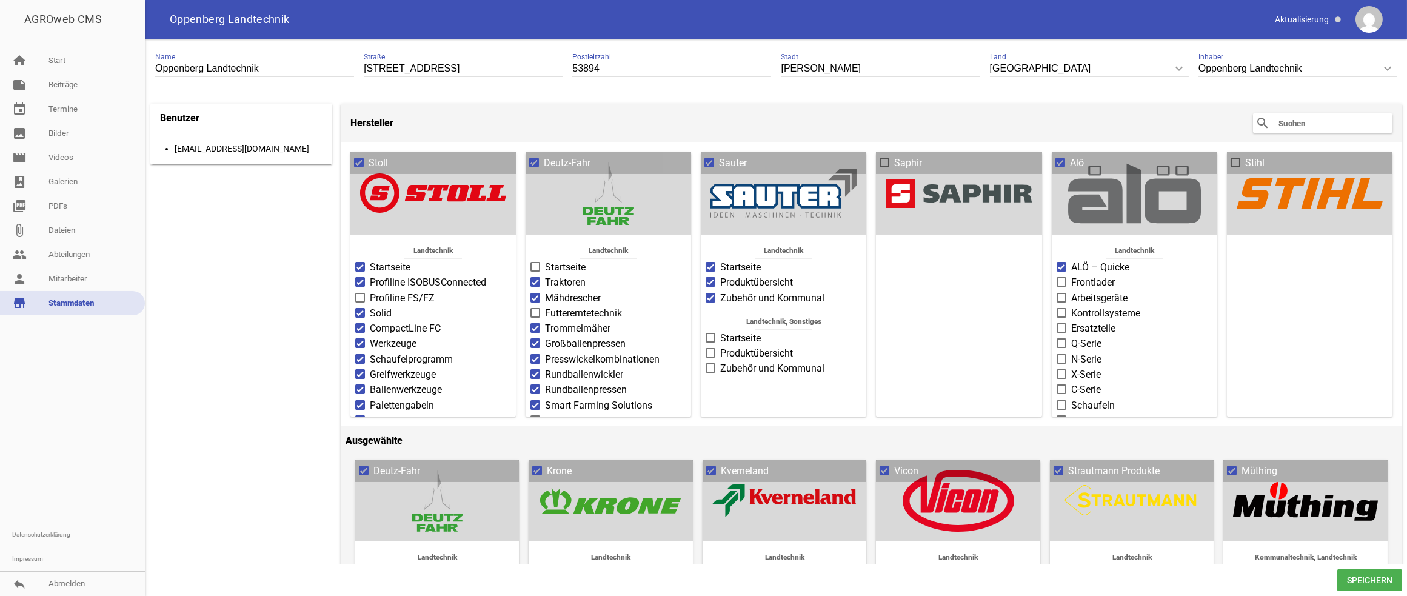
scroll to position [1201, 0]
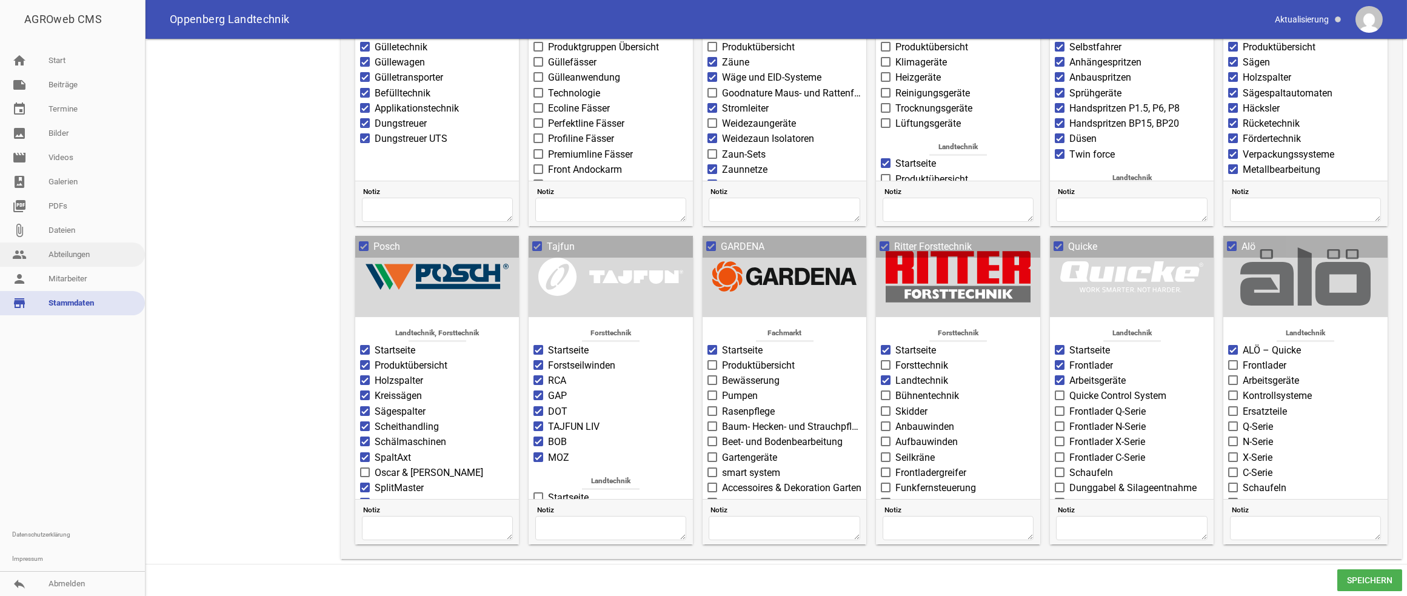
click at [44, 257] on link "people Abteilungen" at bounding box center [72, 254] width 145 height 24
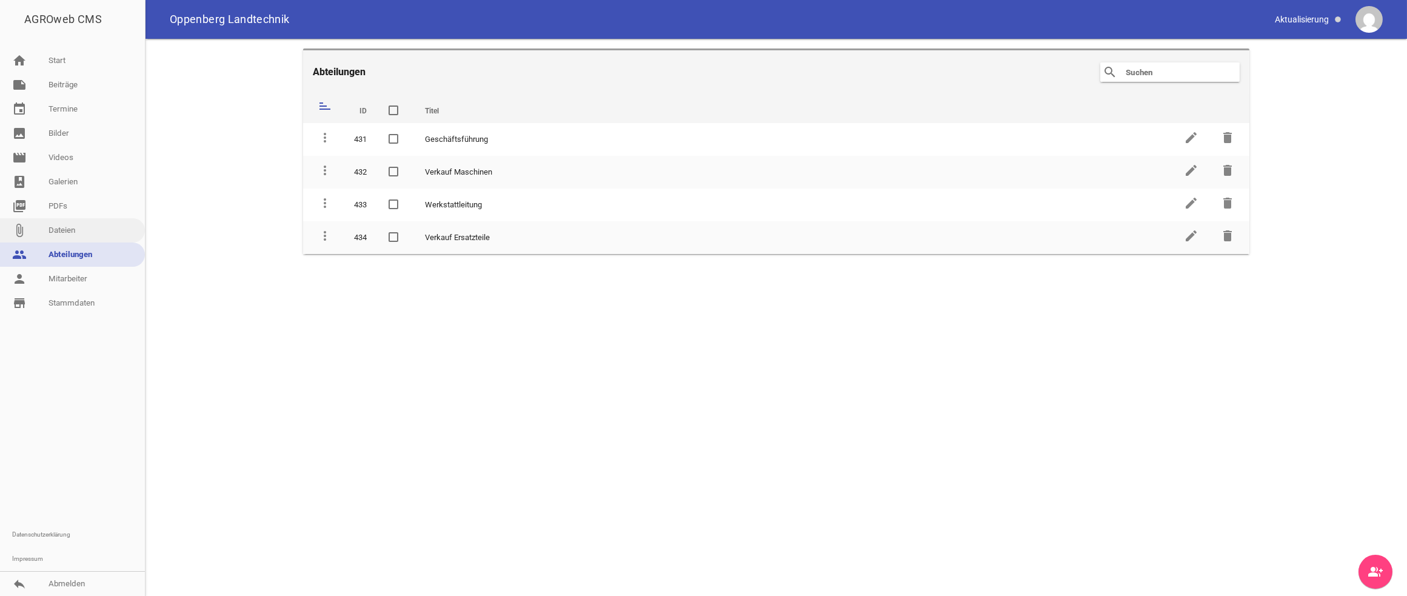
click at [53, 231] on link "attach_file Dateien" at bounding box center [72, 230] width 145 height 24
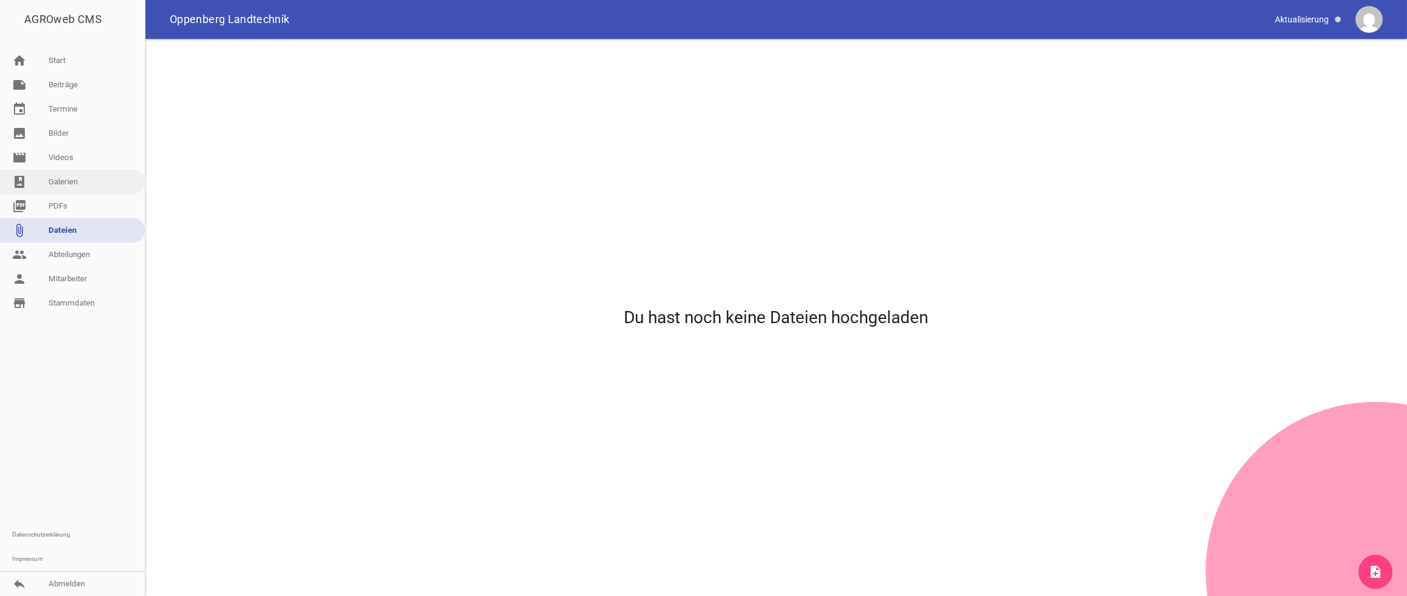
click at [61, 185] on link "photo_album Galerien" at bounding box center [72, 182] width 145 height 24
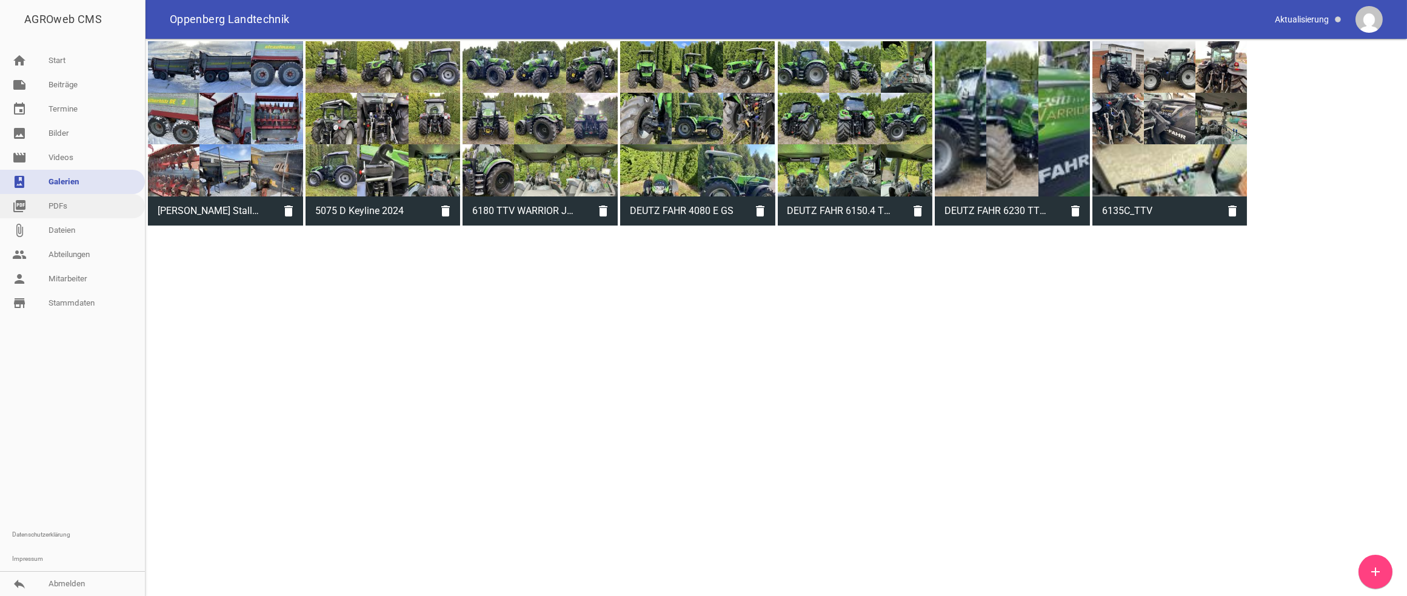
click at [62, 201] on link "picture_as_pdf PDFs" at bounding box center [72, 206] width 145 height 24
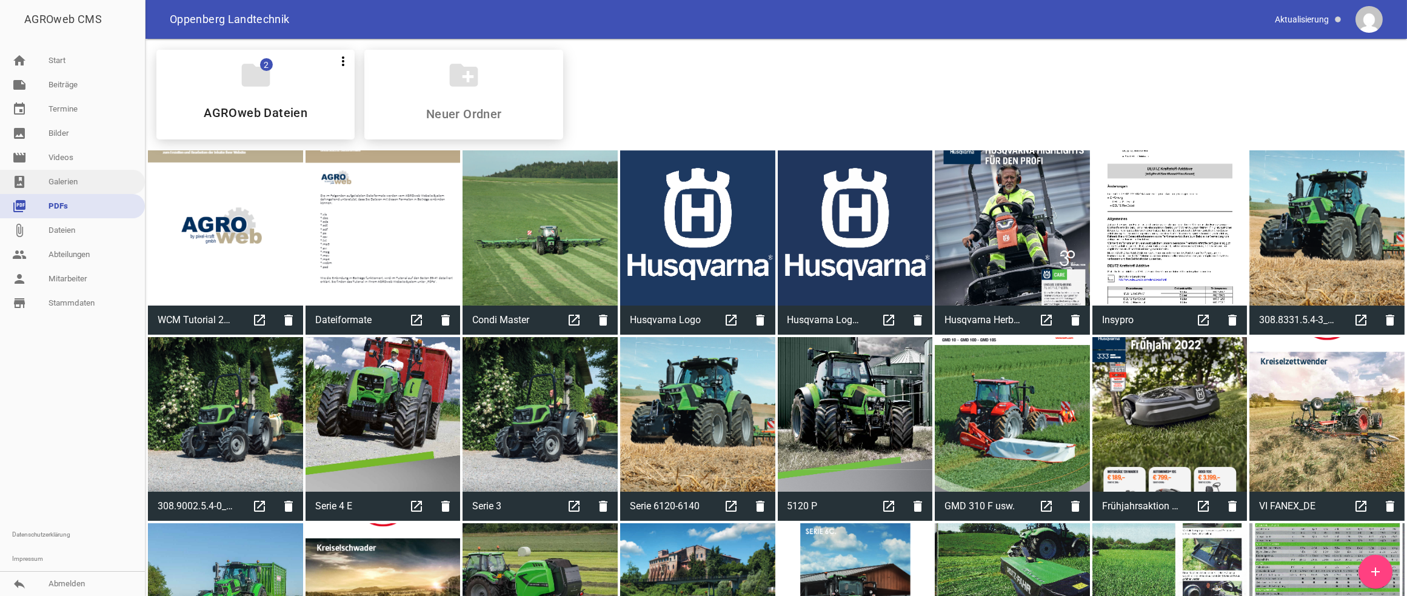
click at [66, 179] on link "photo_album Galerien" at bounding box center [72, 182] width 145 height 24
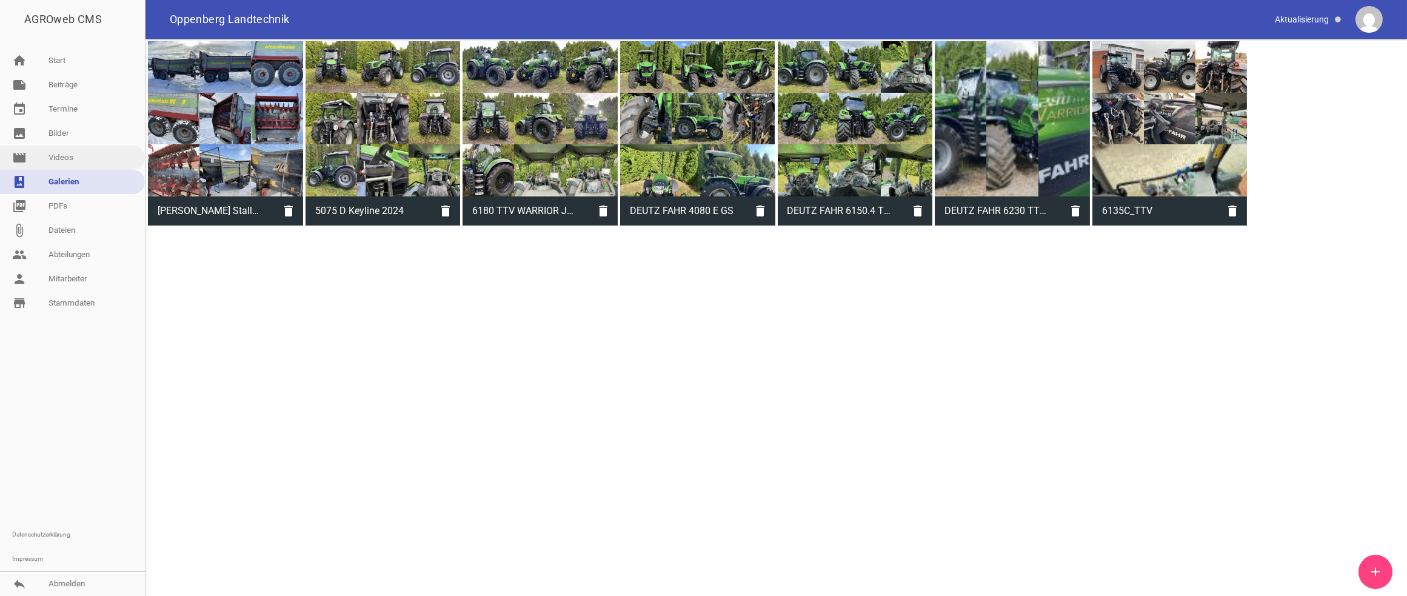
click at [58, 146] on link "movie Videos" at bounding box center [72, 157] width 145 height 24
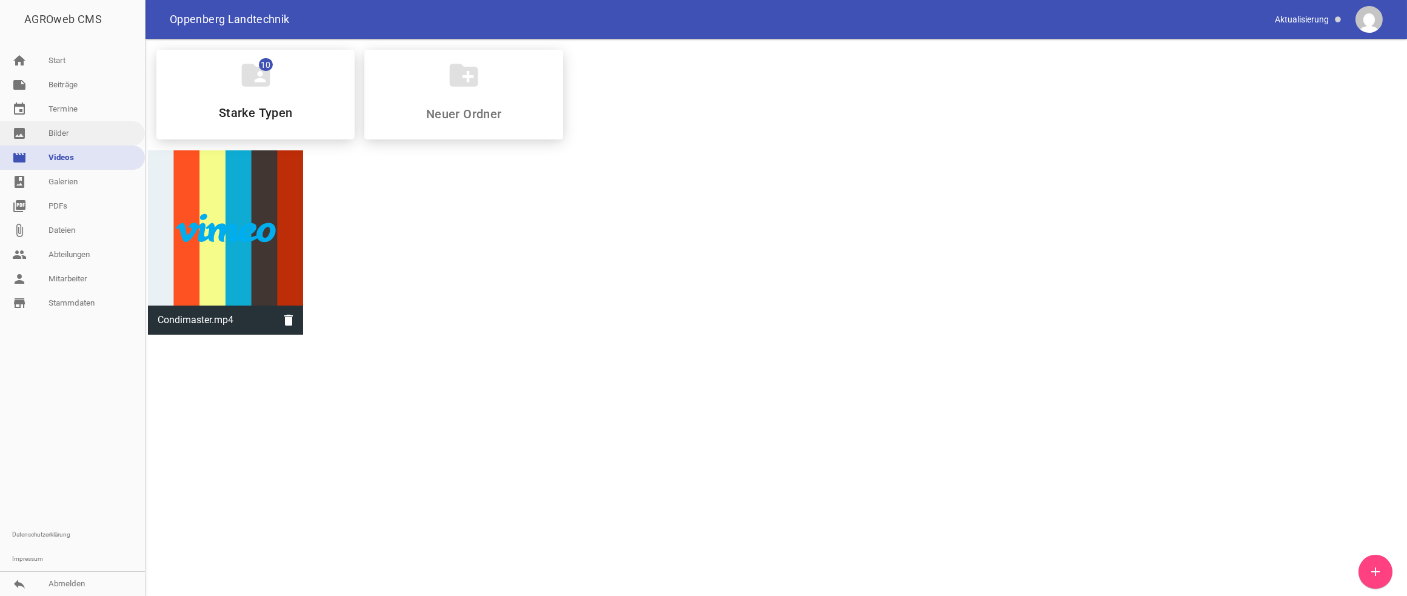
click at [57, 135] on link "image Bilder" at bounding box center [72, 133] width 145 height 24
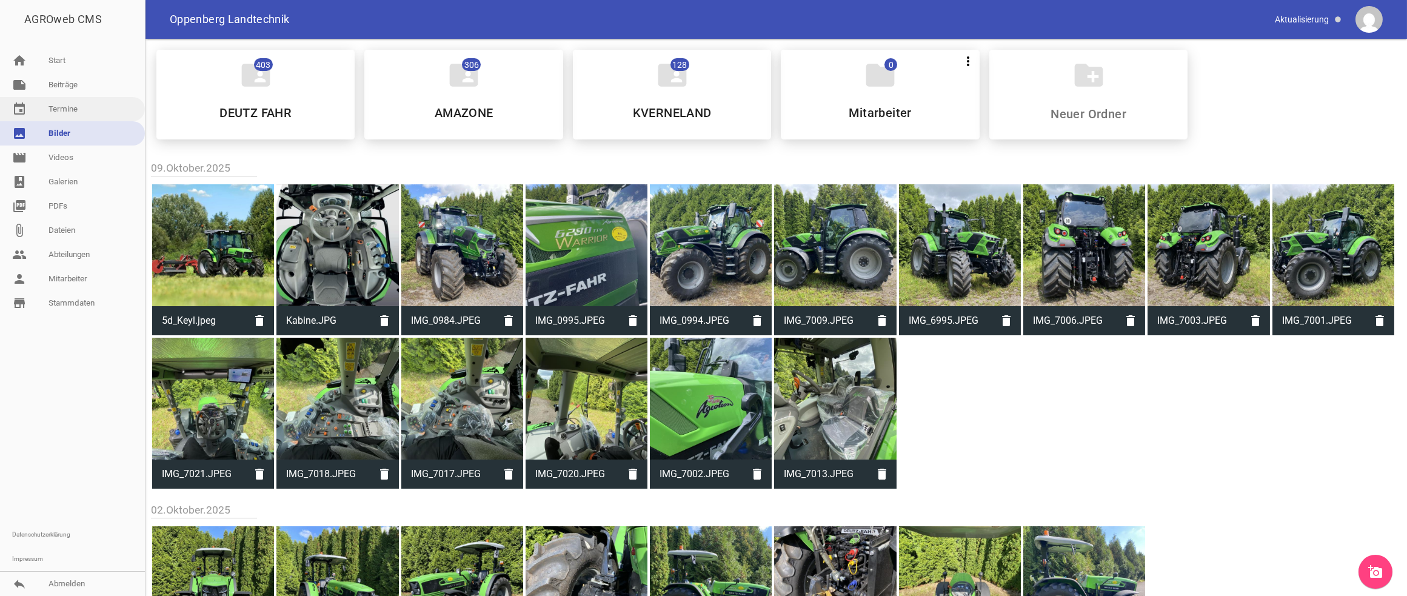
click at [64, 107] on link "event Termine" at bounding box center [72, 109] width 145 height 24
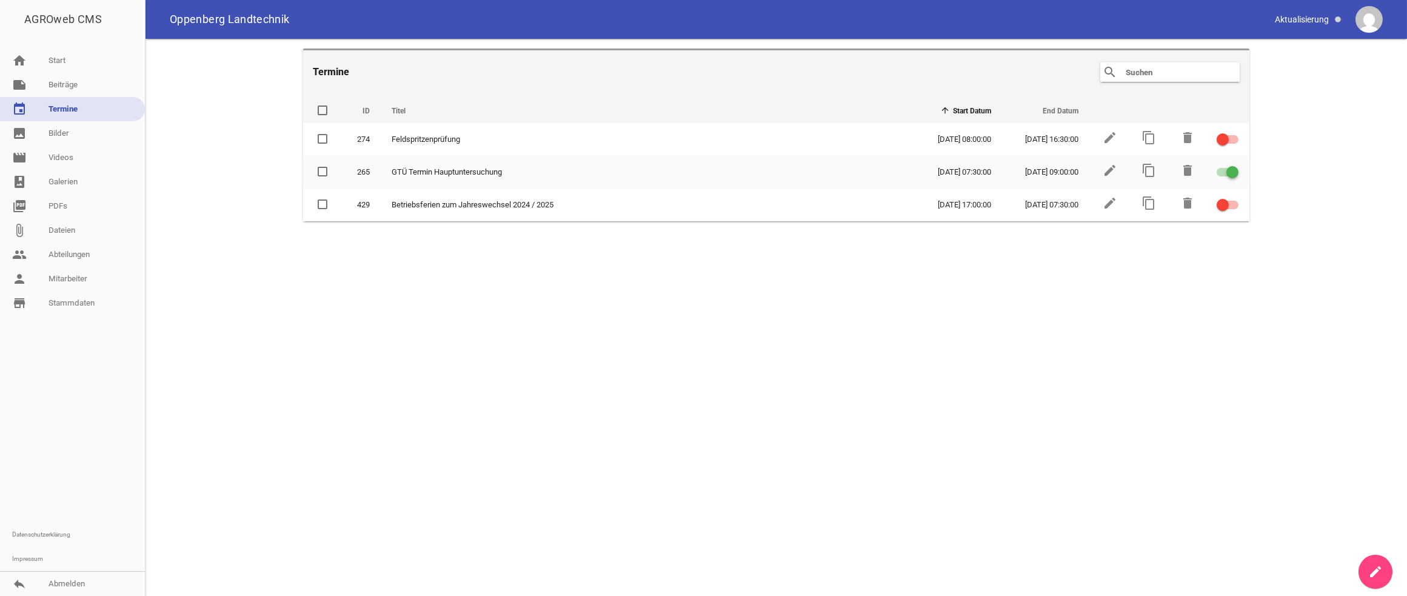
click at [59, 112] on link "event Termine" at bounding box center [72, 109] width 145 height 24
click at [56, 131] on link "image Bilder" at bounding box center [72, 133] width 145 height 24
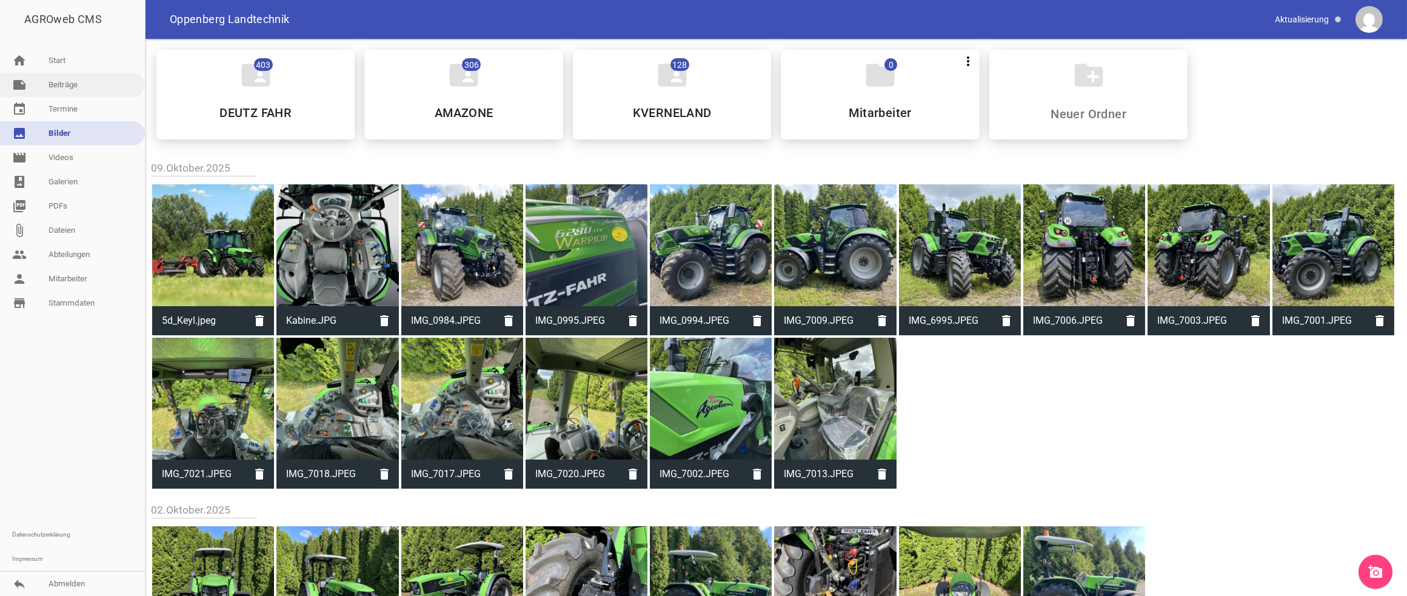
click at [65, 88] on link "note Beiträge" at bounding box center [72, 85] width 145 height 24
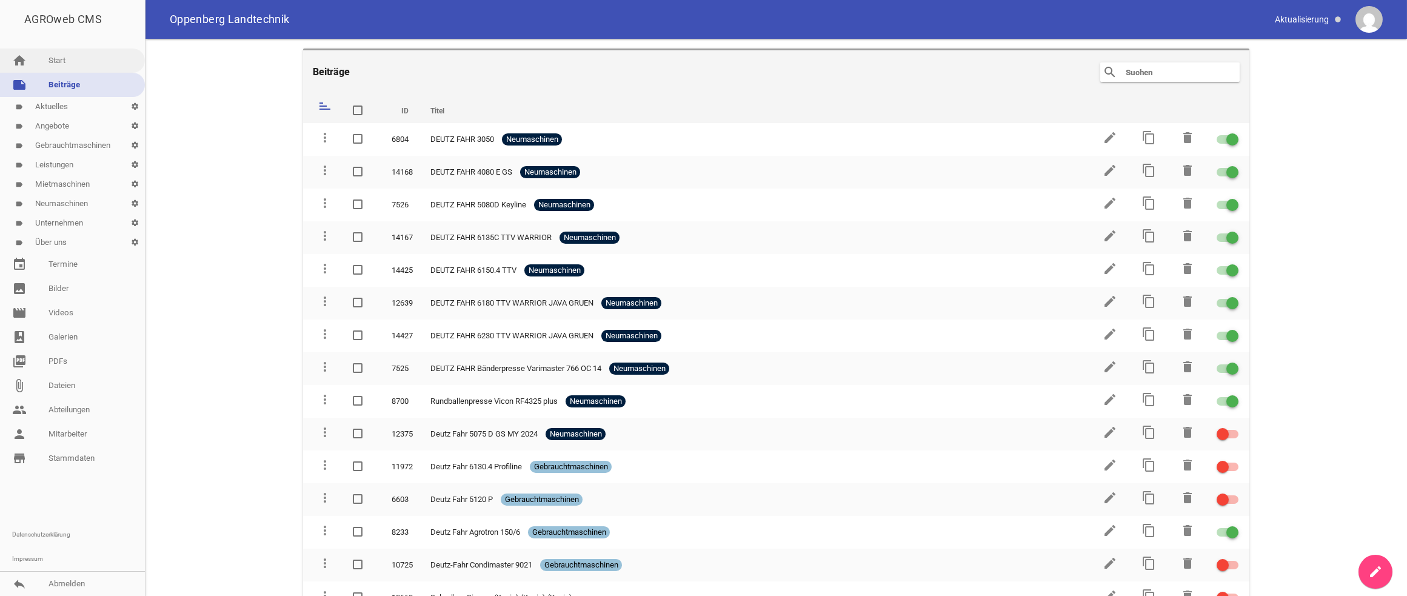
click at [56, 58] on link "home Start" at bounding box center [72, 60] width 145 height 24
